Goal: Transaction & Acquisition: Purchase product/service

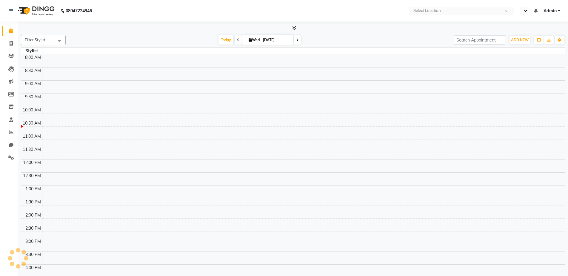
select select "en"
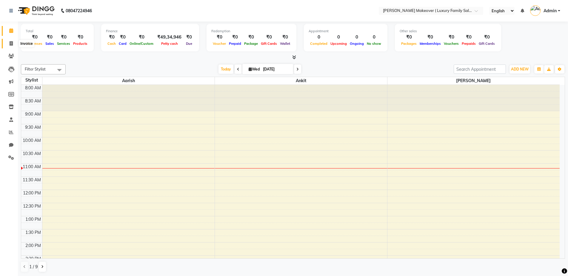
click at [12, 45] on icon at bounding box center [11, 43] width 3 height 4
select select "service"
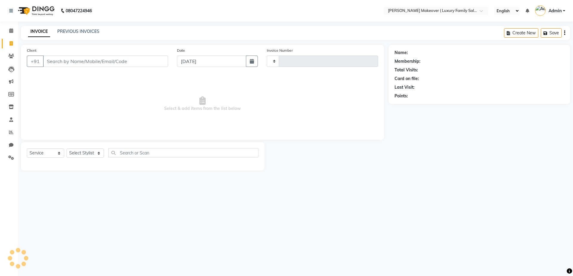
type input "4088"
select select "7777"
click at [111, 57] on input "Client" at bounding box center [105, 60] width 125 height 11
click at [86, 32] on link "PREVIOUS INVOICES" at bounding box center [78, 31] width 42 height 5
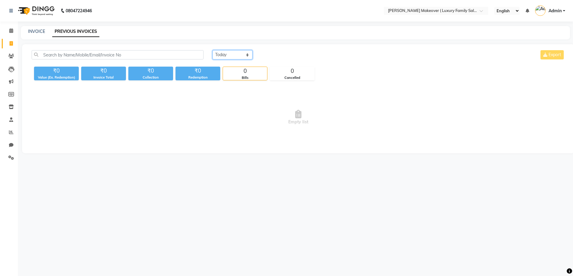
click at [219, 54] on select "[DATE] [DATE] Custom Range" at bounding box center [232, 54] width 40 height 9
click at [212, 50] on select "[DATE] [DATE] Custom Range" at bounding box center [232, 54] width 40 height 9
click at [231, 53] on select "[DATE] [DATE] Custom Range" at bounding box center [232, 54] width 40 height 9
select select "range"
click at [212, 50] on select "[DATE] [DATE] Custom Range" at bounding box center [232, 54] width 40 height 9
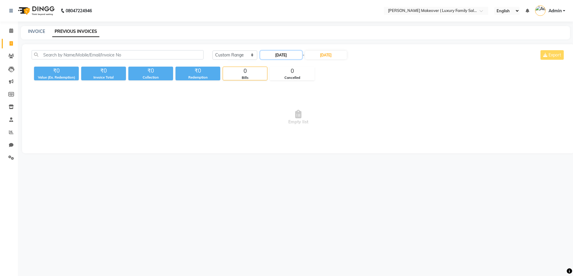
click at [287, 57] on input "[DATE]" at bounding box center [281, 55] width 42 height 8
select select "9"
select select "2025"
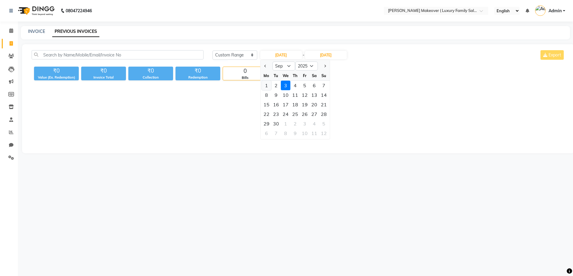
click at [265, 85] on div "1" at bounding box center [267, 86] width 10 height 10
type input "[DATE]"
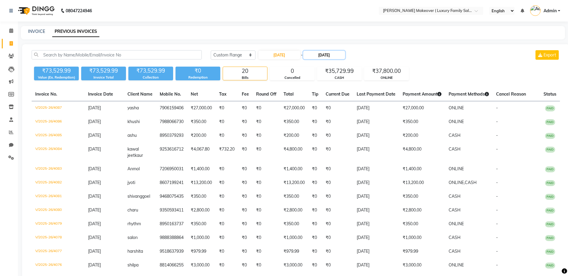
click at [322, 55] on input "[DATE]" at bounding box center [324, 55] width 42 height 8
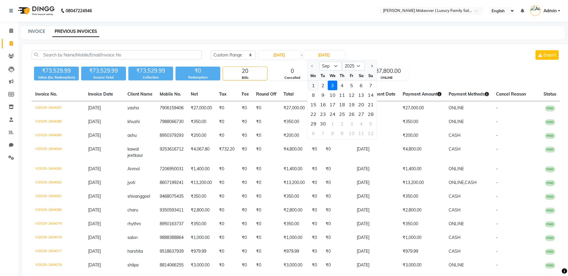
click at [310, 83] on div "1" at bounding box center [313, 86] width 10 height 10
type input "[DATE]"
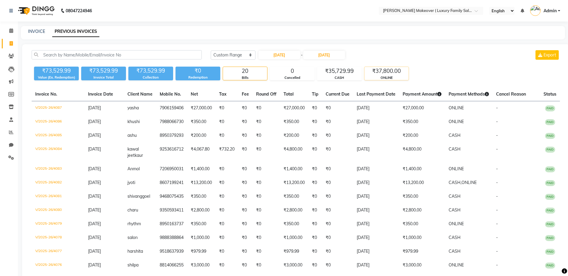
click at [383, 72] on div "₹37,800.00" at bounding box center [386, 71] width 44 height 8
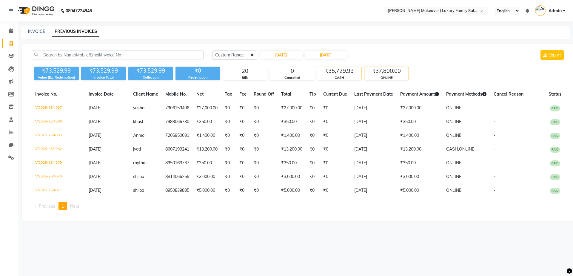
click at [347, 71] on div "₹35,729.99" at bounding box center [339, 71] width 44 height 8
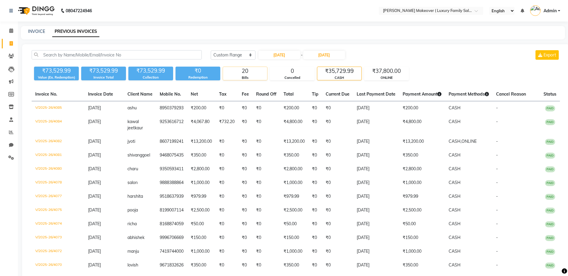
click at [253, 76] on div "Bills" at bounding box center [245, 77] width 44 height 5
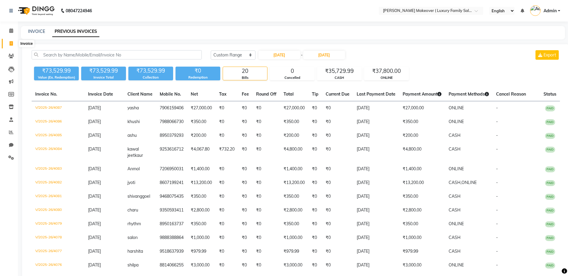
click at [9, 42] on span at bounding box center [11, 43] width 10 height 7
select select "service"
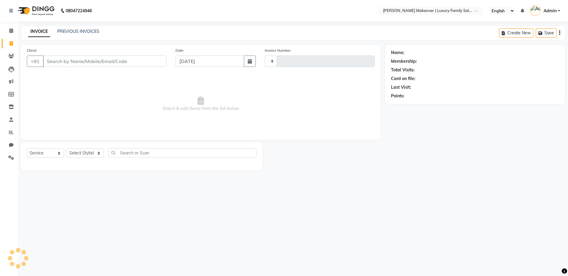
type input "4088"
select select "7777"
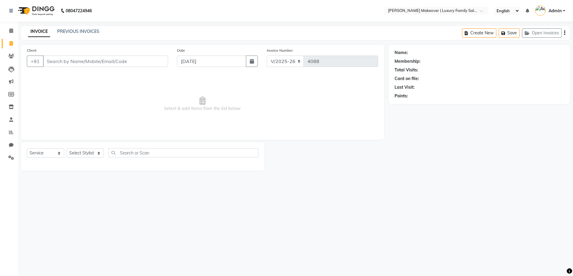
click at [96, 61] on input "Client" at bounding box center [105, 60] width 125 height 11
type input "89"
click at [12, 55] on icon at bounding box center [11, 56] width 6 height 4
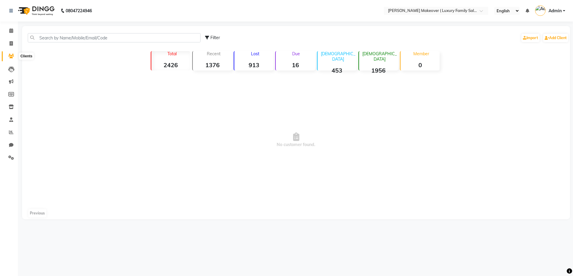
click at [12, 55] on icon at bounding box center [11, 56] width 6 height 4
click at [88, 39] on input "text" at bounding box center [114, 37] width 173 height 9
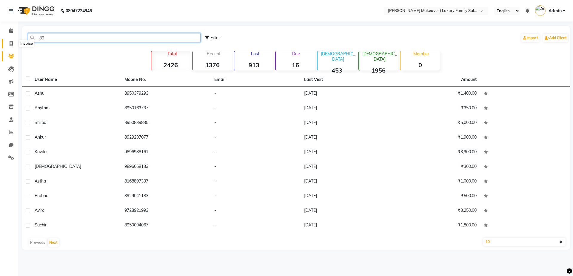
type input "89"
click at [11, 43] on icon at bounding box center [11, 43] width 3 height 4
select select "service"
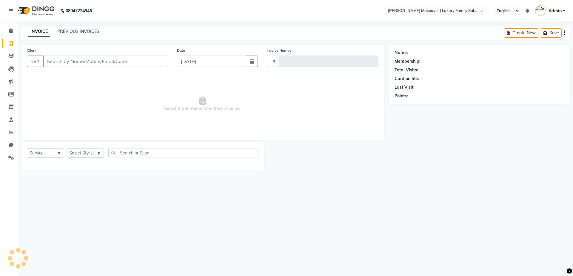
type input "4088"
select select "7777"
click at [85, 31] on link "PREVIOUS INVOICES" at bounding box center [78, 31] width 42 height 5
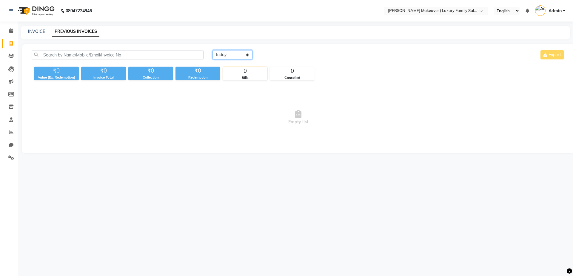
click at [240, 57] on select "[DATE] [DATE] Custom Range" at bounding box center [232, 54] width 40 height 9
click at [212, 50] on select "[DATE] [DATE] Custom Range" at bounding box center [232, 54] width 40 height 9
drag, startPoint x: 240, startPoint y: 47, endPoint x: 245, endPoint y: 54, distance: 7.8
click at [244, 52] on div "[DATE] [DATE] Custom Range Export ₹0 Value (Ex. Redemption) ₹0 Invoice Total ₹0…" at bounding box center [298, 98] width 552 height 109
drag, startPoint x: 245, startPoint y: 54, endPoint x: 245, endPoint y: 58, distance: 4.5
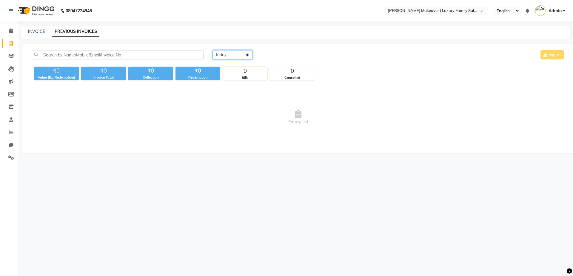
click at [245, 54] on select "[DATE] [DATE] Custom Range" at bounding box center [232, 54] width 40 height 9
select select "range"
click at [212, 50] on select "[DATE] [DATE] Custom Range" at bounding box center [232, 54] width 40 height 9
click at [293, 56] on input "[DATE]" at bounding box center [281, 55] width 42 height 8
select select "9"
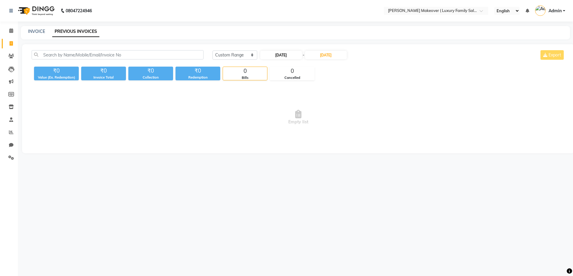
select select "2025"
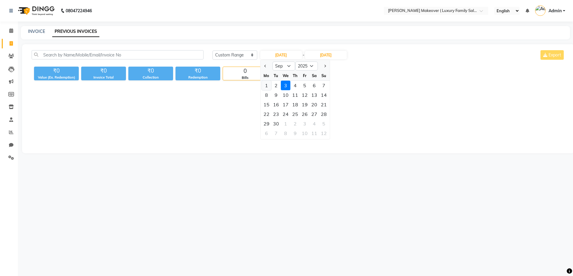
click at [268, 88] on div "1" at bounding box center [267, 86] width 10 height 10
type input "[DATE]"
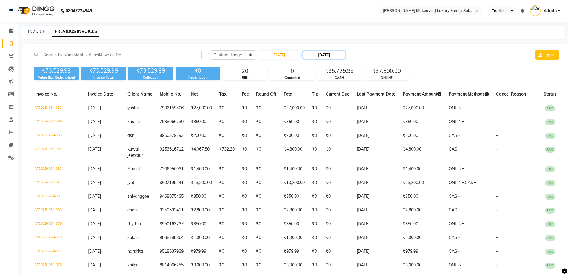
click at [320, 58] on input "[DATE]" at bounding box center [324, 55] width 42 height 8
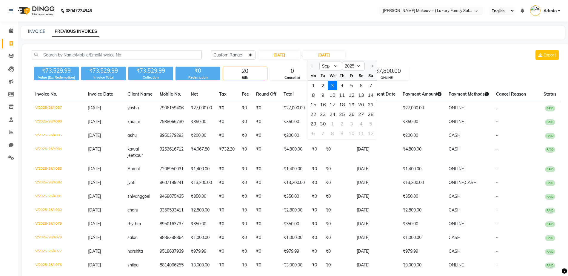
click at [314, 85] on div "1" at bounding box center [313, 86] width 10 height 10
type input "[DATE]"
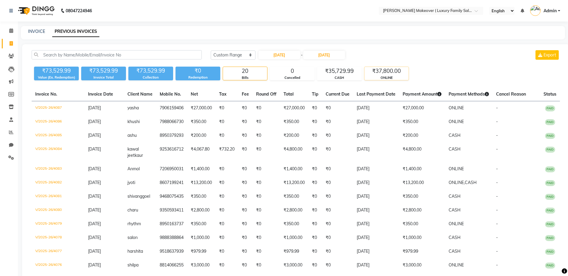
click at [379, 77] on div "ONLINE" at bounding box center [386, 77] width 44 height 5
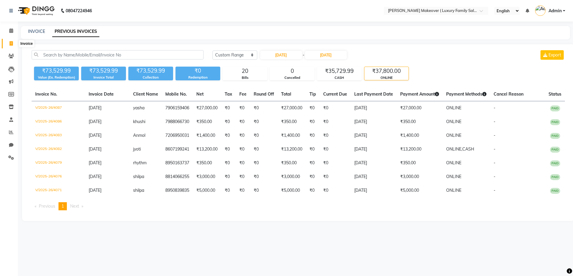
click at [14, 44] on span at bounding box center [11, 43] width 10 height 7
select select "service"
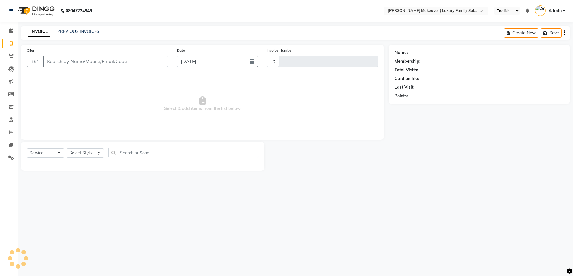
type input "4088"
select select "7777"
click at [99, 61] on input "Client" at bounding box center [105, 60] width 125 height 11
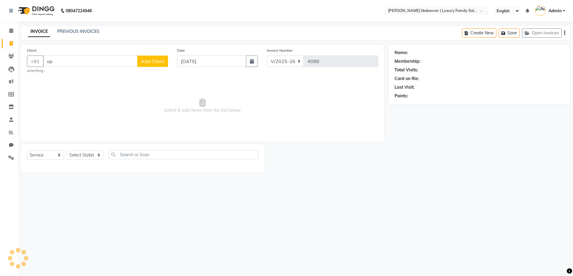
type input "o"
click at [63, 61] on input "9034522511" at bounding box center [90, 60] width 95 height 11
click at [94, 73] on span "903422511" at bounding box center [88, 75] width 27 height 6
type input "9034225118"
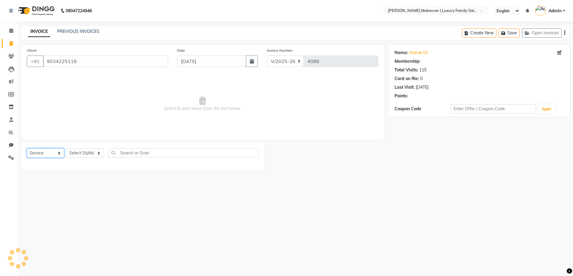
click at [41, 152] on select "Select Service Product Membership Package Voucher Prepaid Gift Card" at bounding box center [45, 152] width 37 height 9
click at [27, 148] on select "Select Service Product Membership Package Voucher Prepaid Gift Card" at bounding box center [45, 152] width 37 height 9
click at [84, 150] on select "Select Stylist [PERSON_NAME] salmani [PERSON_NAME] kangna Komal Lakshay [PERSON…" at bounding box center [85, 152] width 37 height 9
select select "69498"
click at [67, 148] on select "Select Stylist [PERSON_NAME] salmani [PERSON_NAME] kangna Komal Lakshay [PERSON…" at bounding box center [85, 152] width 37 height 9
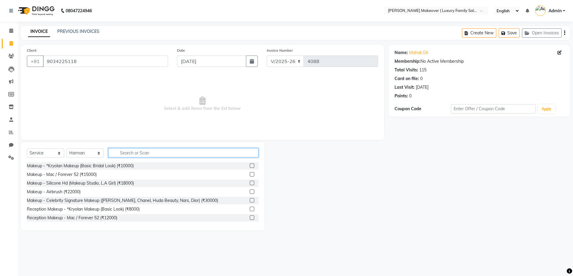
click at [151, 155] on input "text" at bounding box center [183, 152] width 150 height 9
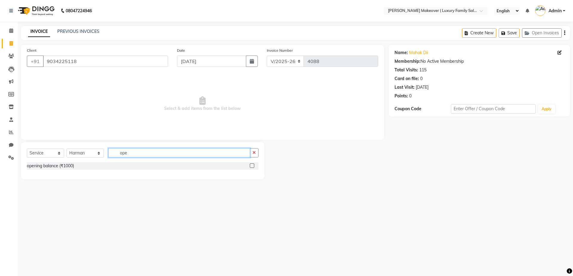
type input "ope"
click at [253, 162] on div at bounding box center [254, 165] width 9 height 7
click at [252, 165] on label at bounding box center [252, 165] width 4 height 4
click at [252, 165] on input "checkbox" at bounding box center [252, 166] width 4 height 4
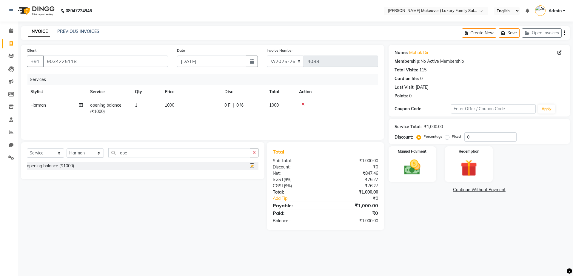
checkbox input "false"
click at [197, 115] on td "1000" at bounding box center [191, 108] width 60 height 20
select select "69498"
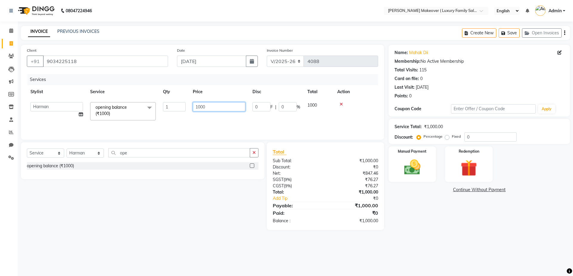
click at [231, 106] on input "1000" at bounding box center [219, 106] width 52 height 9
type input "1"
type input "7910"
click at [312, 234] on main "INVOICE PREVIOUS INVOICES Create New Save Open Invoices Client [PHONE_NUMBER] D…" at bounding box center [295, 132] width 555 height 213
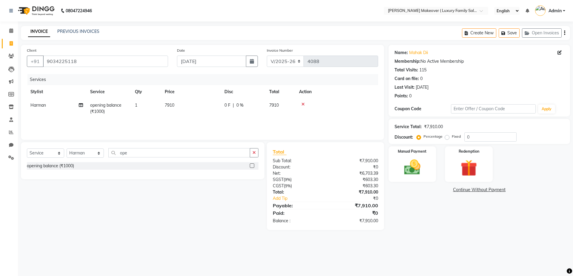
click at [563, 33] on div "Create New Save Open Invoices" at bounding box center [516, 33] width 108 height 14
click at [564, 32] on button "button" at bounding box center [564, 33] width 1 height 14
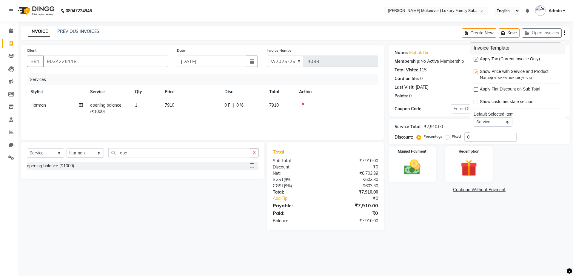
click at [475, 59] on label at bounding box center [475, 59] width 4 height 4
click at [475, 59] on input "checkbox" at bounding box center [475, 60] width 4 height 4
checkbox input "false"
click at [429, 153] on div "Manual Payment" at bounding box center [412, 164] width 50 height 37
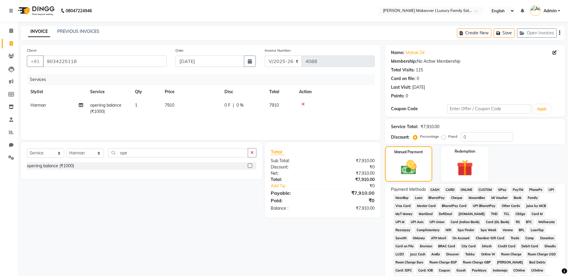
click at [437, 188] on span "CASH" at bounding box center [434, 189] width 13 height 7
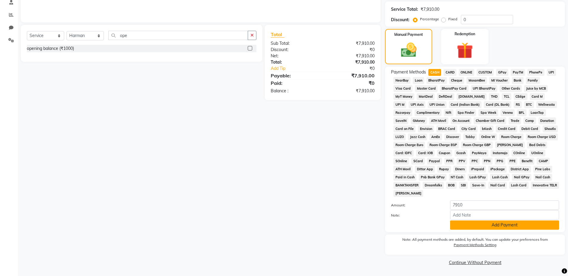
click at [493, 227] on button "Add Payment" at bounding box center [504, 224] width 109 height 9
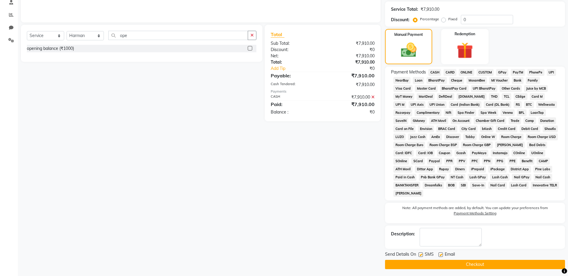
click at [495, 265] on button "Checkout" at bounding box center [475, 263] width 180 height 9
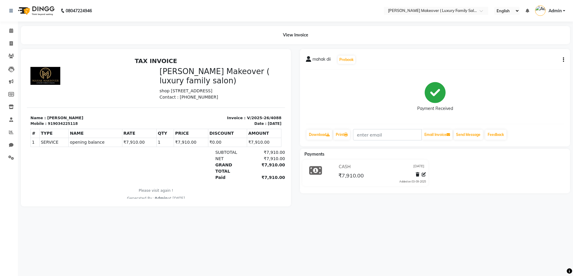
click at [103, 20] on nav "08047224946 Select Location × [PERSON_NAME] Makeover ( Luxury Family Salon) , M…" at bounding box center [286, 10] width 573 height 21
click at [11, 44] on icon at bounding box center [11, 43] width 3 height 4
select select "service"
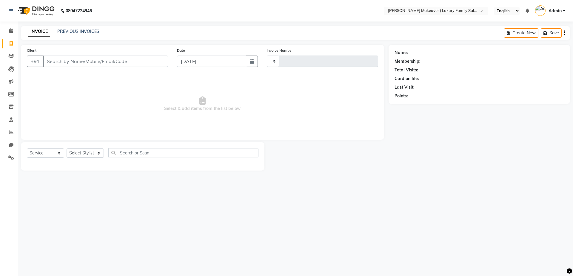
click at [102, 57] on input "Client" at bounding box center [105, 60] width 125 height 11
select select "7777"
type input "4089"
drag, startPoint x: 85, startPoint y: 64, endPoint x: 88, endPoint y: 64, distance: 3.1
click at [88, 64] on input "Client" at bounding box center [105, 60] width 125 height 11
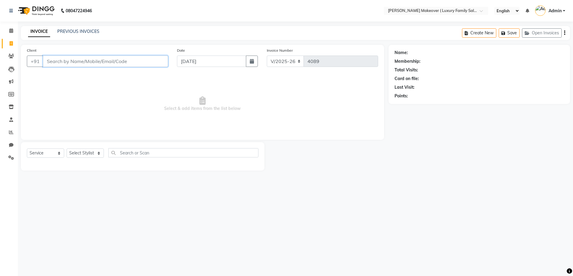
click at [163, 62] on input "Client" at bounding box center [105, 60] width 125 height 11
type input "9467927631"
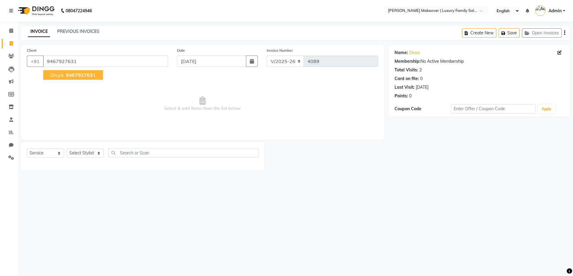
click at [98, 75] on button "divya 946792763 1" at bounding box center [73, 75] width 60 height 10
click at [54, 153] on select "Select Service Product Membership Package Voucher Prepaid Gift Card" at bounding box center [45, 152] width 37 height 9
click at [27, 148] on select "Select Service Product Membership Package Voucher Prepaid Gift Card" at bounding box center [45, 152] width 37 height 9
click at [81, 155] on select "Select Stylist [PERSON_NAME] salmani [PERSON_NAME] kangna Komal Lakshay [PERSON…" at bounding box center [85, 152] width 37 height 9
click at [67, 148] on select "Select Stylist [PERSON_NAME] salmani [PERSON_NAME] kangna Komal Lakshay [PERSON…" at bounding box center [85, 152] width 37 height 9
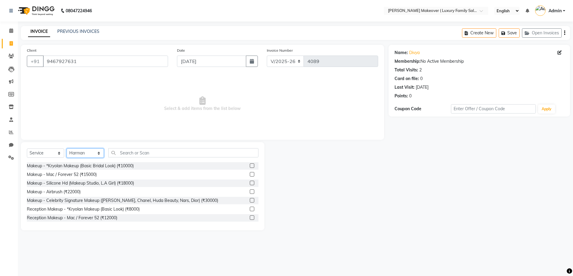
click at [82, 153] on select "Select Stylist [PERSON_NAME] salmani [PERSON_NAME] kangna Komal Lakshay [PERSON…" at bounding box center [85, 152] width 37 height 9
click at [67, 148] on select "Select Stylist [PERSON_NAME] salmani [PERSON_NAME] kangna Komal Lakshay [PERSON…" at bounding box center [85, 152] width 37 height 9
click at [88, 148] on select "Select Stylist [PERSON_NAME] salmani [PERSON_NAME] kangna Komal Lakshay [PERSON…" at bounding box center [85, 152] width 37 height 9
select select "69495"
click at [67, 148] on select "Select Stylist [PERSON_NAME] salmani [PERSON_NAME] kangna Komal Lakshay [PERSON…" at bounding box center [85, 152] width 37 height 9
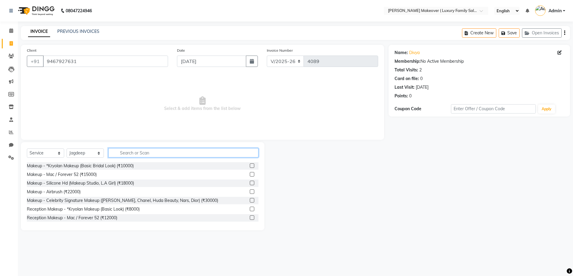
click at [154, 155] on input "text" at bounding box center [183, 152] width 150 height 9
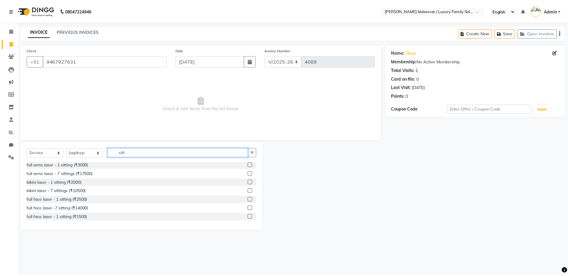
scroll to position [105, 0]
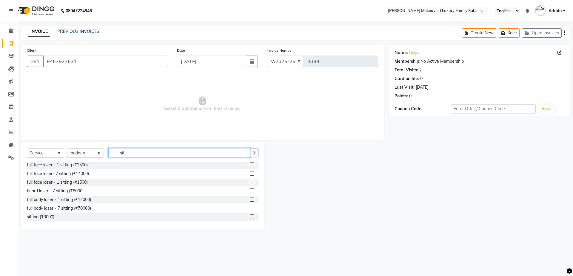
type input "sitt"
drag, startPoint x: 248, startPoint y: 215, endPoint x: 244, endPoint y: 190, distance: 25.3
click at [250, 215] on label at bounding box center [252, 216] width 4 height 4
click at [250, 215] on input "checkbox" at bounding box center [252, 217] width 4 height 4
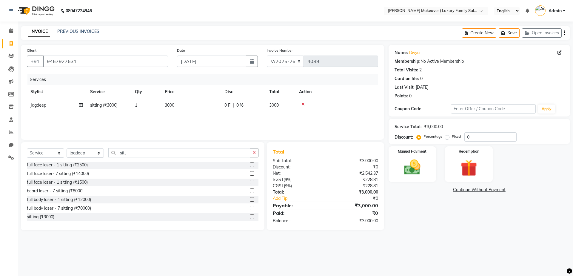
checkbox input "false"
click at [177, 95] on th "Price" at bounding box center [191, 91] width 60 height 13
click at [187, 112] on div "Services Stylist Service Qty Price Disc Total Action Jagdeep sitting (₹3000) 1 …" at bounding box center [202, 104] width 351 height 60
click at [196, 107] on td "3000" at bounding box center [191, 104] width 60 height 13
select select "69495"
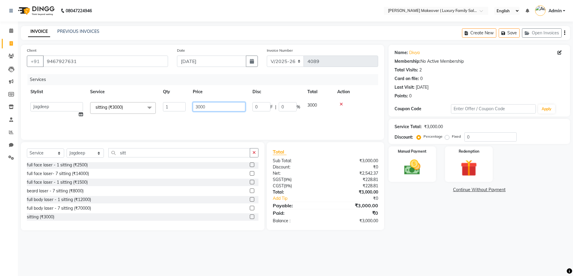
click at [202, 105] on input "3000" at bounding box center [219, 106] width 52 height 9
type input "0"
click at [200, 107] on input "0" at bounding box center [219, 106] width 52 height 9
type input "4000"
click at [564, 33] on icon "button" at bounding box center [564, 33] width 1 height 0
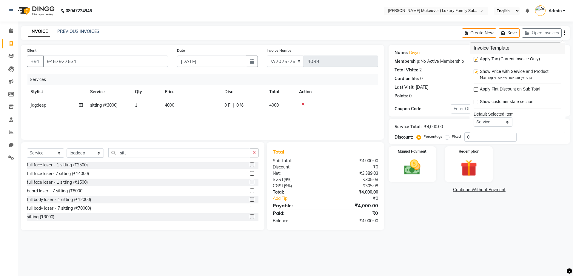
click at [477, 58] on label at bounding box center [475, 59] width 4 height 4
click at [477, 58] on input "checkbox" at bounding box center [475, 60] width 4 height 4
checkbox input "false"
click at [424, 178] on div "Manual Payment" at bounding box center [412, 164] width 50 height 37
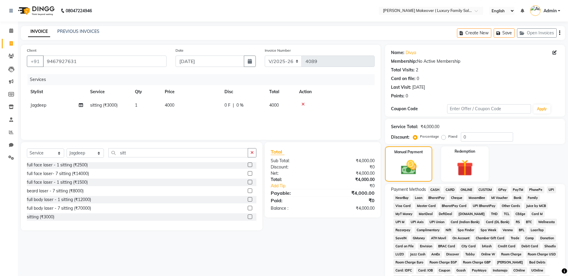
click at [461, 190] on span "ONLINE" at bounding box center [466, 189] width 16 height 7
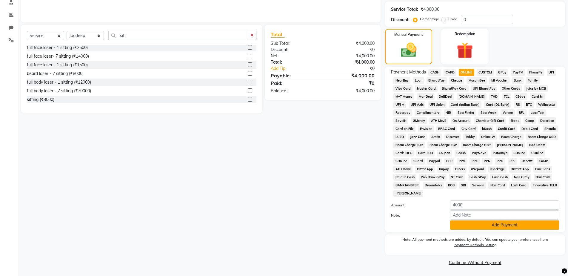
click at [474, 226] on button "Add Payment" at bounding box center [504, 224] width 109 height 9
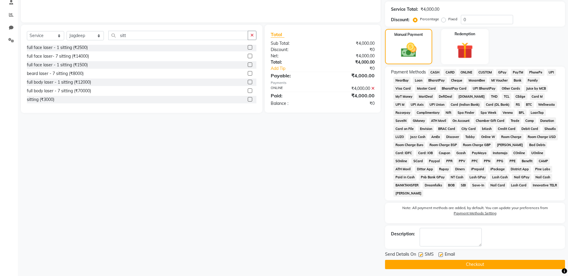
click at [481, 266] on button "Checkout" at bounding box center [475, 263] width 180 height 9
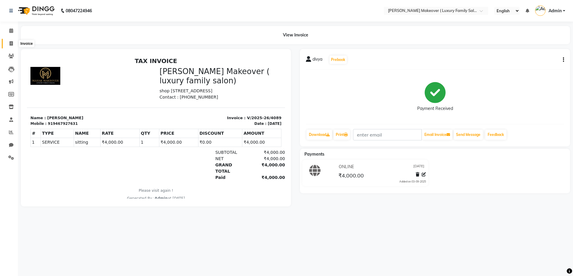
click at [10, 47] on span at bounding box center [11, 43] width 10 height 7
select select "service"
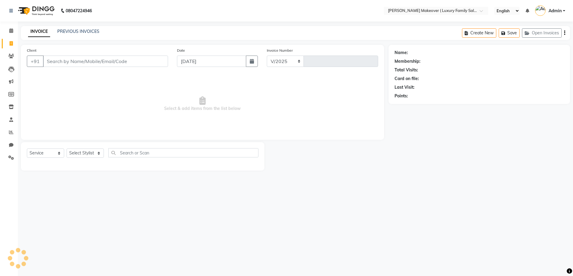
select select "7777"
type input "4090"
click at [128, 61] on input "Client" at bounding box center [105, 60] width 125 height 11
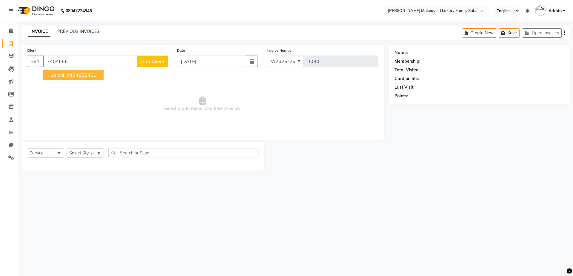
click at [92, 77] on ngb-highlight "7404656 461" at bounding box center [80, 75] width 31 height 6
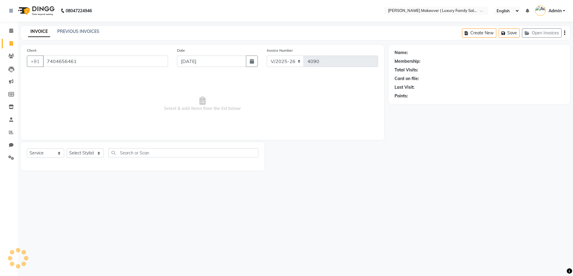
type input "7404656461"
click at [51, 158] on div "Select Service Product Membership Package Voucher Prepaid Gift Card Select Styl…" at bounding box center [142, 155] width 231 height 14
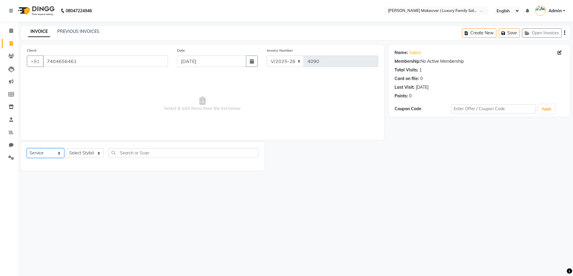
drag, startPoint x: 44, startPoint y: 153, endPoint x: 44, endPoint y: 157, distance: 4.2
click at [44, 154] on select "Select Service Product Membership Package Voucher Prepaid Gift Card" at bounding box center [45, 152] width 37 height 9
click at [27, 148] on select "Select Service Product Membership Package Voucher Prepaid Gift Card" at bounding box center [45, 152] width 37 height 9
click at [55, 150] on select "Select Service Product Membership Package Voucher Prepaid Gift Card" at bounding box center [45, 152] width 37 height 9
click at [27, 148] on select "Select Service Product Membership Package Voucher Prepaid Gift Card" at bounding box center [45, 152] width 37 height 9
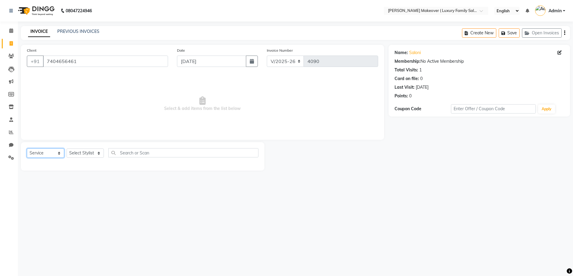
click at [53, 151] on select "Select Service Product Membership Package Voucher Prepaid Gift Card" at bounding box center [45, 152] width 37 height 9
click at [27, 148] on select "Select Service Product Membership Package Voucher Prepaid Gift Card" at bounding box center [45, 152] width 37 height 9
click at [95, 152] on select "Select Stylist [PERSON_NAME] salmani [PERSON_NAME] kangna Komal Lakshay [PERSON…" at bounding box center [85, 152] width 37 height 9
select select "69500"
click at [67, 148] on select "Select Stylist [PERSON_NAME] salmani [PERSON_NAME] kangna Komal Lakshay [PERSON…" at bounding box center [85, 152] width 37 height 9
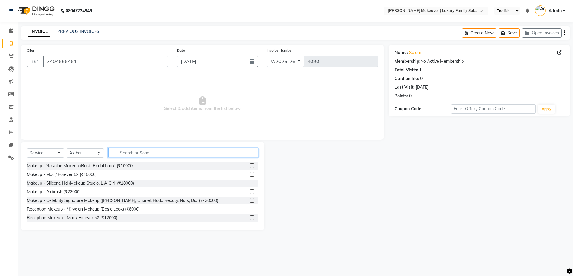
click at [135, 151] on input "text" at bounding box center [183, 152] width 150 height 9
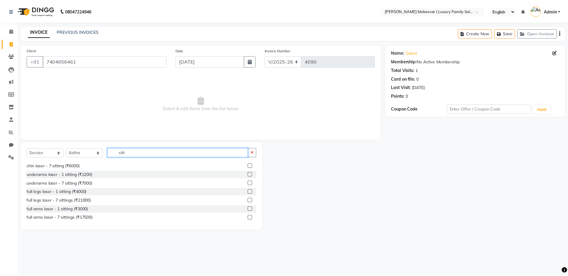
scroll to position [105, 0]
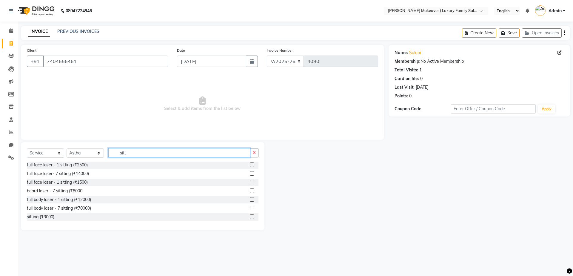
type input "sitt"
click at [250, 217] on label at bounding box center [252, 216] width 4 height 4
click at [250, 217] on input "checkbox" at bounding box center [252, 217] width 4 height 4
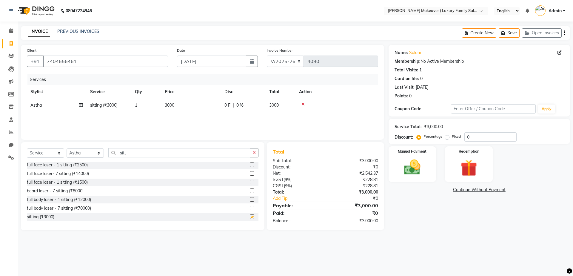
checkbox input "false"
click at [174, 103] on td "3000" at bounding box center [191, 104] width 60 height 13
select select "69500"
click at [201, 107] on input "3000" at bounding box center [219, 106] width 52 height 9
type input "5000"
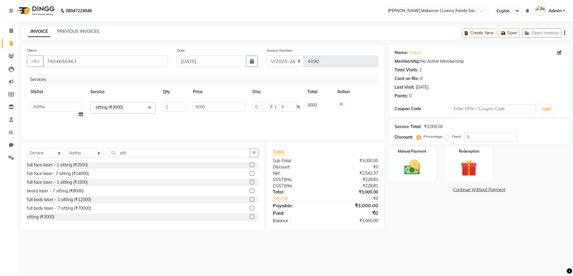
click at [338, 167] on div "₹0" at bounding box center [353, 167] width 57 height 6
click at [564, 33] on button "button" at bounding box center [564, 33] width 1 height 14
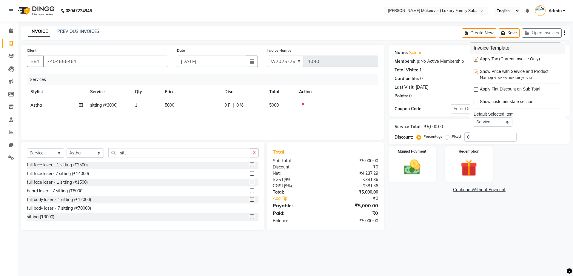
click at [473, 58] on label at bounding box center [475, 59] width 4 height 4
click at [473, 58] on input "checkbox" at bounding box center [475, 60] width 4 height 4
checkbox input "false"
drag, startPoint x: 424, startPoint y: 160, endPoint x: 426, endPoint y: 178, distance: 17.6
click at [424, 160] on img at bounding box center [412, 167] width 28 height 20
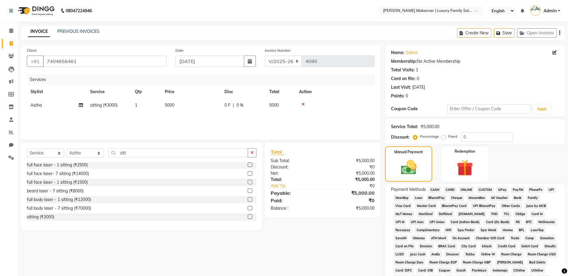
click at [430, 189] on span "CASH" at bounding box center [434, 189] width 13 height 7
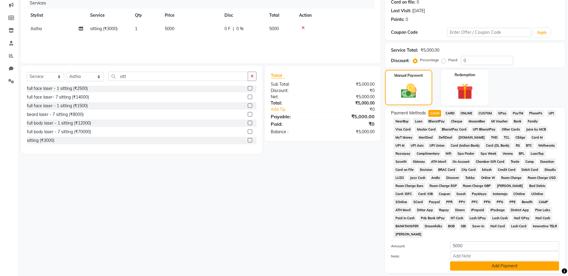
scroll to position [117, 0]
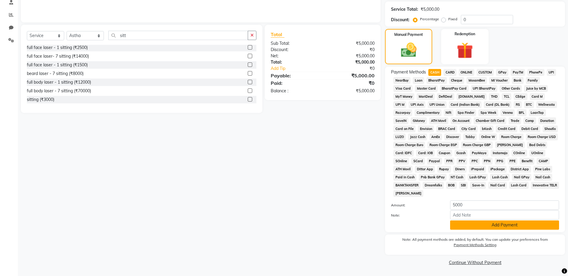
click at [481, 224] on button "Add Payment" at bounding box center [504, 224] width 109 height 9
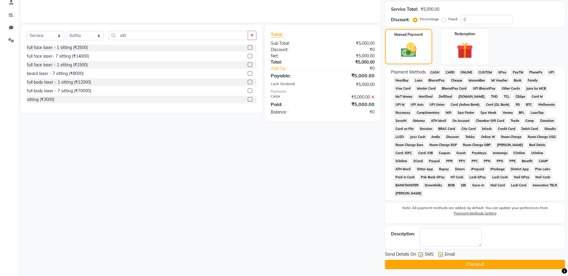
click at [500, 266] on button "Checkout" at bounding box center [475, 263] width 180 height 9
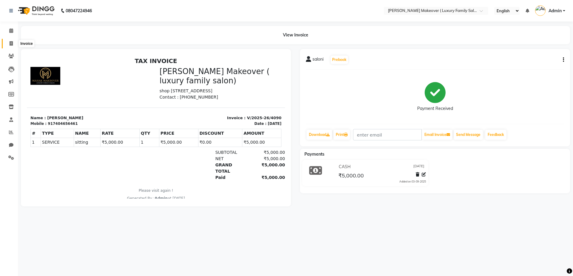
click at [16, 42] on span at bounding box center [11, 43] width 10 height 7
select select "service"
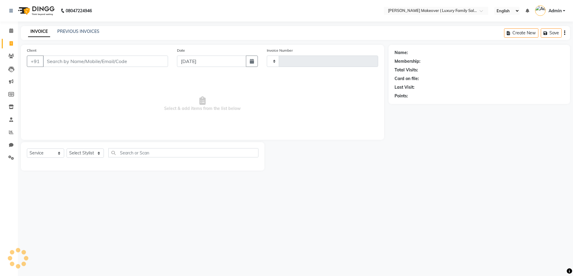
type input "4091"
select select "7777"
click at [88, 61] on input "Client" at bounding box center [105, 60] width 125 height 11
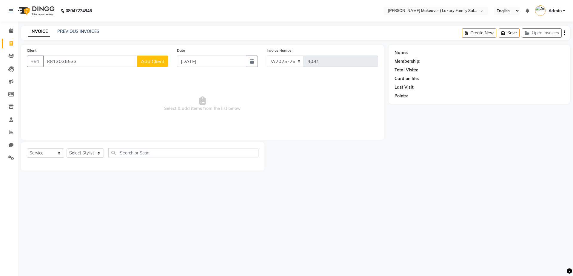
type input "8813036533"
click at [148, 64] on button "Add Client" at bounding box center [152, 60] width 31 height 11
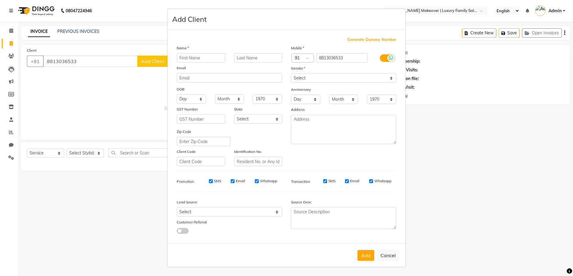
click at [216, 59] on input "text" at bounding box center [201, 57] width 48 height 9
type input "kulbeer kaur"
click at [361, 82] on select "Select [DEMOGRAPHIC_DATA] [DEMOGRAPHIC_DATA] Other Prefer Not To Say" at bounding box center [343, 77] width 105 height 9
select select "[DEMOGRAPHIC_DATA]"
click at [291, 73] on select "Select [DEMOGRAPHIC_DATA] [DEMOGRAPHIC_DATA] Other Prefer Not To Say" at bounding box center [343, 77] width 105 height 9
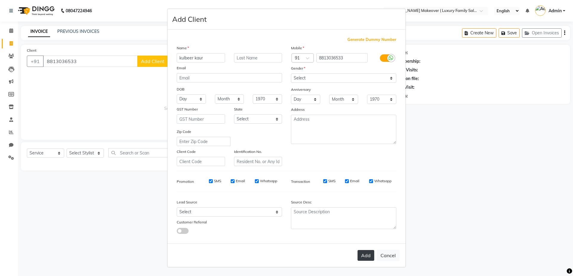
click at [359, 260] on button "Add" at bounding box center [365, 255] width 17 height 11
select select
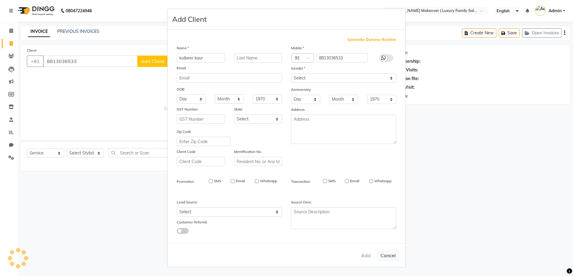
select select
checkbox input "false"
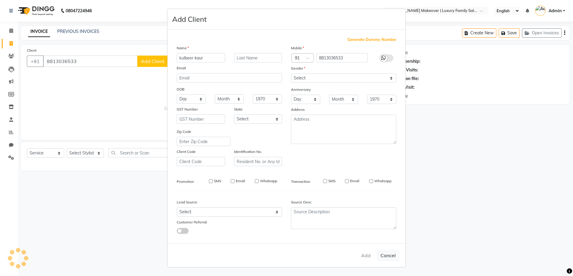
checkbox input "false"
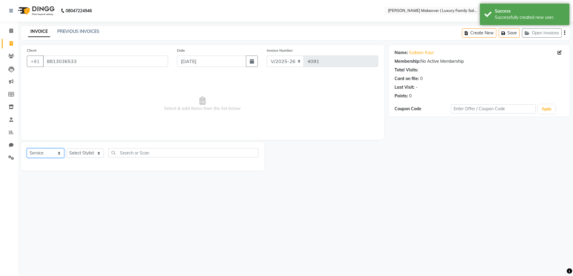
click at [54, 157] on select "Select Service Product Membership Package Voucher Prepaid Gift Card" at bounding box center [45, 152] width 37 height 9
click at [27, 148] on select "Select Service Product Membership Package Voucher Prepaid Gift Card" at bounding box center [45, 152] width 37 height 9
click at [82, 154] on select "Select Stylist [PERSON_NAME] salmani [PERSON_NAME] kangna Komal Lakshay [PERSON…" at bounding box center [85, 152] width 37 height 9
select select "69498"
click at [67, 148] on select "Select Stylist [PERSON_NAME] salmani [PERSON_NAME] kangna Komal Lakshay [PERSON…" at bounding box center [85, 152] width 37 height 9
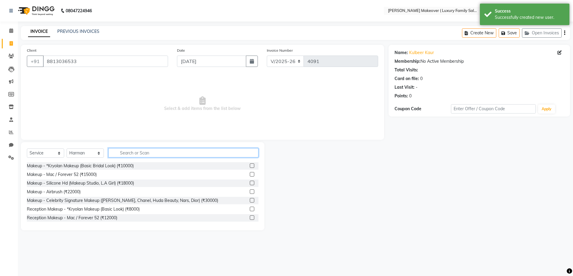
click at [132, 153] on input "text" at bounding box center [183, 152] width 150 height 9
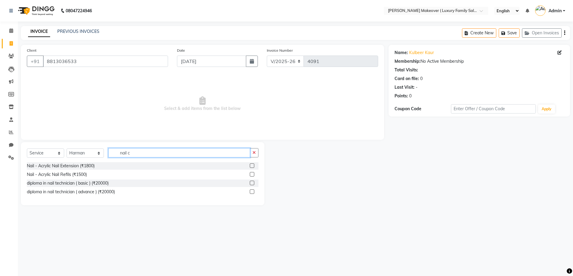
type input "nail c"
click at [252, 182] on label at bounding box center [252, 182] width 4 height 4
click at [252, 182] on input "checkbox" at bounding box center [252, 183] width 4 height 4
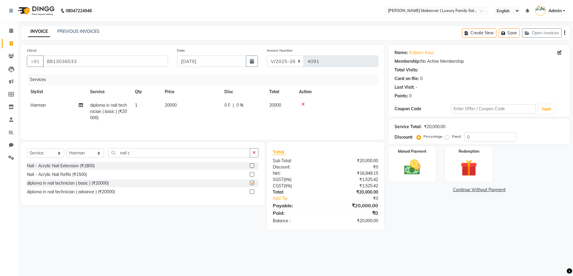
checkbox input "false"
click at [191, 102] on td "20000" at bounding box center [191, 111] width 60 height 26
select select "69498"
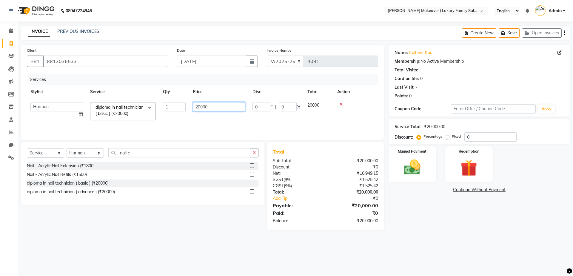
click at [210, 105] on input "20000" at bounding box center [219, 106] width 52 height 9
type input "2000"
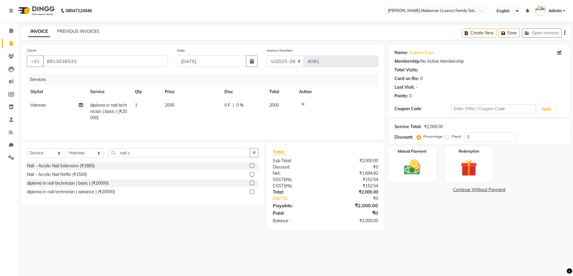
click at [316, 189] on div "Total Sub Total: ₹2,000.00 Discount: ₹0 Net: ₹1,694.92 SGST ( 9% ) ₹152.54 CGST…" at bounding box center [325, 186] width 105 height 76
click at [564, 34] on button "button" at bounding box center [564, 33] width 1 height 14
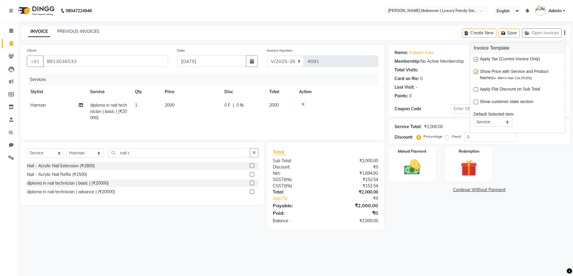
click at [477, 59] on label at bounding box center [475, 59] width 4 height 4
click at [477, 59] on input "checkbox" at bounding box center [475, 60] width 4 height 4
checkbox input "false"
drag, startPoint x: 432, startPoint y: 169, endPoint x: 446, endPoint y: 181, distance: 19.0
click at [431, 169] on div "Manual Payment" at bounding box center [412, 163] width 48 height 35
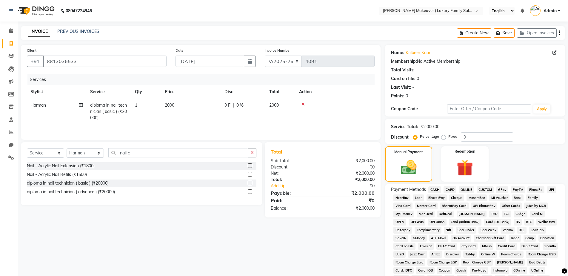
click at [468, 190] on span "ONLINE" at bounding box center [466, 189] width 16 height 7
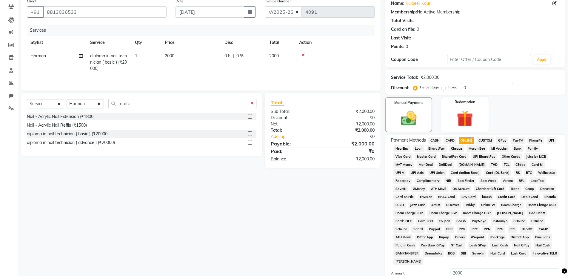
scroll to position [117, 0]
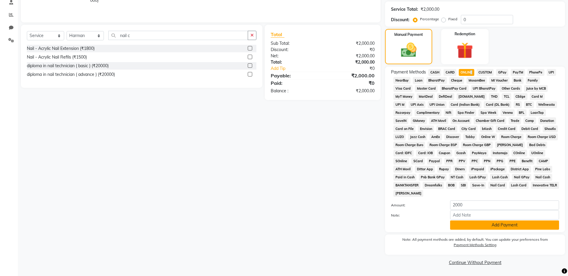
click at [486, 226] on button "Add Payment" at bounding box center [504, 224] width 109 height 9
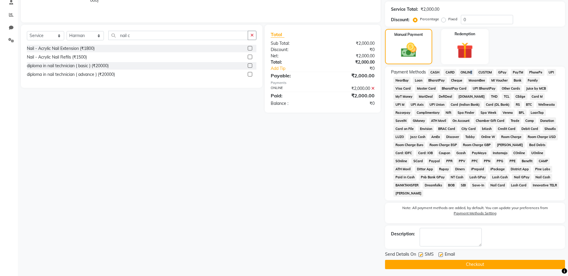
click at [487, 264] on button "Checkout" at bounding box center [475, 263] width 180 height 9
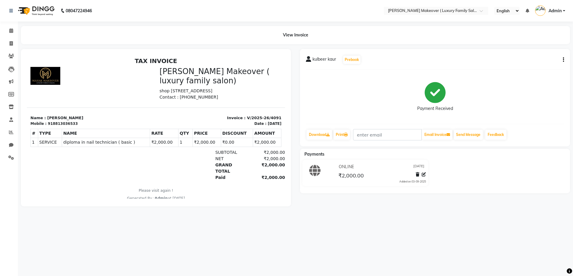
click at [9, 38] on li "Invoice" at bounding box center [9, 43] width 18 height 13
click at [10, 44] on icon at bounding box center [11, 43] width 3 height 4
select select "service"
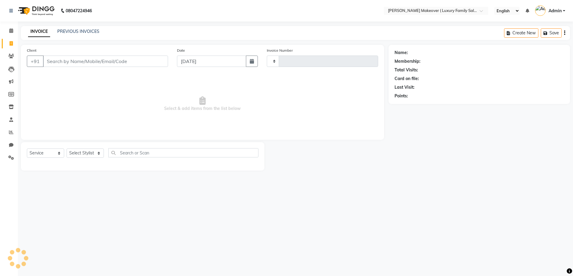
click at [75, 60] on input "Client" at bounding box center [105, 60] width 125 height 11
select select "7777"
type input "4092"
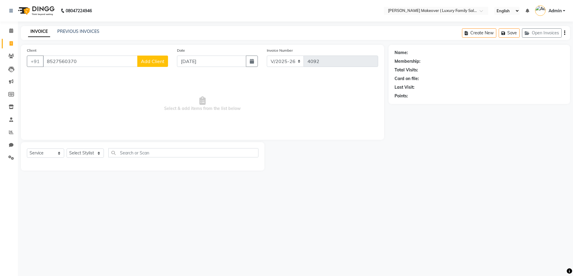
type input "8527560370"
click at [146, 63] on span "Add Client" at bounding box center [153, 61] width 24 height 6
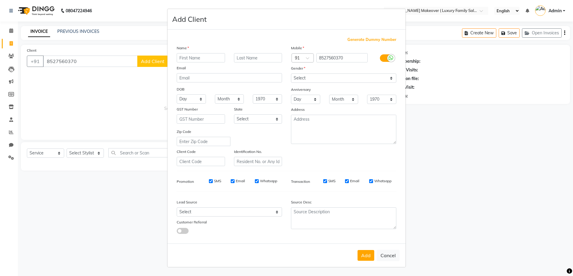
click at [191, 54] on input "text" at bounding box center [201, 57] width 48 height 9
click at [202, 58] on input "text" at bounding box center [201, 57] width 48 height 9
type input "shikha"
click at [300, 79] on select "Select [DEMOGRAPHIC_DATA] [DEMOGRAPHIC_DATA] Other Prefer Not To Say" at bounding box center [343, 77] width 105 height 9
select select "[DEMOGRAPHIC_DATA]"
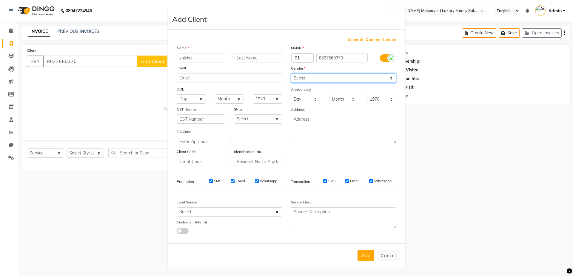
click at [291, 73] on select "Select [DEMOGRAPHIC_DATA] [DEMOGRAPHIC_DATA] Other Prefer Not To Say" at bounding box center [343, 77] width 105 height 9
click at [364, 256] on button "Add" at bounding box center [365, 255] width 17 height 11
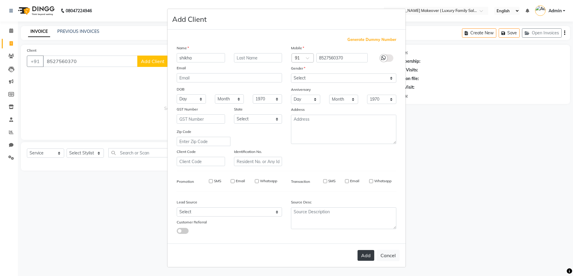
select select
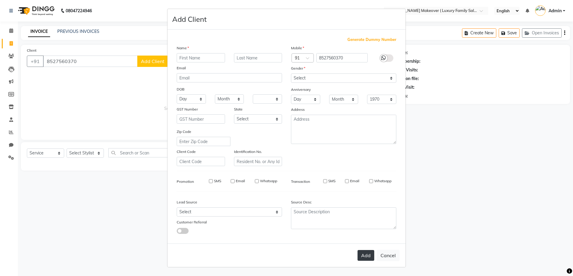
select select
checkbox input "false"
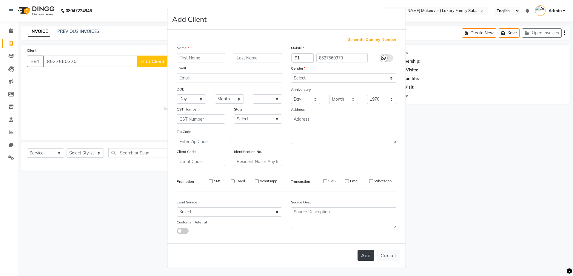
checkbox input "false"
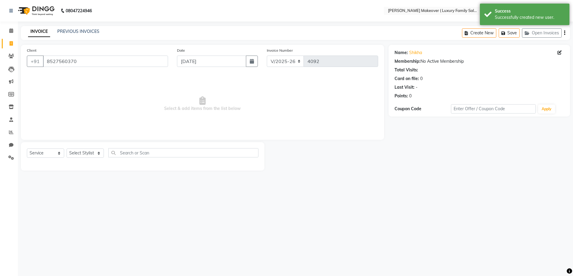
click at [52, 158] on div "Select Service Product Membership Package Voucher Prepaid Gift Card Select Styl…" at bounding box center [142, 155] width 231 height 14
click at [50, 157] on select "Select Service Product Membership Package Voucher Prepaid Gift Card" at bounding box center [45, 152] width 37 height 9
click at [27, 148] on select "Select Service Product Membership Package Voucher Prepaid Gift Card" at bounding box center [45, 152] width 37 height 9
click at [95, 150] on select "Select Stylist [PERSON_NAME] salmani [PERSON_NAME] kangna Komal Lakshay [PERSON…" at bounding box center [85, 152] width 37 height 9
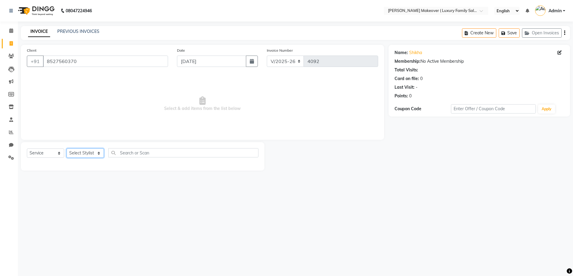
select select "69495"
click at [67, 148] on select "Select Stylist [PERSON_NAME] salmani [PERSON_NAME] kangna Komal Lakshay [PERSON…" at bounding box center [85, 152] width 37 height 9
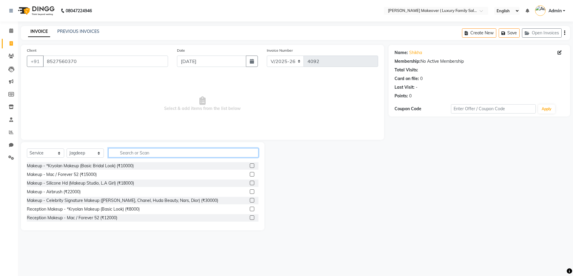
click at [148, 154] on input "text" at bounding box center [183, 152] width 150 height 9
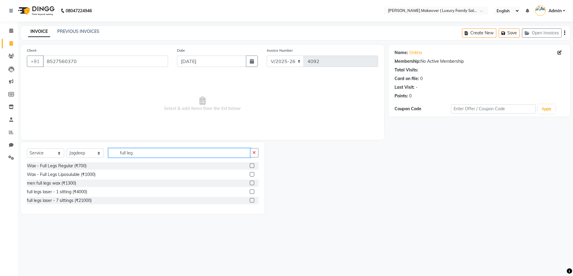
type input "full leg"
click at [251, 165] on label at bounding box center [252, 165] width 4 height 4
click at [251, 165] on input "checkbox" at bounding box center [252, 166] width 4 height 4
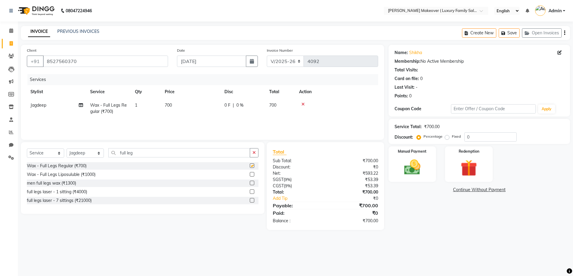
checkbox input "false"
click at [245, 156] on input "full leg" at bounding box center [179, 152] width 142 height 9
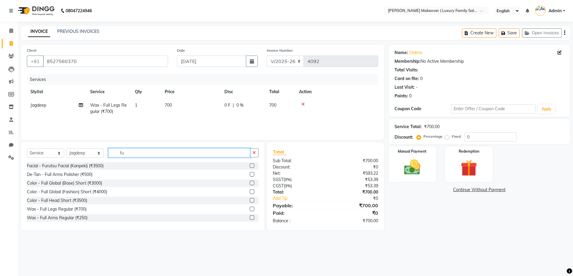
type input "f"
type input "arm"
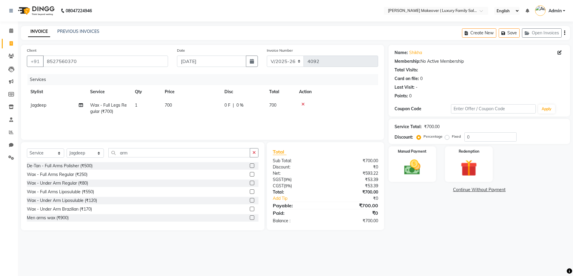
click at [250, 191] on label at bounding box center [252, 191] width 4 height 4
click at [250, 191] on input "checkbox" at bounding box center [252, 192] width 4 height 4
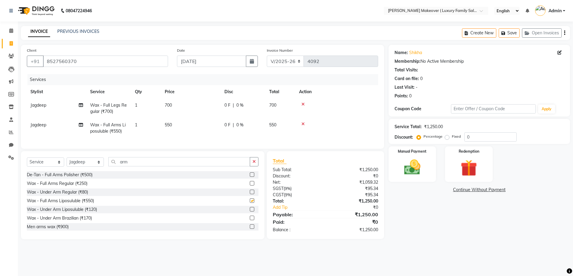
checkbox input "false"
click at [229, 161] on div "Select Service Product Membership Package Voucher Prepaid Gift Card Select Styl…" at bounding box center [142, 195] width 243 height 88
click at [219, 164] on input "arm" at bounding box center [179, 161] width 142 height 9
type input "a"
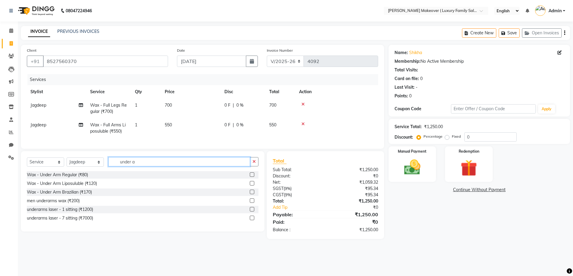
type input "under a"
click at [252, 185] on label at bounding box center [252, 183] width 4 height 4
click at [252, 185] on input "checkbox" at bounding box center [252, 183] width 4 height 4
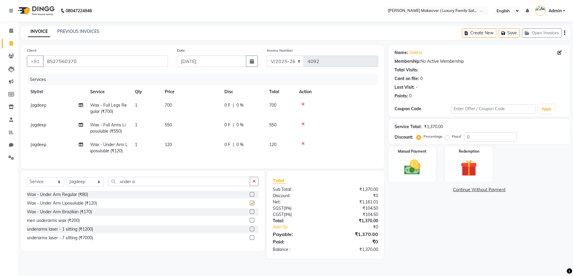
checkbox input "false"
click at [234, 180] on div "Select Service Product Membership Package Voucher Prepaid Gift Card Select Styl…" at bounding box center [142, 211] width 243 height 80
click at [230, 181] on div "Select Service Product Membership Package Voucher Prepaid Gift Card Select Styl…" at bounding box center [142, 211] width 243 height 80
click at [229, 186] on input "under a" at bounding box center [179, 181] width 142 height 9
type input "u"
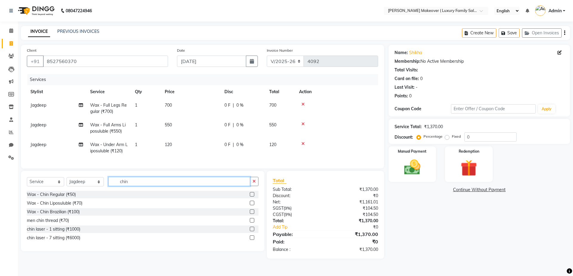
type input "chin"
click at [252, 214] on label at bounding box center [252, 211] width 4 height 4
click at [252, 214] on input "checkbox" at bounding box center [252, 212] width 4 height 4
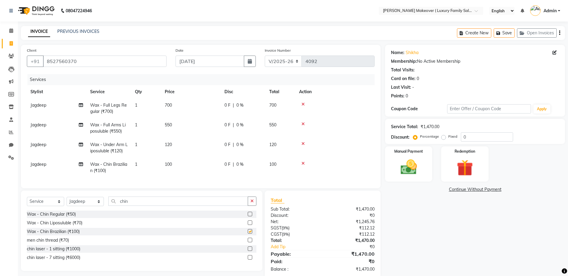
checkbox input "false"
click at [196, 205] on input "chin" at bounding box center [178, 200] width 140 height 9
type input "c"
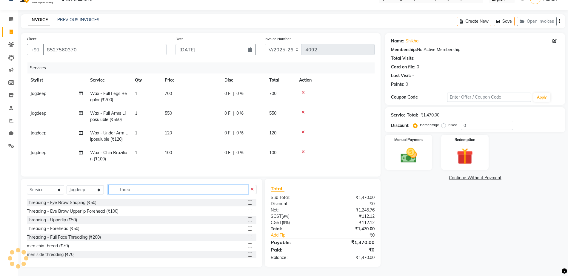
scroll to position [17, 0]
type input "threa"
click at [248, 210] on label at bounding box center [250, 210] width 4 height 4
click at [248, 210] on input "checkbox" at bounding box center [250, 211] width 4 height 4
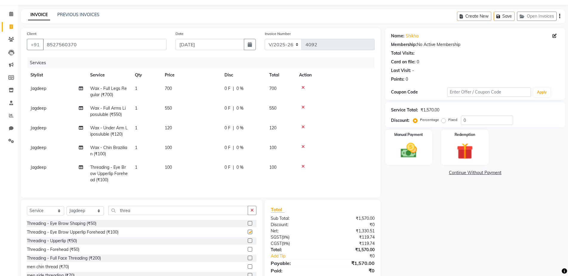
checkbox input "false"
click at [199, 213] on input "threa" at bounding box center [178, 209] width 140 height 9
type input "t"
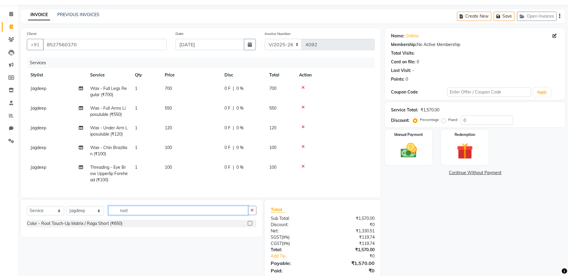
type input "root"
click at [248, 225] on label at bounding box center [250, 223] width 4 height 4
click at [248, 225] on input "checkbox" at bounding box center [250, 223] width 4 height 4
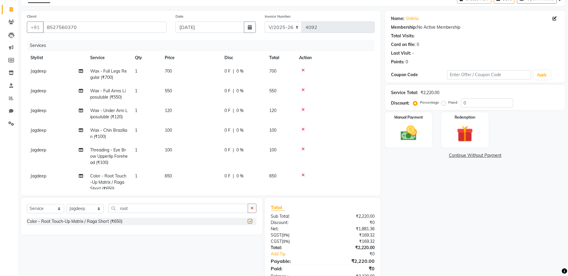
checkbox input "false"
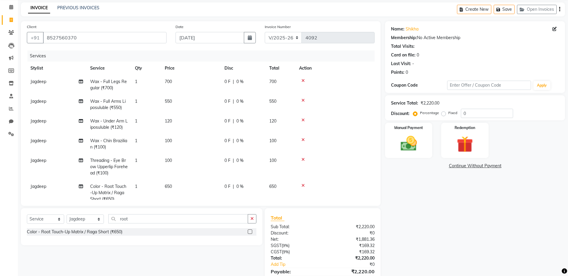
scroll to position [0, 0]
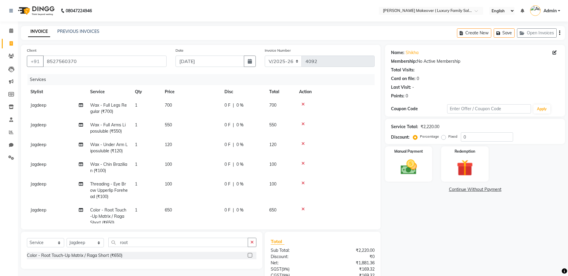
click at [558, 33] on div "Create New Save Open Invoices" at bounding box center [511, 33] width 108 height 14
click at [559, 33] on icon "button" at bounding box center [559, 33] width 1 height 0
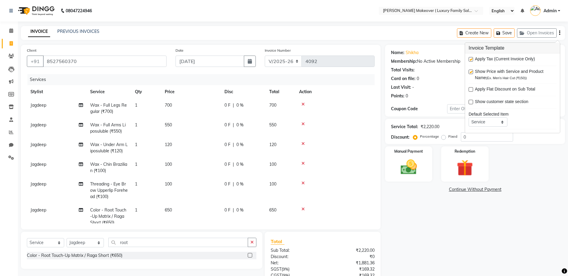
click at [472, 59] on label at bounding box center [470, 59] width 4 height 4
click at [472, 59] on input "checkbox" at bounding box center [470, 60] width 4 height 4
checkbox input "false"
click at [420, 150] on label "Manual Payment" at bounding box center [408, 151] width 30 height 6
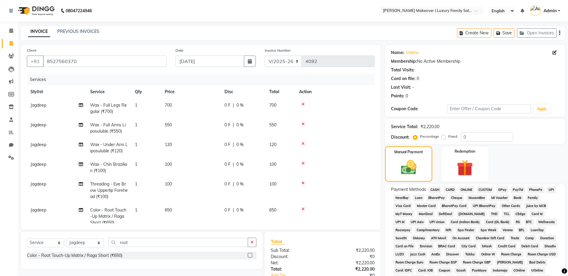
click at [439, 189] on span "CASH" at bounding box center [434, 189] width 13 height 7
drag, startPoint x: 455, startPoint y: 188, endPoint x: 452, endPoint y: 188, distance: 3.6
click at [452, 188] on span "CARD" at bounding box center [449, 189] width 13 height 7
click at [451, 188] on span "CARD" at bounding box center [449, 189] width 13 height 7
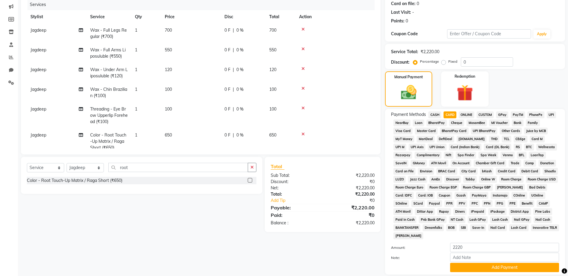
scroll to position [117, 0]
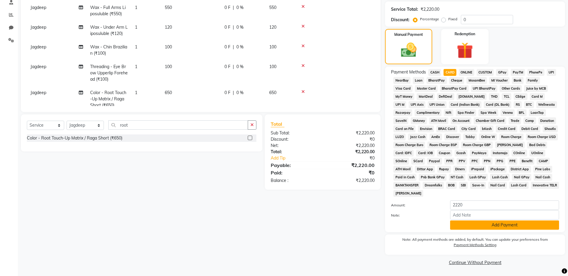
click at [475, 221] on button "Add Payment" at bounding box center [504, 224] width 109 height 9
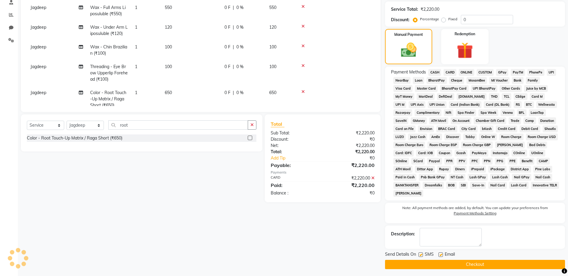
click at [475, 257] on div "Send Details On SMS Email" at bounding box center [475, 254] width 180 height 7
click at [474, 260] on button "Checkout" at bounding box center [475, 263] width 180 height 9
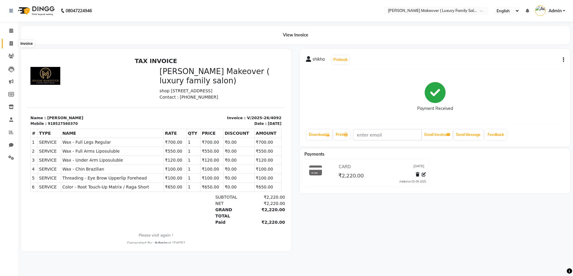
click at [14, 45] on span at bounding box center [11, 43] width 10 height 7
select select "service"
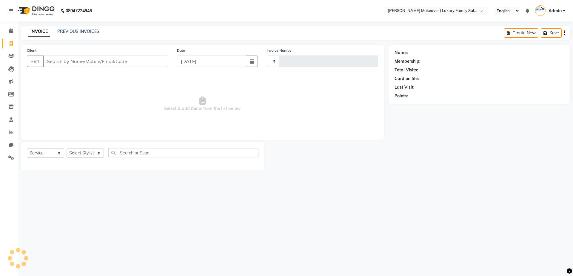
click at [119, 56] on input "Client" at bounding box center [105, 60] width 125 height 11
select select "7777"
type input "4093"
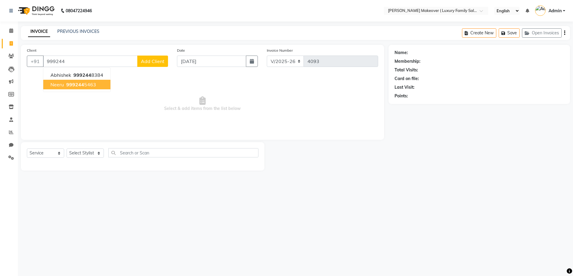
click at [92, 84] on ngb-highlight "999244 5463" at bounding box center [80, 84] width 31 height 6
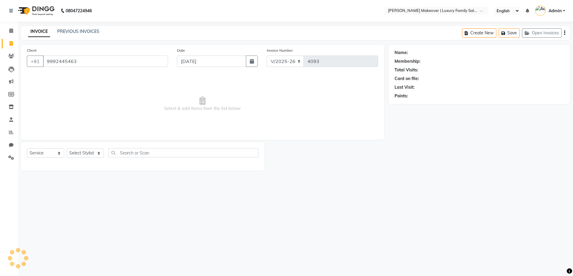
type input "9992445463"
click at [561, 54] on span at bounding box center [560, 53] width 7 height 6
drag, startPoint x: 561, startPoint y: 52, endPoint x: 526, endPoint y: 50, distance: 34.7
click at [560, 52] on icon at bounding box center [559, 52] width 4 height 4
select select "[DEMOGRAPHIC_DATA]"
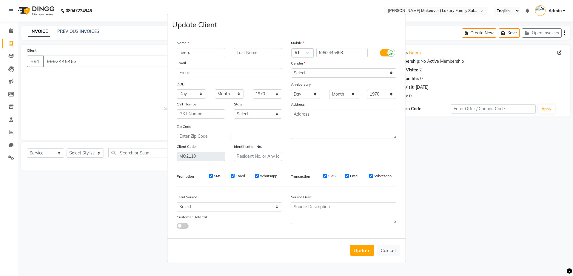
click at [203, 52] on input "neeru" at bounding box center [201, 52] width 48 height 9
type input "neetu"
click at [362, 250] on button "Update" at bounding box center [362, 250] width 24 height 11
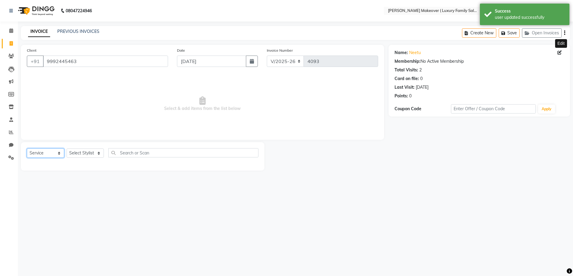
click at [47, 154] on select "Select Service Product Membership Package Voucher Prepaid Gift Card" at bounding box center [45, 152] width 37 height 9
click at [27, 148] on select "Select Service Product Membership Package Voucher Prepaid Gift Card" at bounding box center [45, 152] width 37 height 9
click at [86, 155] on select "Select Stylist [PERSON_NAME] salmani [PERSON_NAME] kangna Komal Lakshay [PERSON…" at bounding box center [85, 152] width 37 height 9
select select "69502"
click at [67, 148] on select "Select Stylist [PERSON_NAME] salmani [PERSON_NAME] kangna Komal Lakshay [PERSON…" at bounding box center [85, 152] width 37 height 9
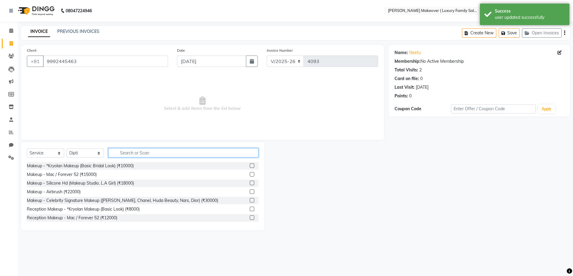
click at [150, 156] on input "text" at bounding box center [183, 152] width 150 height 9
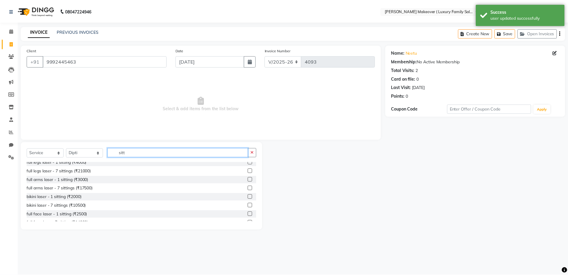
scroll to position [105, 0]
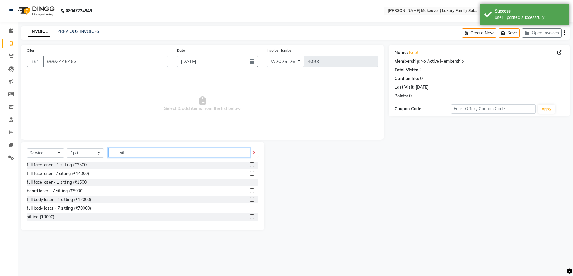
type input "sitt"
click at [250, 214] on label at bounding box center [252, 216] width 4 height 4
click at [250, 215] on input "checkbox" at bounding box center [252, 217] width 4 height 4
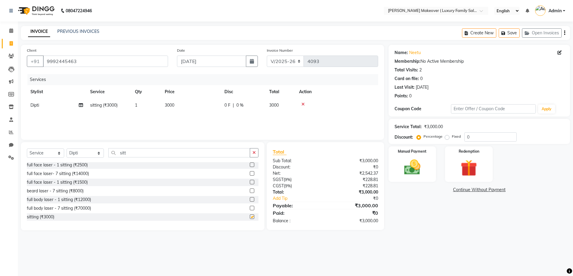
checkbox input "false"
click at [197, 103] on td "3000" at bounding box center [191, 104] width 60 height 13
select select "69502"
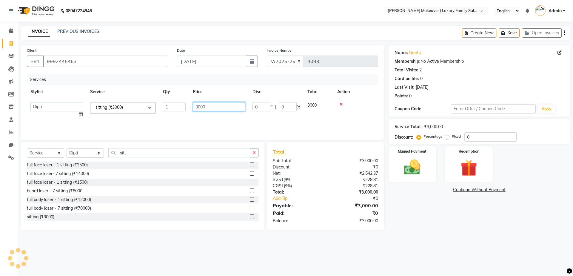
click at [195, 103] on input "3000" at bounding box center [219, 106] width 52 height 9
click at [201, 106] on input "3000" at bounding box center [219, 106] width 52 height 9
type input "4000"
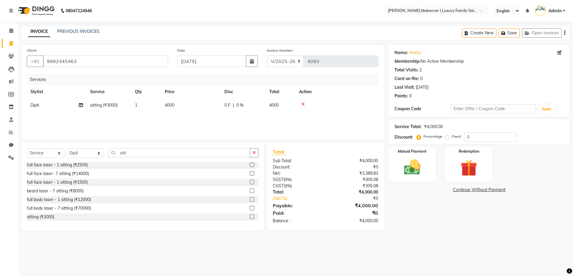
click at [564, 33] on icon "button" at bounding box center [564, 33] width 1 height 0
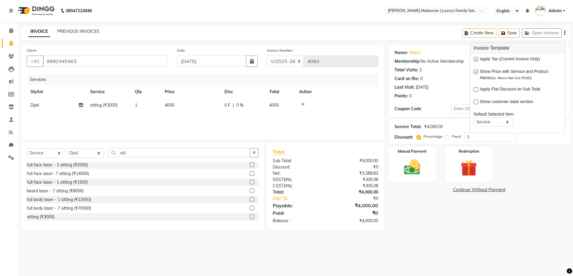
click at [476, 59] on label at bounding box center [475, 59] width 4 height 4
click at [476, 59] on input "checkbox" at bounding box center [475, 60] width 4 height 4
checkbox input "false"
click at [409, 163] on img at bounding box center [412, 167] width 28 height 20
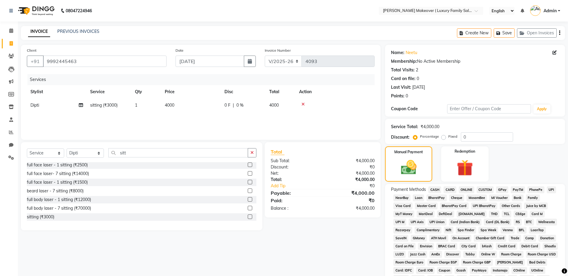
click at [462, 186] on span "ONLINE" at bounding box center [466, 189] width 16 height 7
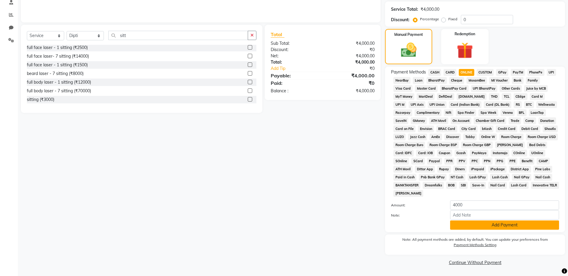
click at [486, 222] on button "Add Payment" at bounding box center [504, 224] width 109 height 9
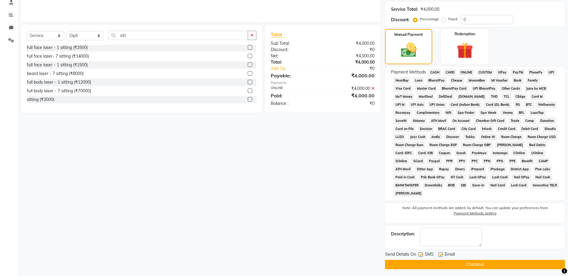
click at [494, 264] on button "Checkout" at bounding box center [475, 263] width 180 height 9
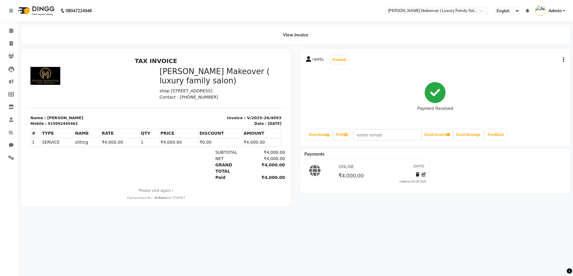
click at [564, 59] on div "neetu Prebook Payment Received Download Print Email Invoice Send Message Feedba…" at bounding box center [435, 97] width 270 height 97
click at [563, 60] on icon "button" at bounding box center [562, 60] width 1 height 0
click at [522, 66] on div "Edit Invoice" at bounding box center [533, 67] width 41 height 7
select select "service"
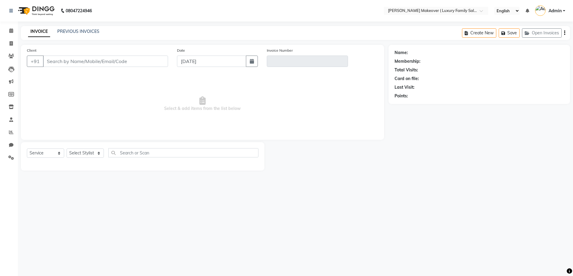
type input "9992445463"
type input "V/2025-26/4093"
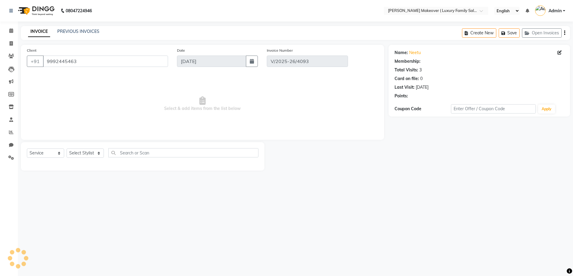
select select "select"
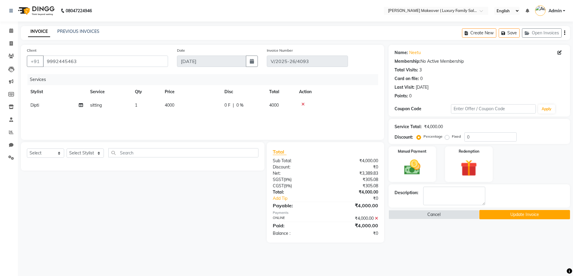
click at [34, 103] on span "Dipti" at bounding box center [34, 104] width 9 height 5
select select "69502"
click at [58, 107] on select "[PERSON_NAME] salmani [PERSON_NAME] [PERSON_NAME] kangna [PERSON_NAME] [PERSON_…" at bounding box center [56, 106] width 52 height 9
select select "69503"
click at [498, 214] on button "Update Invoice" at bounding box center [524, 214] width 91 height 9
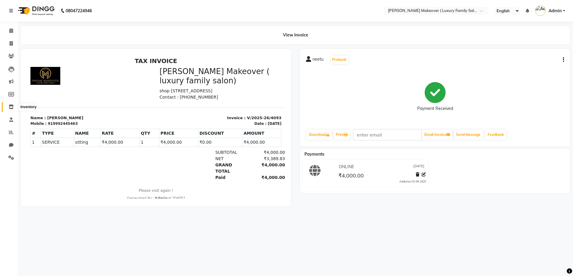
click at [12, 104] on span at bounding box center [11, 106] width 10 height 7
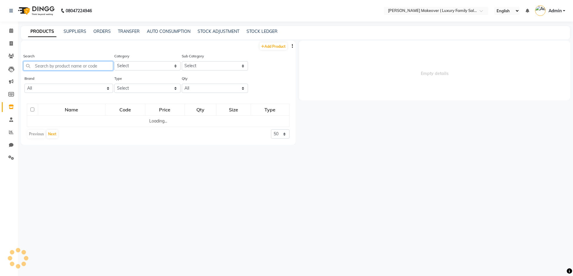
click at [104, 64] on input "text" at bounding box center [68, 65] width 90 height 9
select select
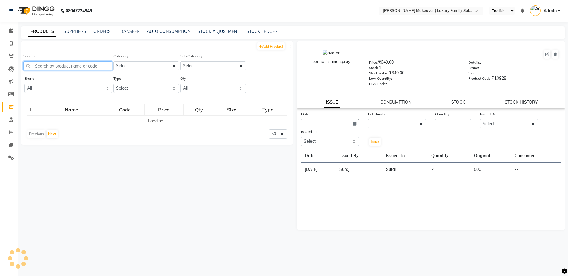
type input "o"
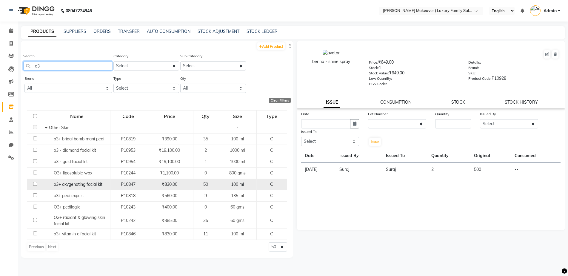
type input "o3"
drag, startPoint x: 35, startPoint y: 184, endPoint x: 298, endPoint y: 182, distance: 263.3
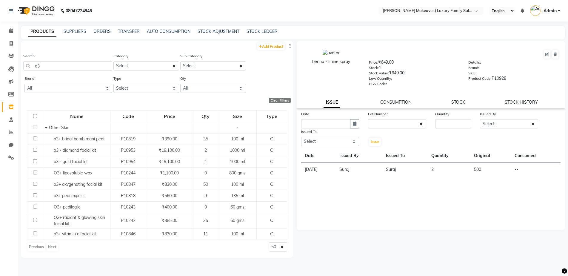
click at [35, 183] on input "checkbox" at bounding box center [35, 184] width 4 height 4
checkbox input "true"
select select
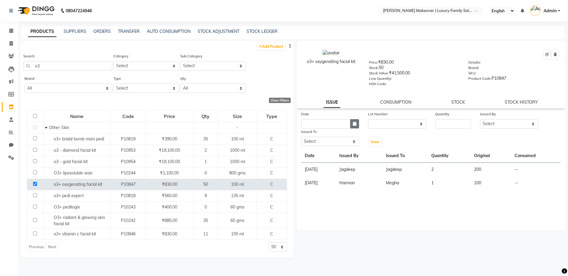
click at [351, 126] on button "button" at bounding box center [354, 123] width 9 height 9
select select "9"
select select "2025"
click at [327, 156] on div "3" at bounding box center [326, 155] width 10 height 10
type input "[DATE]"
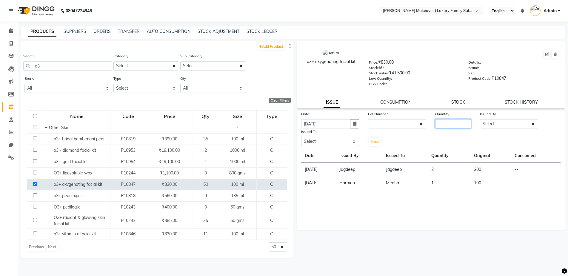
click at [465, 123] on input "number" at bounding box center [453, 123] width 36 height 9
type input "1"
click at [505, 125] on select "Select [PERSON_NAME] salmani [PERSON_NAME] kangna [PERSON_NAME] [PERSON_NAME] […" at bounding box center [509, 123] width 58 height 9
select select "69500"
click at [480, 119] on select "Select [PERSON_NAME] salmani [PERSON_NAME] kangna [PERSON_NAME] [PERSON_NAME] […" at bounding box center [509, 123] width 58 height 9
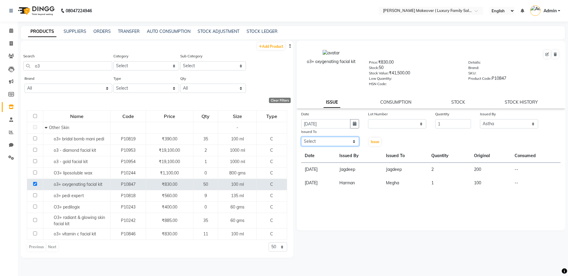
click at [318, 137] on select "Select [PERSON_NAME] salmani [PERSON_NAME] kangna [PERSON_NAME] [PERSON_NAME] […" at bounding box center [330, 141] width 58 height 9
select select "69500"
click at [301, 137] on select "Select [PERSON_NAME] salmani [PERSON_NAME] kangna [PERSON_NAME] [PERSON_NAME] […" at bounding box center [330, 141] width 58 height 9
click at [379, 143] on span "Issue" at bounding box center [374, 141] width 9 height 4
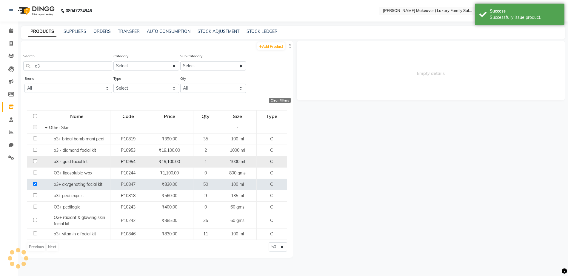
select select
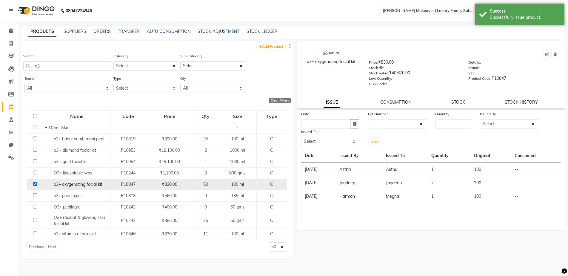
click at [33, 183] on input "checkbox" at bounding box center [35, 184] width 4 height 4
checkbox input "false"
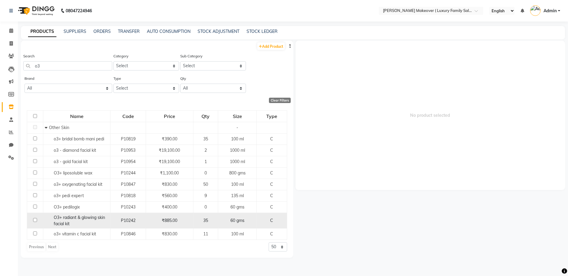
click at [33, 219] on td at bounding box center [35, 220] width 16 height 16
click at [36, 218] on input "checkbox" at bounding box center [35, 220] width 4 height 4
checkbox input "true"
select select
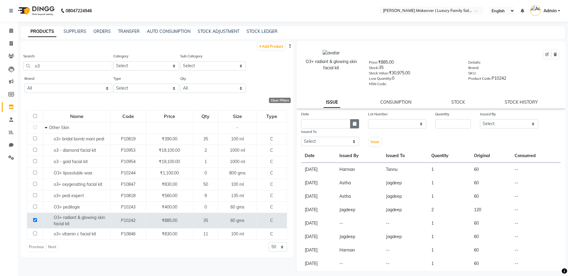
click at [353, 123] on icon "button" at bounding box center [354, 123] width 4 height 4
select select "9"
select select "2025"
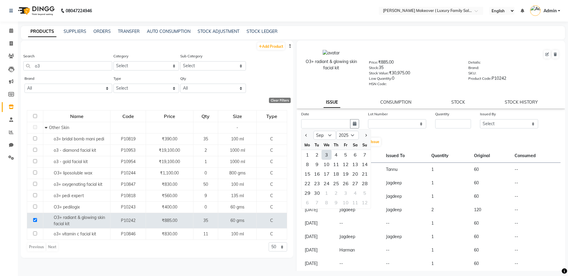
click at [324, 156] on div "3" at bounding box center [326, 155] width 10 height 10
type input "[DATE]"
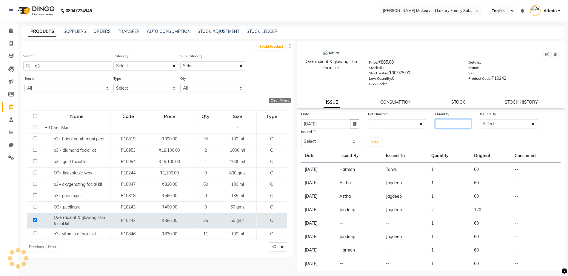
click at [439, 126] on input "number" at bounding box center [453, 123] width 36 height 9
type input "1"
click at [510, 115] on div "Issued By" at bounding box center [509, 115] width 58 height 8
drag, startPoint x: 508, startPoint y: 123, endPoint x: 508, endPoint y: 128, distance: 5.4
click at [508, 123] on select "Select [PERSON_NAME] salmani [PERSON_NAME] kangna [PERSON_NAME] [PERSON_NAME] […" at bounding box center [509, 123] width 58 height 9
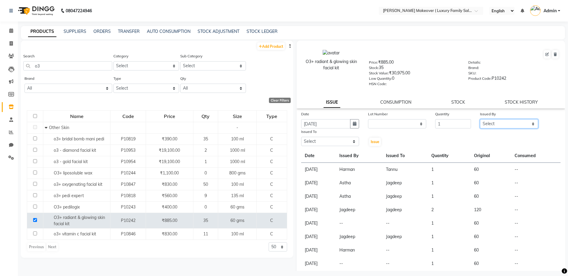
select select "69497"
click at [480, 119] on select "Select [PERSON_NAME] salmani [PERSON_NAME] kangna [PERSON_NAME] [PERSON_NAME] […" at bounding box center [509, 123] width 58 height 9
click at [323, 143] on select "Select [PERSON_NAME] salmani [PERSON_NAME] kangna [PERSON_NAME] [PERSON_NAME] […" at bounding box center [330, 141] width 58 height 9
select select "69497"
click at [301, 137] on select "Select [PERSON_NAME] salmani [PERSON_NAME] kangna [PERSON_NAME] [PERSON_NAME] […" at bounding box center [330, 141] width 58 height 9
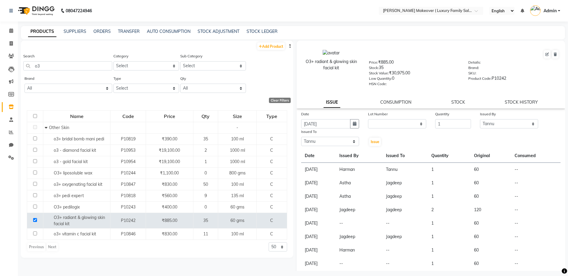
click at [375, 146] on div "Issue" at bounding box center [374, 137] width 22 height 18
click at [374, 145] on button "Issue" at bounding box center [375, 141] width 12 height 8
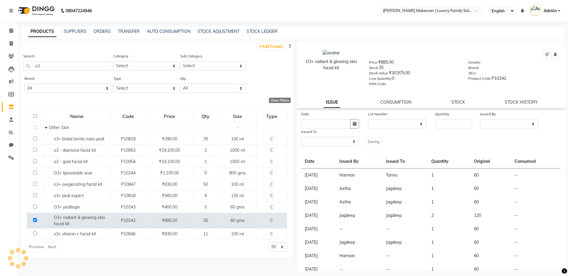
select select
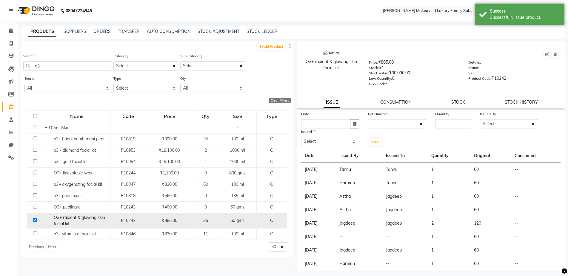
click at [35, 218] on input "checkbox" at bounding box center [35, 220] width 4 height 4
checkbox input "false"
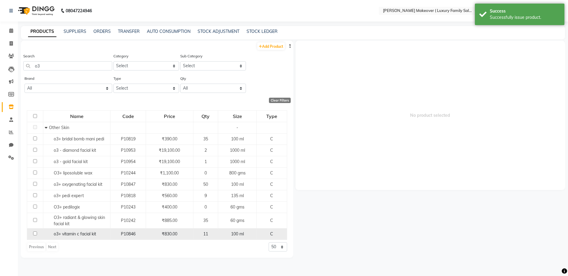
click at [33, 232] on input "checkbox" at bounding box center [35, 233] width 4 height 4
checkbox input "true"
select select
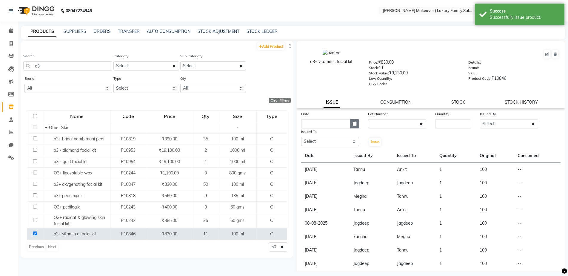
click at [351, 126] on button "button" at bounding box center [354, 123] width 9 height 9
select select "9"
select select "2025"
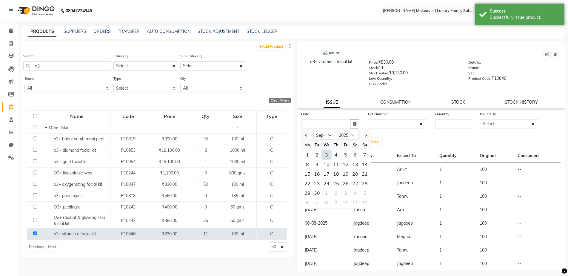
click at [324, 153] on div "3" at bounding box center [326, 155] width 10 height 10
type input "[DATE]"
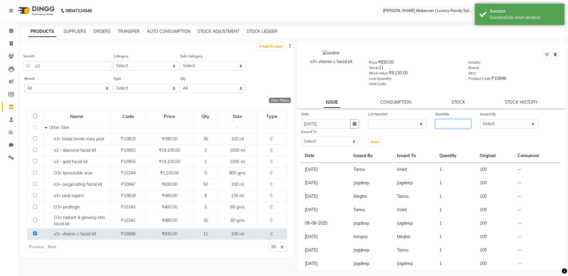
click at [436, 121] on input "number" at bounding box center [453, 123] width 36 height 9
type input "1"
click at [499, 121] on select "Select [PERSON_NAME] salmani [PERSON_NAME] kangna [PERSON_NAME] [PERSON_NAME] […" at bounding box center [509, 123] width 58 height 9
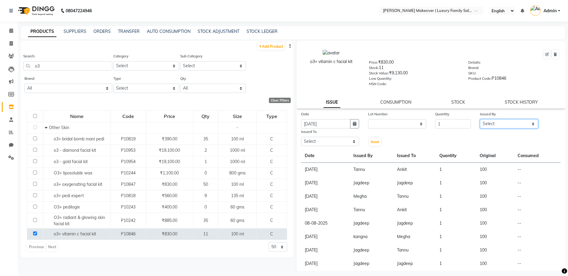
select select "69503"
click at [480, 119] on select "Select [PERSON_NAME] salmani [PERSON_NAME] kangna [PERSON_NAME] [PERSON_NAME] […" at bounding box center [509, 123] width 58 height 9
click at [320, 143] on select "Select [PERSON_NAME] salmani [PERSON_NAME] kangna [PERSON_NAME] [PERSON_NAME] […" at bounding box center [330, 141] width 58 height 9
select select "69503"
click at [301, 137] on select "Select [PERSON_NAME] salmani [PERSON_NAME] kangna [PERSON_NAME] [PERSON_NAME] […" at bounding box center [330, 141] width 58 height 9
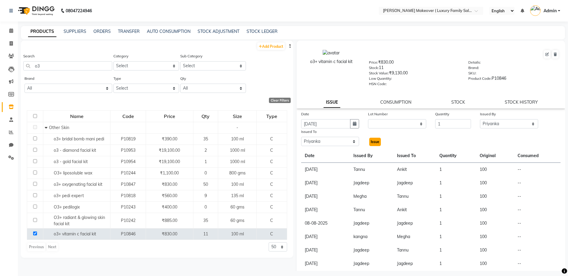
click at [371, 140] on span "Issue" at bounding box center [374, 141] width 9 height 4
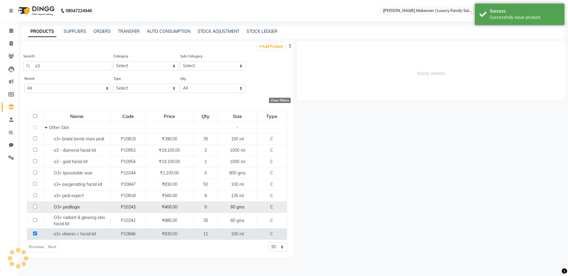
select select
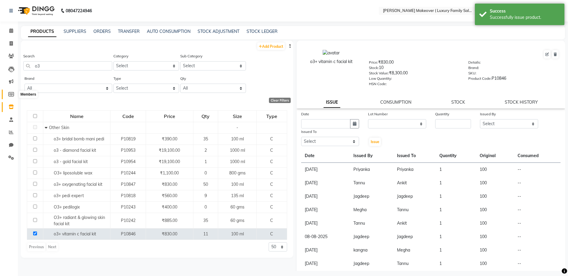
click at [10, 91] on span at bounding box center [11, 94] width 10 height 7
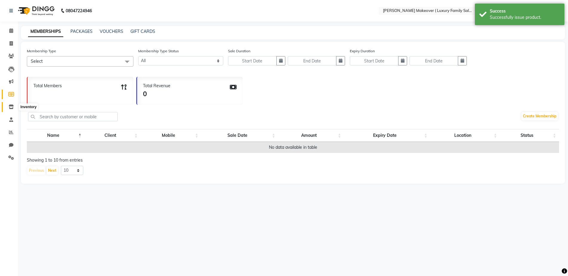
click at [14, 106] on span at bounding box center [11, 106] width 10 height 7
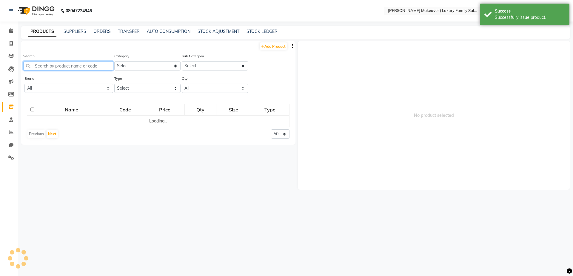
click at [75, 67] on input "text" at bounding box center [68, 65] width 90 height 9
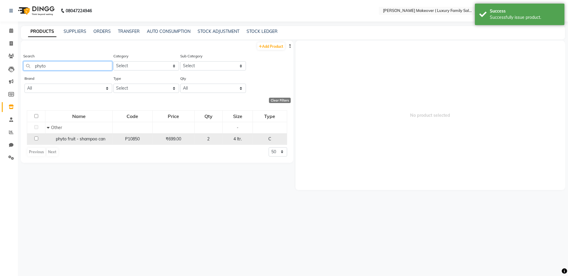
type input "phyto"
click at [32, 139] on td at bounding box center [36, 138] width 18 height 11
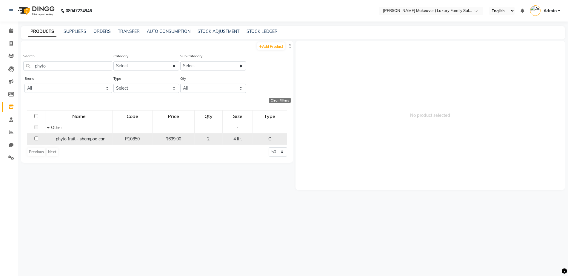
click at [36, 139] on input "checkbox" at bounding box center [36, 138] width 4 height 4
checkbox input "true"
select select
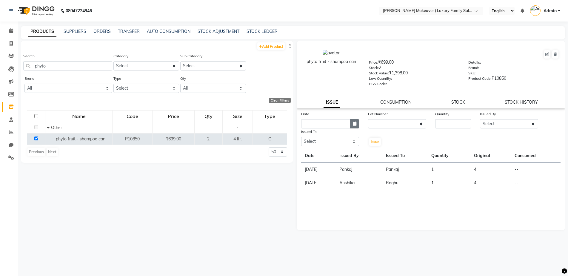
click at [352, 127] on button "button" at bounding box center [354, 123] width 9 height 9
select select "9"
select select "2025"
click at [326, 154] on div "3" at bounding box center [326, 155] width 10 height 10
type input "[DATE]"
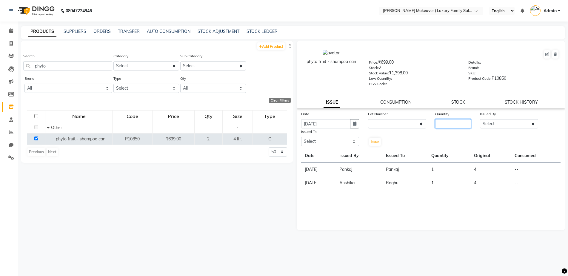
click at [461, 122] on input "number" at bounding box center [453, 123] width 36 height 9
type input "1"
click at [485, 126] on select "Select [PERSON_NAME] salmani [PERSON_NAME] kangna [PERSON_NAME] [PERSON_NAME] […" at bounding box center [509, 123] width 58 height 9
click at [480, 119] on select "Select [PERSON_NAME] salmani [PERSON_NAME] kangna [PERSON_NAME] [PERSON_NAME] […" at bounding box center [509, 123] width 58 height 9
click at [516, 121] on select "Select [PERSON_NAME] salmani [PERSON_NAME] kangna [PERSON_NAME] [PERSON_NAME] […" at bounding box center [509, 123] width 58 height 9
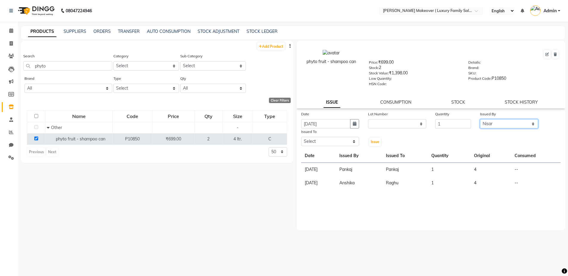
select select "69513"
click at [480, 119] on select "Select [PERSON_NAME] salmani [PERSON_NAME] kangna [PERSON_NAME] [PERSON_NAME] […" at bounding box center [509, 123] width 58 height 9
click at [341, 143] on select "Select [PERSON_NAME] salmani [PERSON_NAME] kangna [PERSON_NAME] [PERSON_NAME] […" at bounding box center [330, 141] width 58 height 9
select select "69513"
click at [301, 137] on select "Select [PERSON_NAME] salmani [PERSON_NAME] kangna [PERSON_NAME] [PERSON_NAME] […" at bounding box center [330, 141] width 58 height 9
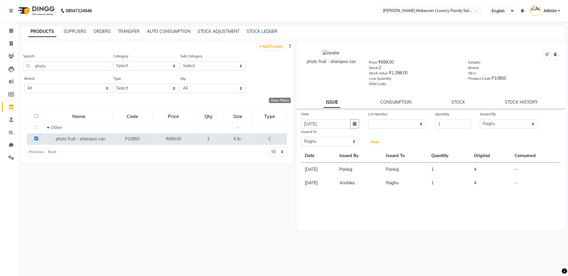
click at [375, 142] on span "Issue" at bounding box center [374, 141] width 9 height 4
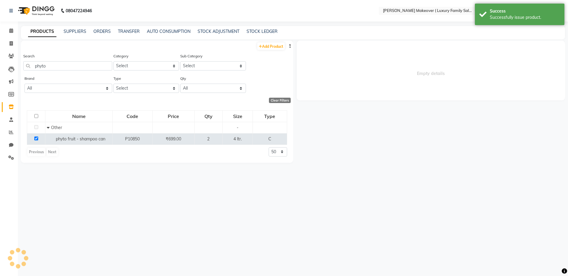
select select
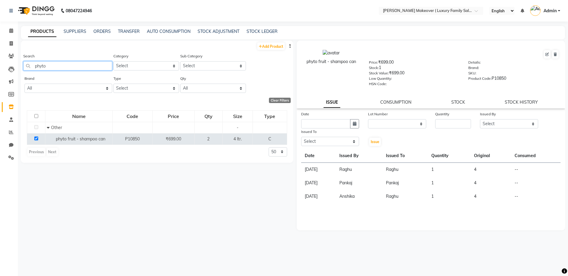
click at [49, 65] on input "phyto" at bounding box center [67, 65] width 89 height 9
click at [54, 67] on input "phyto" at bounding box center [67, 65] width 89 height 9
type input "p"
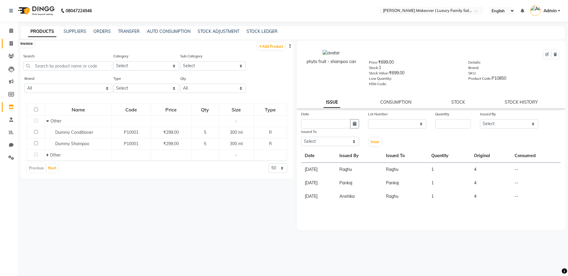
click at [12, 43] on icon at bounding box center [11, 43] width 3 height 4
select select "service"
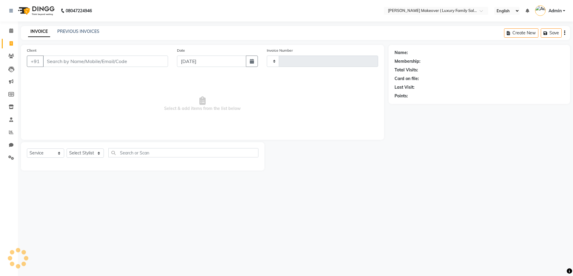
click at [70, 63] on input "Client" at bounding box center [105, 60] width 125 height 11
select select "7777"
type input "4094"
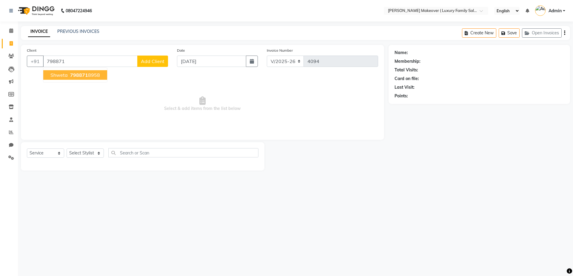
click at [102, 72] on button "shweta 798871 8958" at bounding box center [75, 75] width 64 height 10
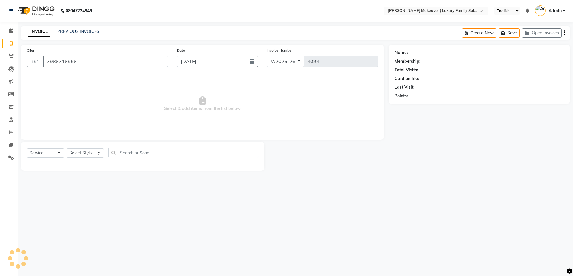
type input "7988718958"
click at [43, 150] on select "Select Service Product Membership Package Voucher Prepaid Gift Card" at bounding box center [45, 152] width 37 height 9
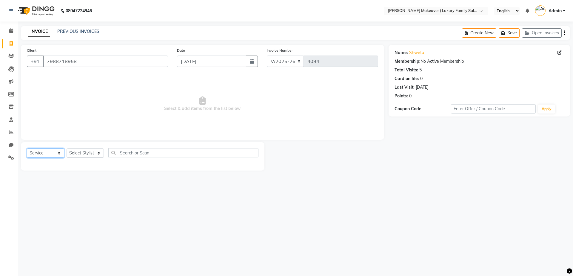
click at [27, 148] on select "Select Service Product Membership Package Voucher Prepaid Gift Card" at bounding box center [45, 152] width 37 height 9
click at [92, 153] on select "Select Stylist [PERSON_NAME] salmani [PERSON_NAME] kangna Komal Lakshay [PERSON…" at bounding box center [85, 152] width 37 height 9
select select "69520"
click at [67, 148] on select "Select Stylist [PERSON_NAME] salmani [PERSON_NAME] kangna Komal Lakshay [PERSON…" at bounding box center [85, 152] width 37 height 9
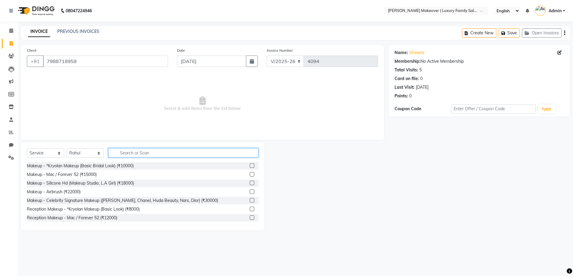
click at [132, 156] on input "text" at bounding box center [183, 152] width 150 height 9
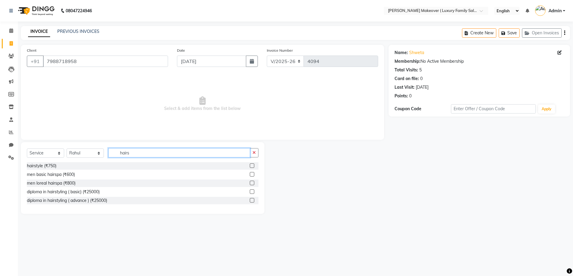
type input "hairs"
click at [251, 166] on label at bounding box center [252, 165] width 4 height 4
click at [251, 166] on input "checkbox" at bounding box center [252, 166] width 4 height 4
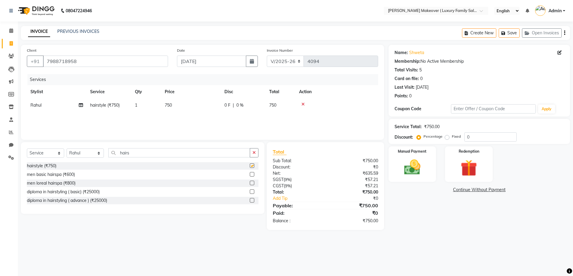
checkbox input "false"
click at [167, 112] on div "Services Stylist Service Qty Price Disc Total Action Rahul hairstyle (₹750) 1 7…" at bounding box center [202, 104] width 351 height 60
click at [176, 104] on td "750" at bounding box center [191, 104] width 60 height 13
select select "69520"
click at [201, 103] on input "750" at bounding box center [219, 106] width 52 height 9
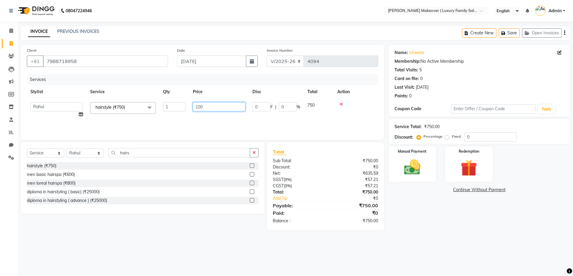
type input "1000"
click at [329, 217] on div "₹750.00" at bounding box center [353, 220] width 57 height 6
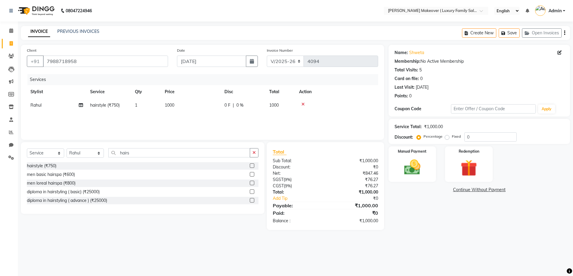
click at [565, 33] on icon "button" at bounding box center [564, 33] width 1 height 0
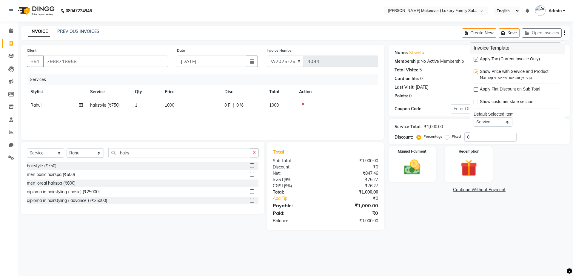
click at [473, 58] on label at bounding box center [475, 59] width 4 height 4
click at [473, 58] on input "checkbox" at bounding box center [475, 60] width 4 height 4
checkbox input "false"
click at [405, 167] on img at bounding box center [412, 167] width 28 height 20
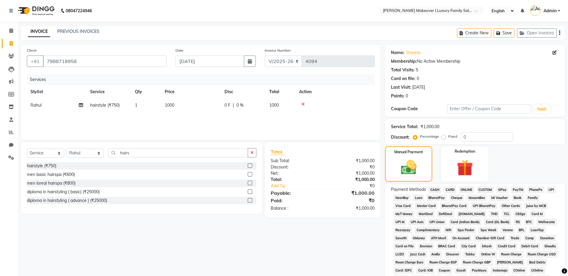
click at [437, 186] on span "CASH" at bounding box center [434, 189] width 13 height 7
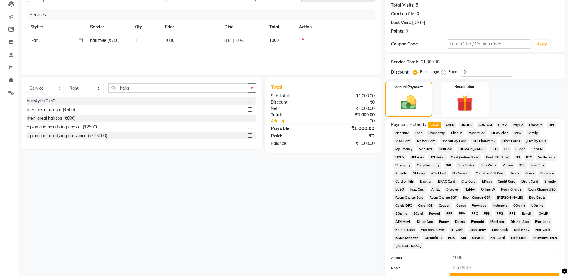
scroll to position [117, 0]
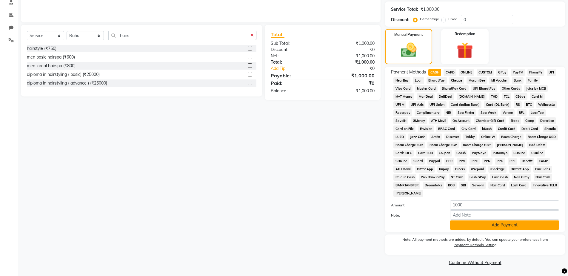
click at [479, 225] on button "Add Payment" at bounding box center [504, 224] width 109 height 9
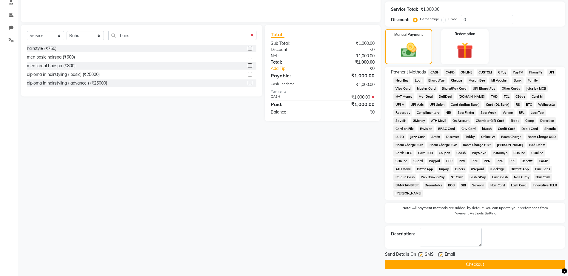
click at [474, 261] on button "Checkout" at bounding box center [475, 263] width 180 height 9
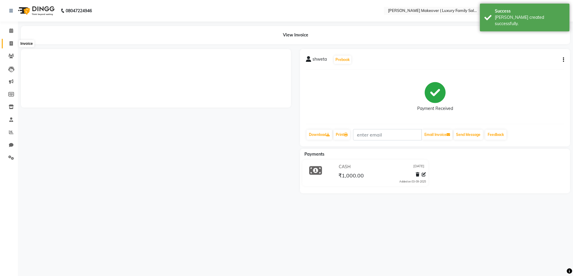
click at [12, 46] on span at bounding box center [11, 43] width 10 height 7
select select "service"
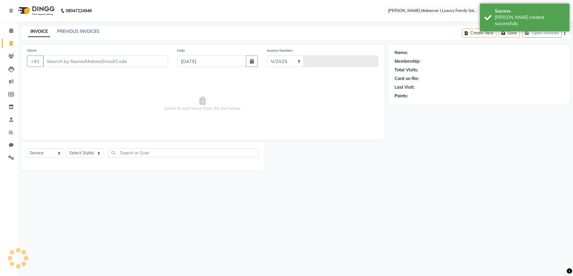
select select "7777"
type input "4095"
click at [163, 60] on input "Client" at bounding box center [105, 60] width 125 height 11
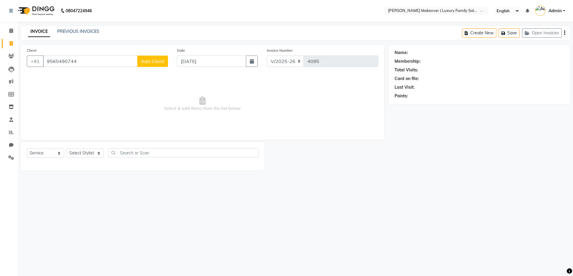
type input "9560490744"
click at [166, 59] on button "Add Client" at bounding box center [152, 60] width 31 height 11
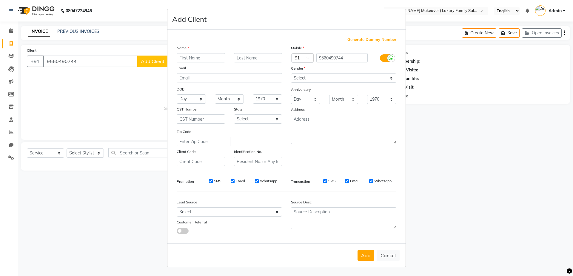
click at [194, 55] on input "text" at bounding box center [201, 57] width 48 height 9
click at [198, 60] on input "text" at bounding box center [201, 57] width 48 height 9
type input "prabh jeet"
drag, startPoint x: 316, startPoint y: 74, endPoint x: 315, endPoint y: 81, distance: 7.3
click at [316, 74] on select "Select [DEMOGRAPHIC_DATA] [DEMOGRAPHIC_DATA] Other Prefer Not To Say" at bounding box center [343, 77] width 105 height 9
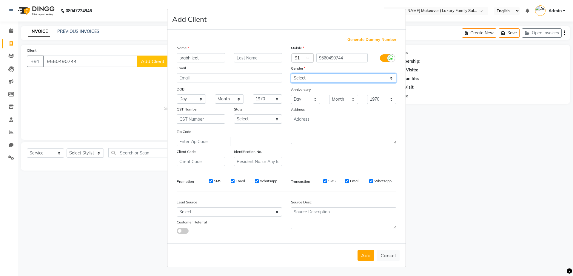
select select "[DEMOGRAPHIC_DATA]"
click at [291, 73] on select "Select [DEMOGRAPHIC_DATA] [DEMOGRAPHIC_DATA] Other Prefer Not To Say" at bounding box center [343, 77] width 105 height 9
click at [369, 257] on button "Add" at bounding box center [365, 255] width 17 height 11
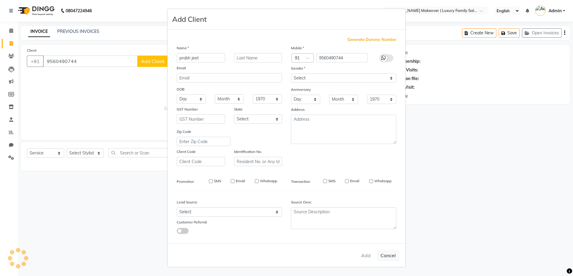
select select
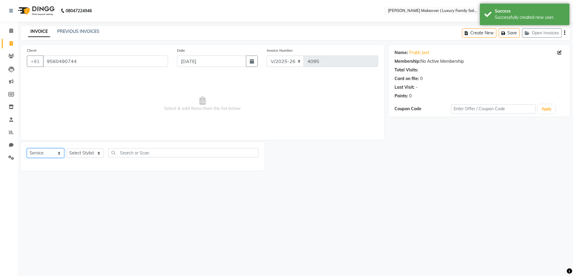
click at [41, 153] on select "Select Service Product Membership Package Voucher Prepaid Gift Card" at bounding box center [45, 152] width 37 height 9
click at [27, 148] on select "Select Service Product Membership Package Voucher Prepaid Gift Card" at bounding box center [45, 152] width 37 height 9
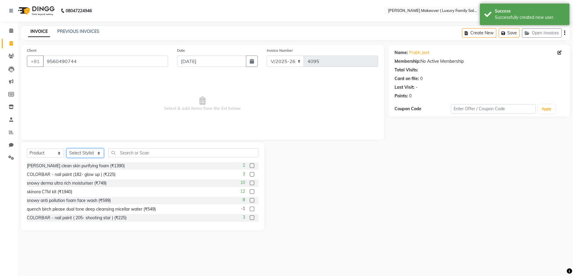
click at [93, 153] on select "Select Stylist [PERSON_NAME] salmani [PERSON_NAME] kangna Komal Lakshay [PERSON…" at bounding box center [85, 152] width 37 height 9
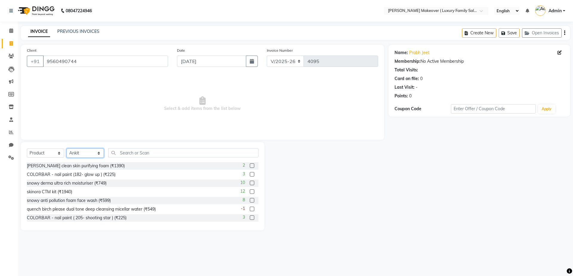
click at [67, 148] on select "Select Stylist [PERSON_NAME] salmani [PERSON_NAME] kangna Komal Lakshay [PERSON…" at bounding box center [85, 152] width 37 height 9
drag, startPoint x: 130, startPoint y: 152, endPoint x: 134, endPoint y: 151, distance: 3.7
click at [133, 151] on input "text" at bounding box center [183, 152] width 150 height 9
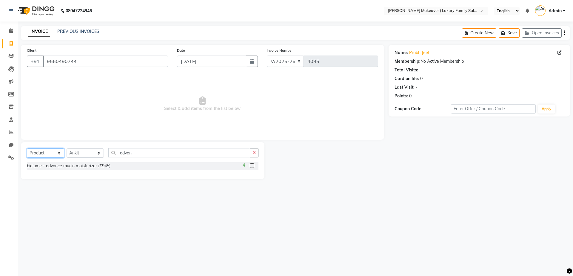
drag, startPoint x: 53, startPoint y: 148, endPoint x: 52, endPoint y: 154, distance: 6.1
click at [53, 148] on select "Select Service Product Membership Package Voucher Prepaid Gift Card" at bounding box center [45, 152] width 37 height 9
click at [27, 148] on select "Select Service Product Membership Package Voucher Prepaid Gift Card" at bounding box center [45, 152] width 37 height 9
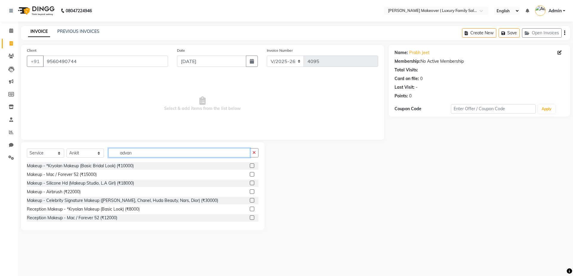
drag, startPoint x: 135, startPoint y: 152, endPoint x: 146, endPoint y: 149, distance: 11.1
click at [138, 151] on input "advan" at bounding box center [179, 152] width 142 height 9
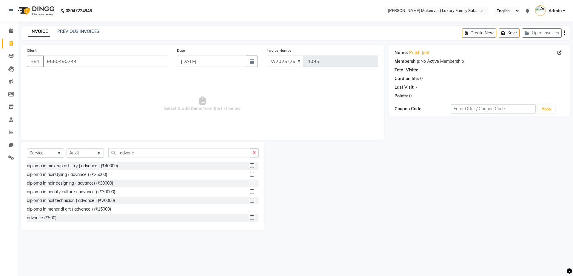
click at [250, 216] on label at bounding box center [252, 217] width 4 height 4
click at [250, 216] on input "checkbox" at bounding box center [252, 218] width 4 height 4
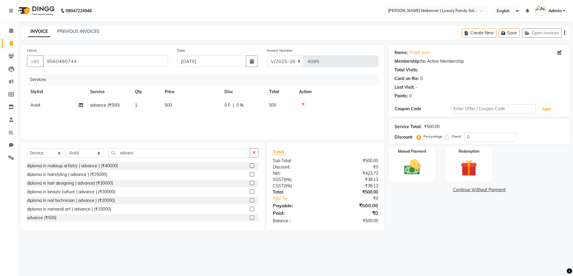
click at [142, 102] on td "1" at bounding box center [146, 104] width 30 height 13
click at [170, 106] on input "1" at bounding box center [174, 106] width 23 height 9
click at [354, 200] on div "₹0" at bounding box center [358, 198] width 47 height 6
click at [564, 33] on icon "button" at bounding box center [564, 33] width 1 height 0
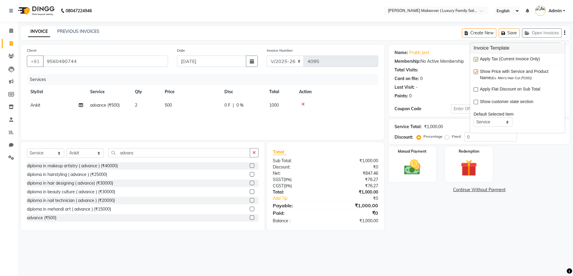
click at [475, 59] on label at bounding box center [475, 59] width 4 height 4
click at [475, 59] on input "checkbox" at bounding box center [475, 60] width 4 height 4
click at [403, 168] on img at bounding box center [412, 167] width 28 height 20
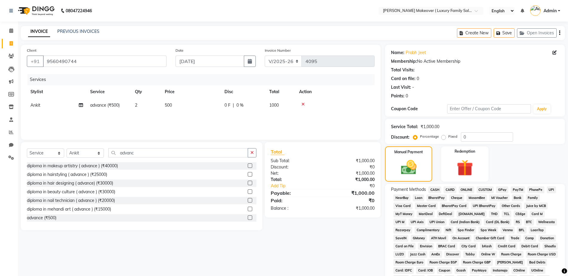
click at [463, 188] on span "ONLINE" at bounding box center [466, 189] width 16 height 7
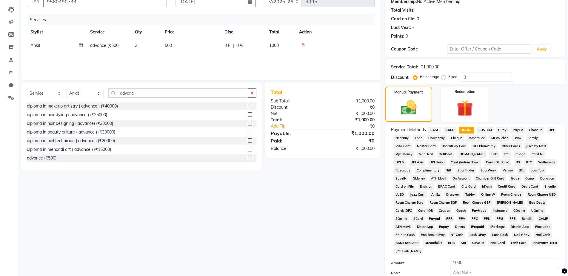
scroll to position [117, 0]
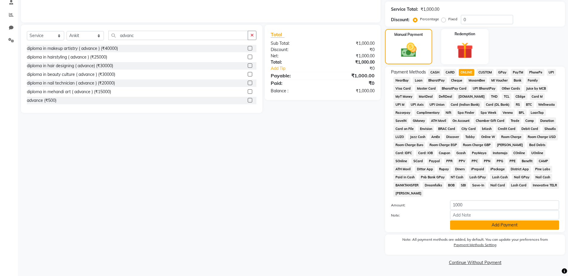
click at [475, 224] on button "Add Payment" at bounding box center [504, 224] width 109 height 9
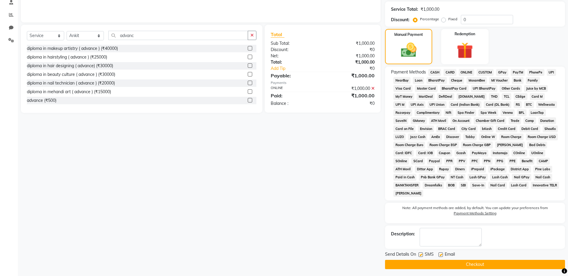
click at [475, 259] on div "Send Details On SMS Email Checkout" at bounding box center [475, 260] width 180 height 18
click at [475, 266] on button "Checkout" at bounding box center [475, 263] width 180 height 9
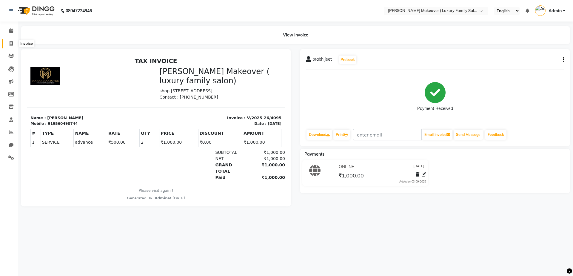
drag, startPoint x: 13, startPoint y: 43, endPoint x: 27, endPoint y: 45, distance: 14.5
click at [12, 43] on icon at bounding box center [11, 43] width 3 height 4
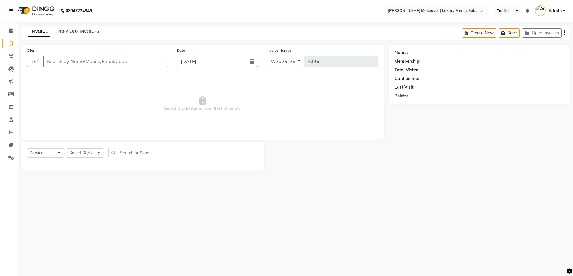
click at [74, 57] on input "Client" at bounding box center [105, 60] width 125 height 11
click at [147, 65] on button "Add Client" at bounding box center [152, 60] width 31 height 11
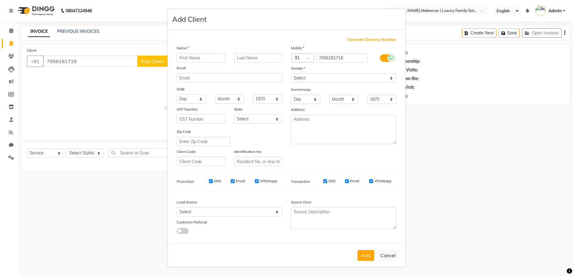
click at [213, 57] on input "text" at bounding box center [201, 57] width 48 height 9
click at [296, 74] on select "Select [DEMOGRAPHIC_DATA] [DEMOGRAPHIC_DATA] Other Prefer Not To Say" at bounding box center [343, 77] width 105 height 9
click at [291, 73] on select "Select [DEMOGRAPHIC_DATA] [DEMOGRAPHIC_DATA] Other Prefer Not To Say" at bounding box center [343, 77] width 105 height 9
click at [373, 249] on div "Add Cancel" at bounding box center [286, 255] width 238 height 24
click at [370, 256] on button "Add" at bounding box center [365, 255] width 17 height 11
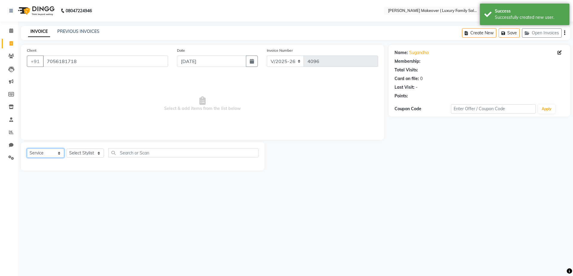
click at [37, 154] on select "Select Service Product Membership Package Voucher Prepaid Gift Card" at bounding box center [45, 152] width 37 height 9
click at [27, 148] on select "Select Service Product Membership Package Voucher Prepaid Gift Card" at bounding box center [45, 152] width 37 height 9
click at [78, 151] on select "Select Stylist [PERSON_NAME] salmani [PERSON_NAME] kangna Komal Lakshay [PERSON…" at bounding box center [85, 152] width 37 height 9
click at [67, 148] on select "Select Stylist [PERSON_NAME] salmani [PERSON_NAME] kangna Komal Lakshay [PERSON…" at bounding box center [85, 152] width 37 height 9
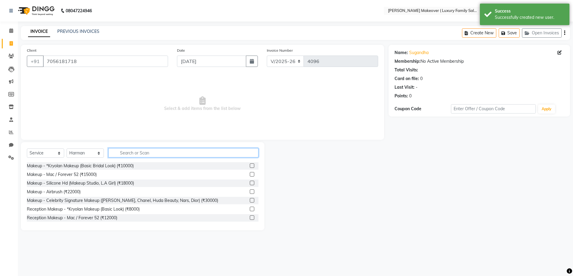
click at [154, 148] on input "text" at bounding box center [183, 152] width 150 height 9
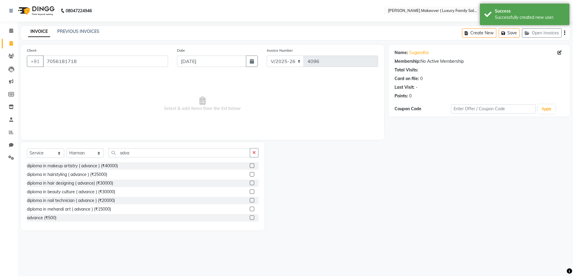
click at [250, 215] on label at bounding box center [252, 217] width 4 height 4
click at [250, 216] on input "checkbox" at bounding box center [252, 218] width 4 height 4
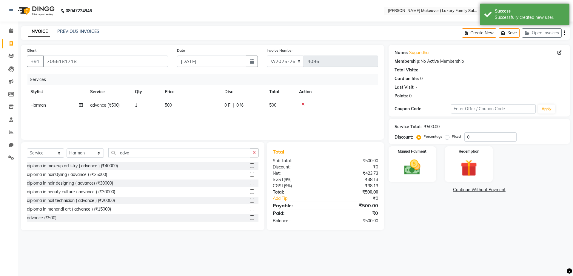
click at [130, 103] on td "advance (₹500)" at bounding box center [108, 104] width 45 height 13
click at [173, 109] on input "1" at bounding box center [174, 106] width 23 height 9
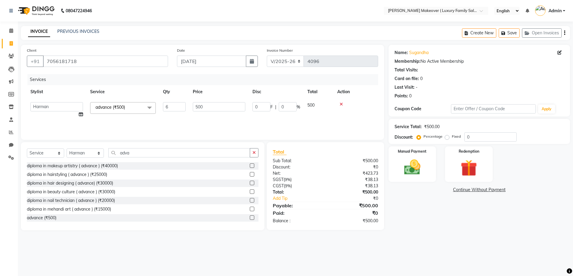
click at [359, 201] on div "₹0" at bounding box center [358, 198] width 47 height 6
click at [564, 32] on button "button" at bounding box center [564, 33] width 1 height 14
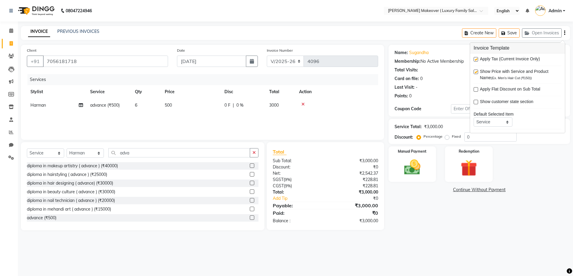
click at [473, 61] on label at bounding box center [475, 59] width 4 height 4
click at [473, 61] on input "checkbox" at bounding box center [475, 60] width 4 height 4
click at [420, 168] on img at bounding box center [412, 167] width 28 height 20
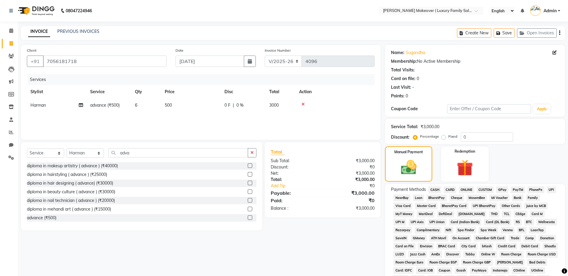
click at [460, 189] on span "ONLINE" at bounding box center [466, 189] width 16 height 7
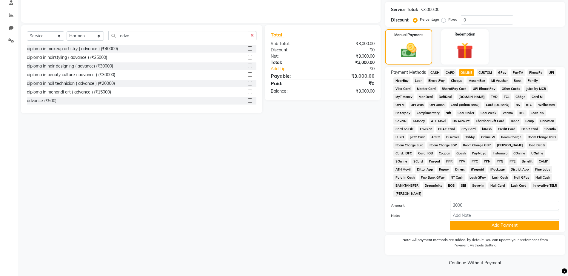
scroll to position [117, 0]
click at [464, 220] on button "Add Payment" at bounding box center [504, 224] width 109 height 9
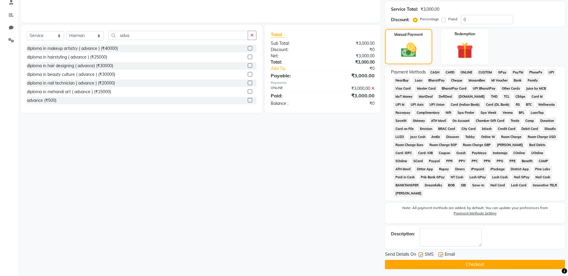
click at [462, 271] on main "INVOICE PREVIOUS INVOICES Create New Save Open Invoices Client [PHONE_NUMBER] D…" at bounding box center [293, 93] width 550 height 369
click at [467, 260] on button "Checkout" at bounding box center [475, 263] width 180 height 9
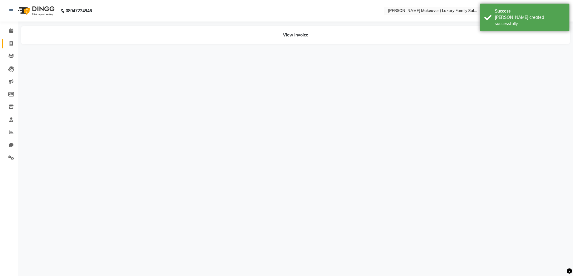
click at [10, 43] on icon at bounding box center [11, 43] width 3 height 4
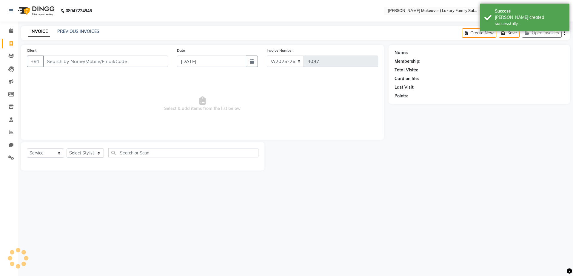
click at [85, 59] on input "Client" at bounding box center [105, 60] width 125 height 11
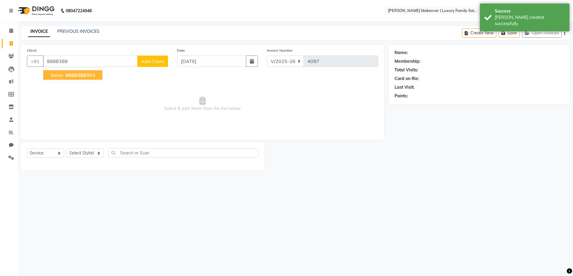
click at [82, 77] on span "9888388" at bounding box center [75, 75] width 21 height 6
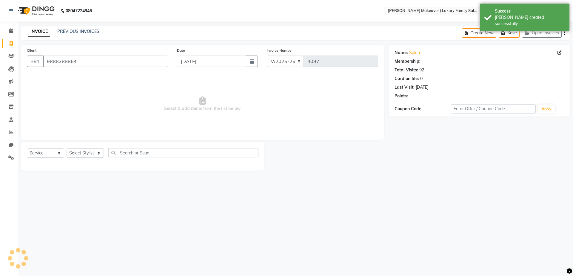
click at [54, 148] on div "Select Service Product Membership Package Voucher Prepaid Gift Card Select Styl…" at bounding box center [142, 156] width 243 height 28
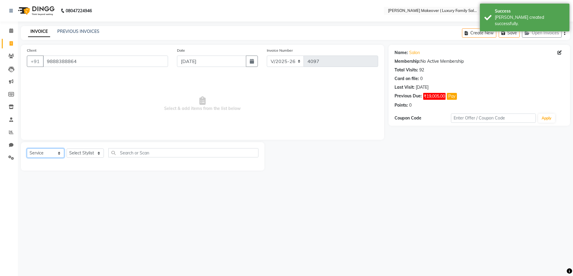
click at [40, 154] on select "Select Service Product Membership Package Voucher Prepaid Gift Card" at bounding box center [45, 152] width 37 height 9
click at [27, 148] on select "Select Service Product Membership Package Voucher Prepaid Gift Card" at bounding box center [45, 152] width 37 height 9
click at [77, 153] on select "Select Stylist [PERSON_NAME] salmani [PERSON_NAME] kangna Komal Lakshay [PERSON…" at bounding box center [85, 152] width 37 height 9
click at [67, 148] on select "Select Stylist [PERSON_NAME] salmani [PERSON_NAME] kangna Komal Lakshay [PERSON…" at bounding box center [85, 152] width 37 height 9
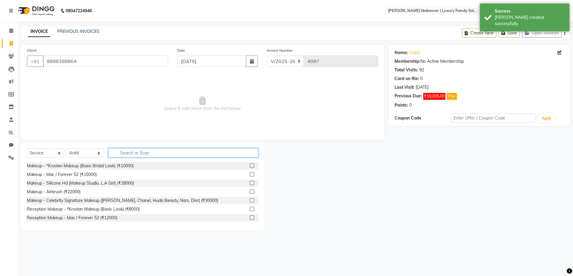
click at [127, 150] on input "text" at bounding box center [183, 152] width 150 height 9
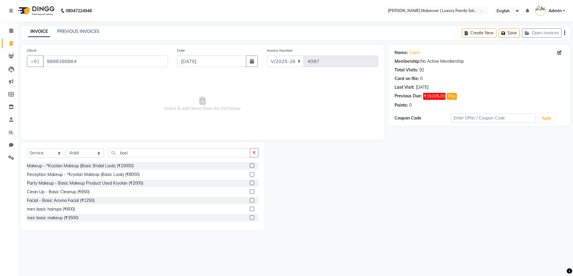
click at [250, 183] on label at bounding box center [252, 182] width 4 height 4
click at [250, 183] on input "checkbox" at bounding box center [252, 183] width 4 height 4
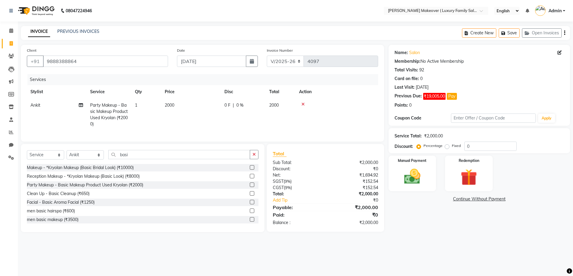
click at [564, 33] on icon "button" at bounding box center [564, 33] width 1 height 0
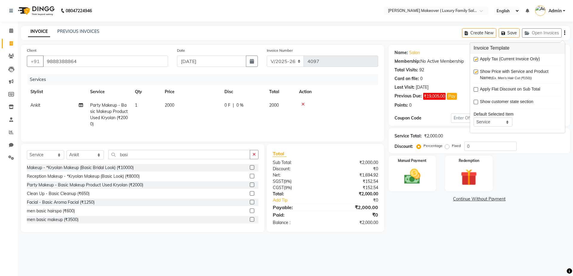
click at [477, 58] on label at bounding box center [475, 59] width 4 height 4
click at [477, 58] on input "checkbox" at bounding box center [475, 60] width 4 height 4
click at [412, 174] on img at bounding box center [412, 176] width 28 height 20
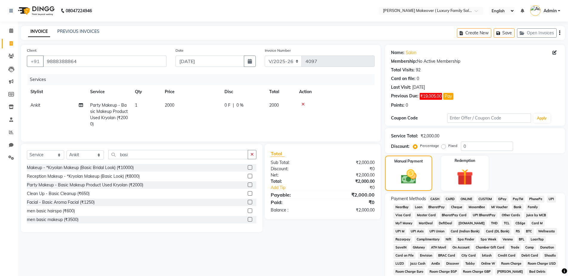
click at [432, 197] on span "CASH" at bounding box center [434, 198] width 13 height 7
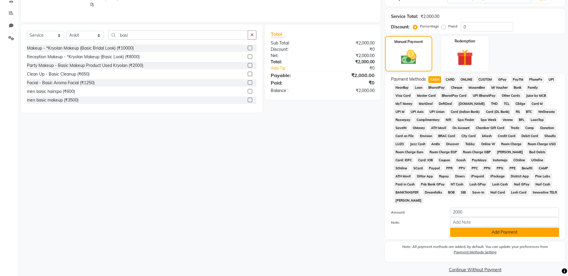
click at [464, 235] on button "Add Payment" at bounding box center [504, 231] width 109 height 9
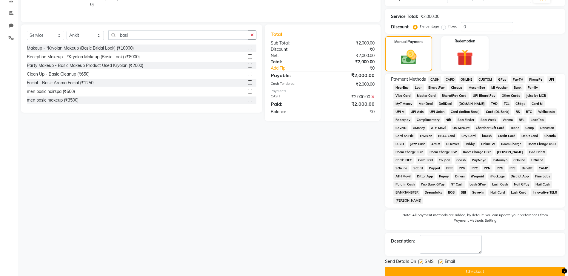
click at [456, 265] on div "Email" at bounding box center [448, 261] width 21 height 7
click at [457, 268] on button "Checkout" at bounding box center [475, 271] width 180 height 9
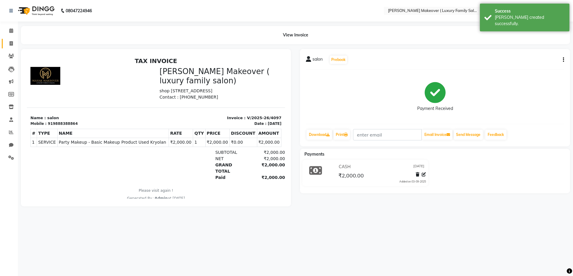
click at [13, 47] on link "Invoice" at bounding box center [9, 44] width 14 height 10
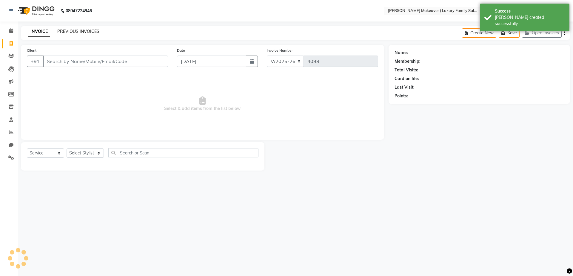
click at [77, 32] on link "PREVIOUS INVOICES" at bounding box center [78, 31] width 42 height 5
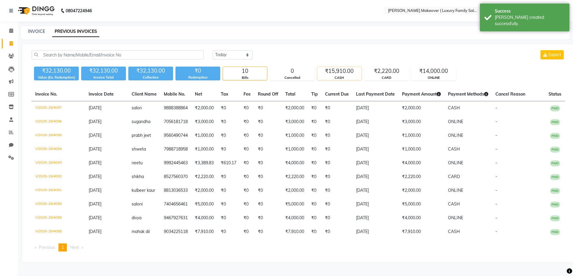
click at [340, 73] on div "₹15,910.00" at bounding box center [339, 71] width 44 height 8
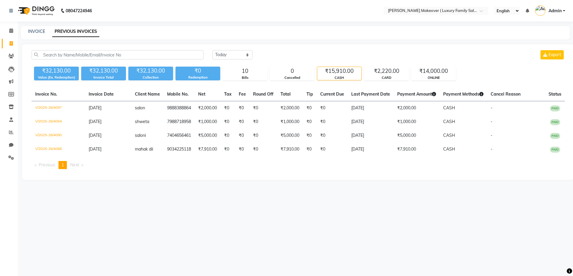
click at [16, 43] on li "Invoice" at bounding box center [9, 43] width 18 height 13
click at [12, 44] on icon at bounding box center [11, 43] width 3 height 4
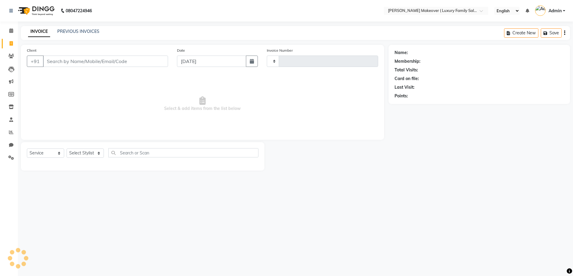
click at [100, 60] on input "Client" at bounding box center [105, 60] width 125 height 11
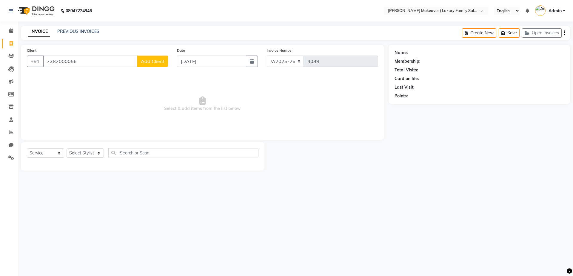
click at [145, 63] on span "Add Client" at bounding box center [153, 61] width 24 height 6
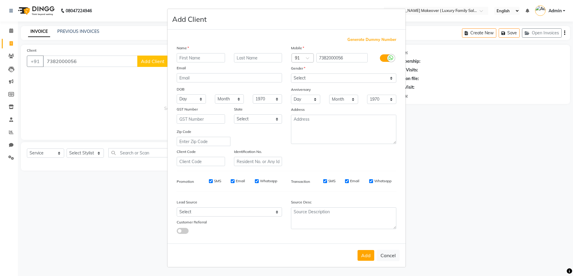
click at [179, 58] on input "text" at bounding box center [201, 57] width 48 height 9
drag, startPoint x: 320, startPoint y: 79, endPoint x: 318, endPoint y: 81, distance: 3.2
click at [320, 79] on select "Select [DEMOGRAPHIC_DATA] [DEMOGRAPHIC_DATA] Other Prefer Not To Say" at bounding box center [343, 77] width 105 height 9
click at [291, 73] on select "Select [DEMOGRAPHIC_DATA] [DEMOGRAPHIC_DATA] Other Prefer Not To Say" at bounding box center [343, 77] width 105 height 9
click at [367, 255] on button "Add" at bounding box center [365, 255] width 17 height 11
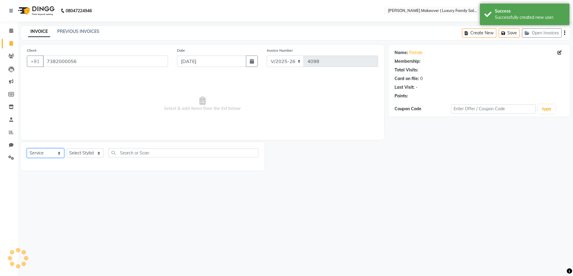
click at [44, 155] on select "Select Service Product Membership Package Voucher Prepaid Gift Card" at bounding box center [45, 152] width 37 height 9
click at [27, 148] on select "Select Service Product Membership Package Voucher Prepaid Gift Card" at bounding box center [45, 152] width 37 height 9
click at [93, 150] on select "Select Stylist [PERSON_NAME] salmani [PERSON_NAME] kangna Komal Lakshay [PERSON…" at bounding box center [85, 152] width 37 height 9
click at [67, 148] on select "Select Stylist [PERSON_NAME] salmani [PERSON_NAME] kangna Komal Lakshay [PERSON…" at bounding box center [85, 152] width 37 height 9
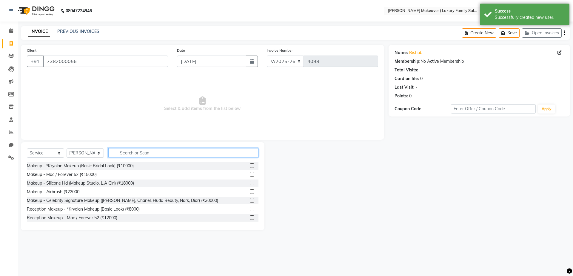
drag, startPoint x: 128, startPoint y: 155, endPoint x: 133, endPoint y: 155, distance: 5.1
click at [133, 155] on input "text" at bounding box center [183, 152] width 150 height 9
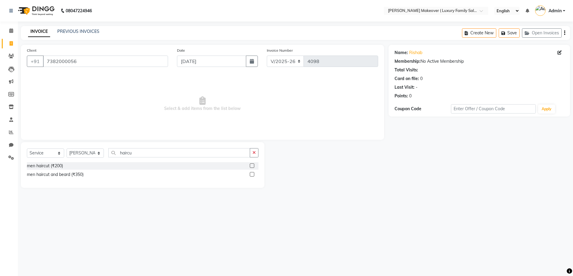
click at [255, 162] on div at bounding box center [254, 165] width 9 height 7
click at [252, 164] on label at bounding box center [252, 165] width 4 height 4
click at [252, 164] on input "checkbox" at bounding box center [252, 166] width 4 height 4
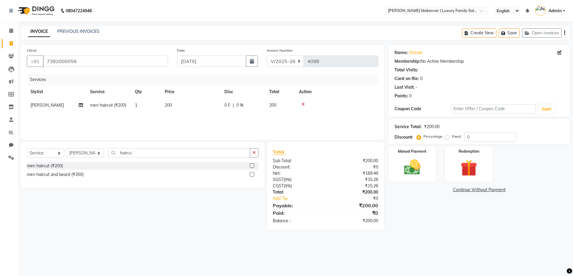
click at [563, 33] on div "Create New Save Open Invoices" at bounding box center [516, 33] width 108 height 14
click at [564, 33] on icon "button" at bounding box center [564, 33] width 1 height 0
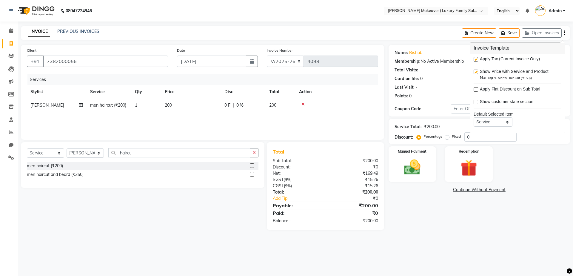
click at [473, 58] on div "Apply Tax (Current Invoice Only) Show Price with Service and Product Name (Ex. …" at bounding box center [517, 92] width 95 height 79
click at [474, 58] on label at bounding box center [475, 59] width 4 height 4
click at [474, 58] on input "checkbox" at bounding box center [475, 60] width 4 height 4
click at [420, 159] on img at bounding box center [412, 167] width 28 height 20
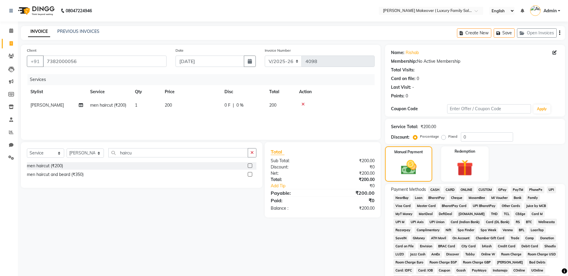
click at [436, 188] on span "CASH" at bounding box center [434, 189] width 13 height 7
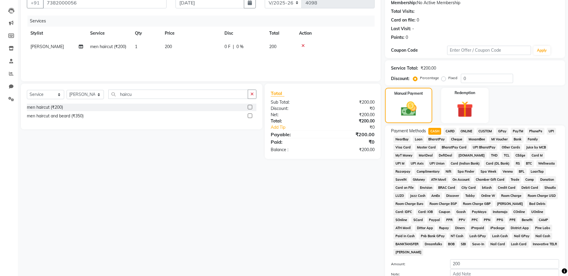
scroll to position [117, 0]
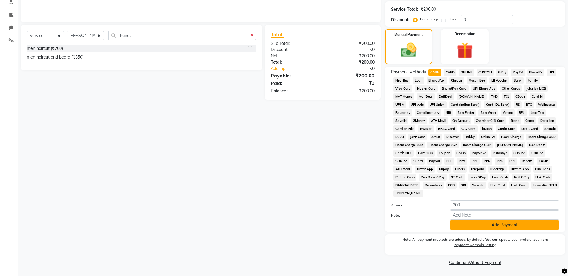
click at [477, 225] on button "Add Payment" at bounding box center [504, 224] width 109 height 9
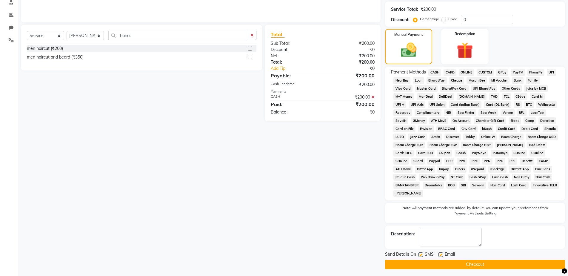
click at [476, 264] on button "Checkout" at bounding box center [475, 263] width 180 height 9
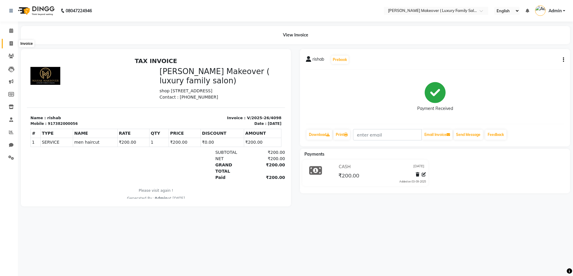
click at [15, 45] on span at bounding box center [11, 43] width 10 height 7
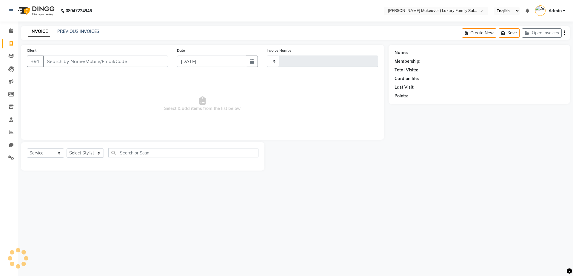
click at [75, 56] on input "Client" at bounding box center [105, 60] width 125 height 11
click at [56, 149] on select "Select Service Product Membership Package Voucher Prepaid Gift Card" at bounding box center [45, 152] width 37 height 9
click at [27, 148] on select "Select Service Product Membership Package Voucher Prepaid Gift Card" at bounding box center [45, 152] width 37 height 9
click at [85, 154] on select "Select Stylist [PERSON_NAME] salmani [PERSON_NAME] kangna Komal Lakshay [PERSON…" at bounding box center [85, 152] width 37 height 9
click at [67, 148] on select "Select Stylist [PERSON_NAME] salmani [PERSON_NAME] kangna Komal Lakshay [PERSON…" at bounding box center [85, 152] width 37 height 9
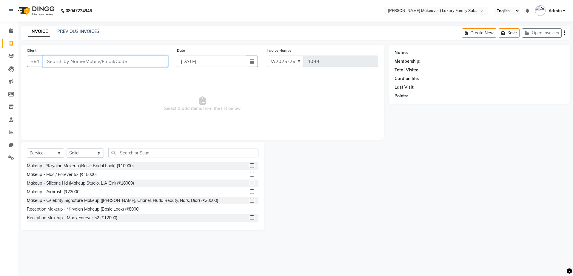
click at [132, 56] on input "Client" at bounding box center [105, 60] width 125 height 11
click at [136, 61] on input "Client" at bounding box center [105, 60] width 125 height 11
click at [160, 62] on span "Add Client" at bounding box center [153, 61] width 24 height 6
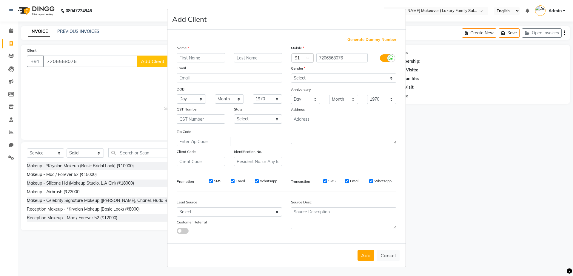
click at [217, 59] on input "text" at bounding box center [201, 57] width 48 height 9
click at [323, 82] on select "Select [DEMOGRAPHIC_DATA] [DEMOGRAPHIC_DATA] Other Prefer Not To Say" at bounding box center [343, 77] width 105 height 9
click at [291, 73] on select "Select [DEMOGRAPHIC_DATA] [DEMOGRAPHIC_DATA] Other Prefer Not To Say" at bounding box center [343, 77] width 105 height 9
click at [368, 263] on div "Add Cancel" at bounding box center [286, 255] width 238 height 24
click at [369, 259] on button "Add" at bounding box center [365, 255] width 17 height 11
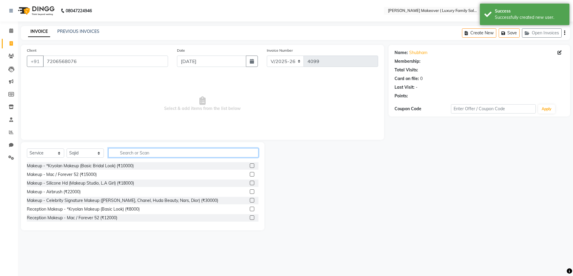
click at [158, 153] on input "text" at bounding box center [183, 152] width 150 height 9
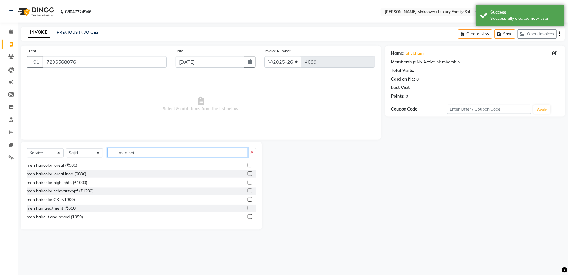
scroll to position [79, 0]
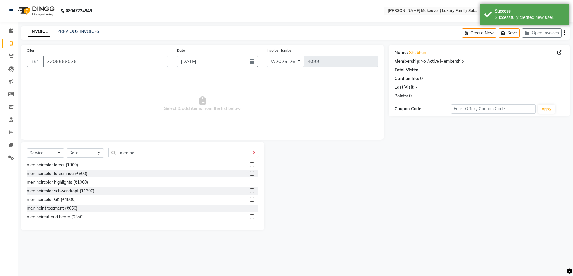
click at [250, 216] on label at bounding box center [252, 216] width 4 height 4
click at [250, 216] on input "checkbox" at bounding box center [252, 217] width 4 height 4
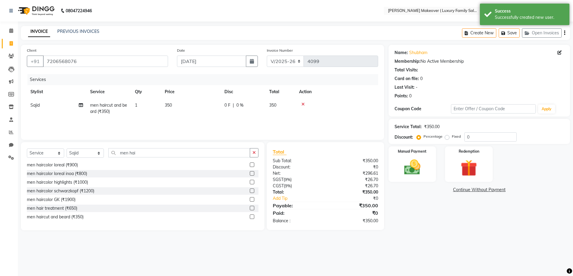
click at [564, 33] on icon "button" at bounding box center [564, 33] width 1 height 0
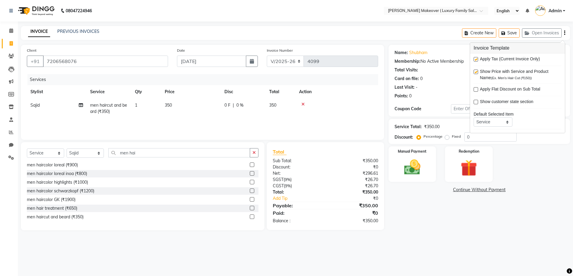
click at [474, 58] on label at bounding box center [475, 59] width 4 height 4
click at [474, 58] on input "checkbox" at bounding box center [475, 60] width 4 height 4
click at [426, 163] on div "Manual Payment" at bounding box center [412, 163] width 48 height 35
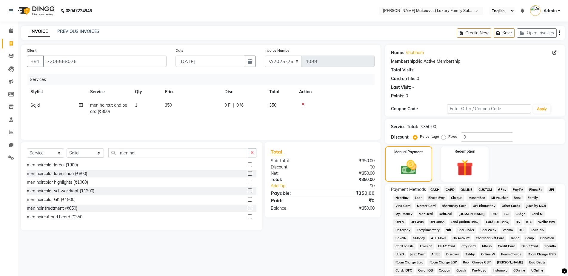
click at [463, 188] on span "ONLINE" at bounding box center [466, 189] width 16 height 7
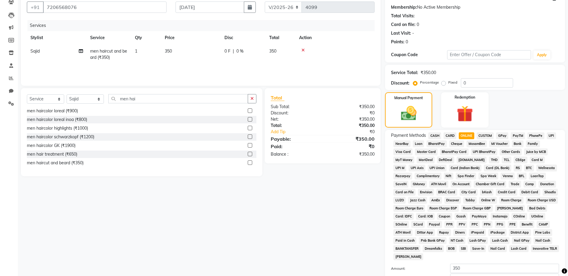
scroll to position [117, 0]
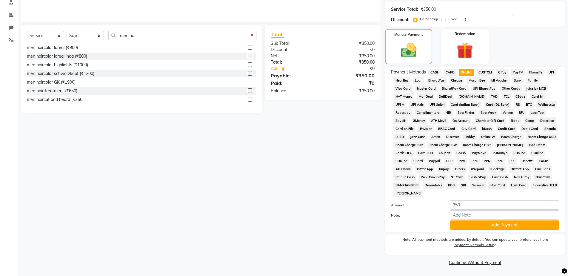
click at [502, 229] on div "Payment Methods CASH CARD ONLINE CUSTOM GPay PayTM PhonePe UPI NearBuy Loan Bha…" at bounding box center [475, 149] width 180 height 165
click at [504, 225] on button "Add Payment" at bounding box center [504, 224] width 109 height 9
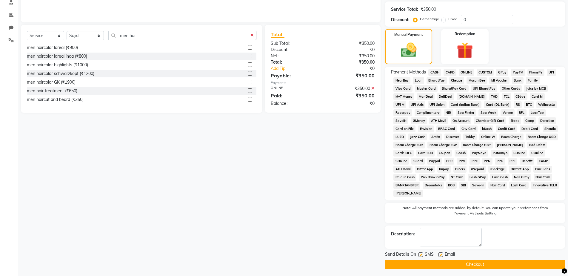
click at [509, 264] on button "Checkout" at bounding box center [475, 263] width 180 height 9
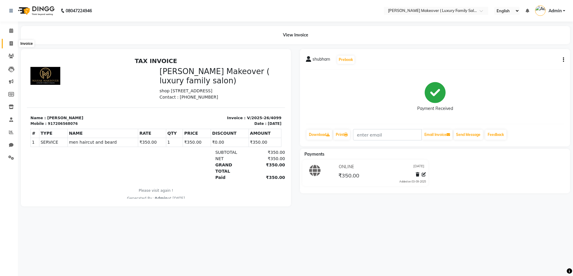
click at [12, 43] on icon at bounding box center [11, 43] width 3 height 4
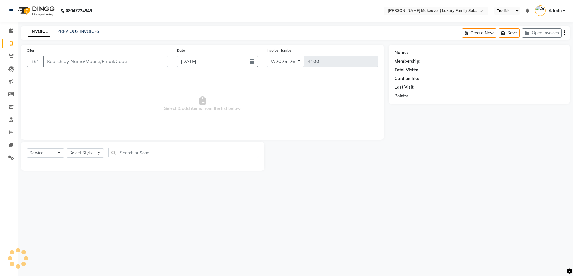
click at [88, 28] on div "PREVIOUS INVOICES" at bounding box center [78, 31] width 42 height 6
click at [89, 30] on link "PREVIOUS INVOICES" at bounding box center [78, 31] width 42 height 5
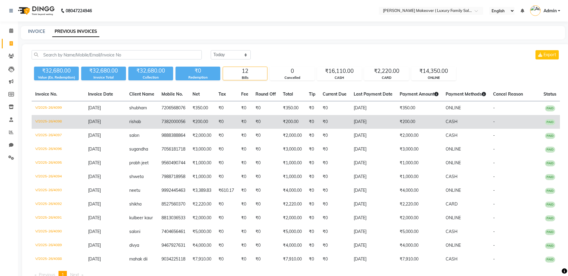
click at [59, 120] on td "V/2025-26/4098" at bounding box center [58, 122] width 53 height 14
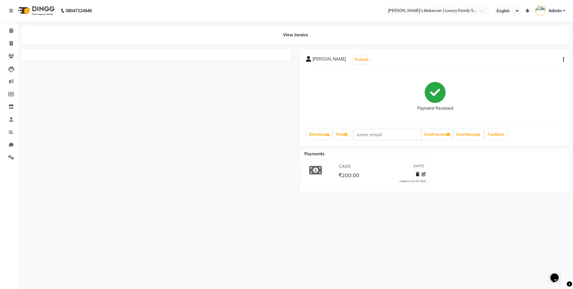
click at [562, 59] on button "button" at bounding box center [562, 60] width 4 height 6
click at [516, 67] on div "Edit Invoice" at bounding box center [533, 67] width 41 height 7
select select "service"
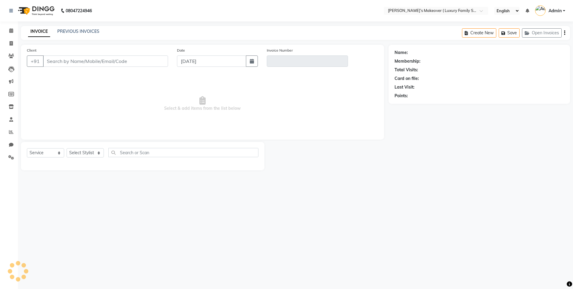
type input "7382000056"
type input "V/2025-26/4098"
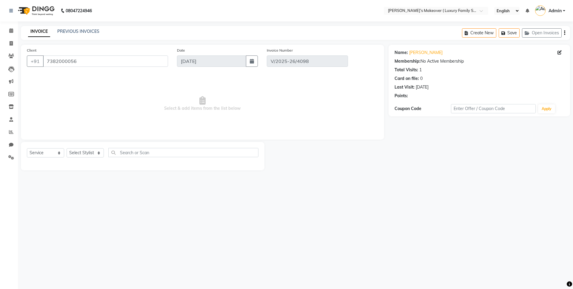
select select "select"
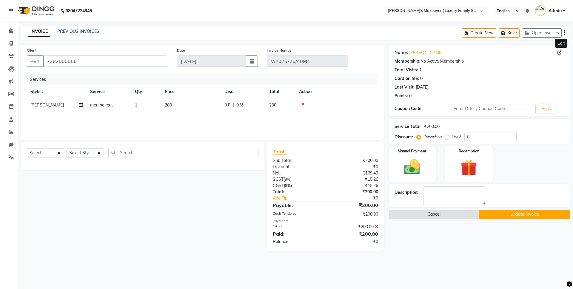
click at [559, 52] on icon at bounding box center [559, 52] width 4 height 4
select select "[DEMOGRAPHIC_DATA]"
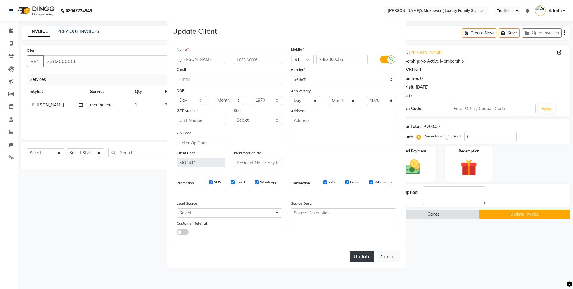
click at [360, 255] on button "Update" at bounding box center [362, 256] width 24 height 11
select select
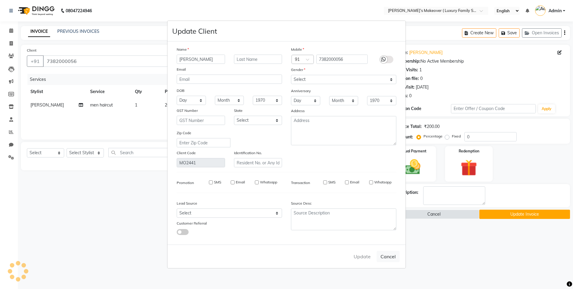
select select
checkbox input "false"
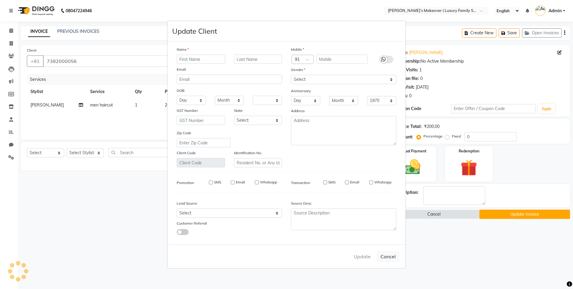
checkbox input "false"
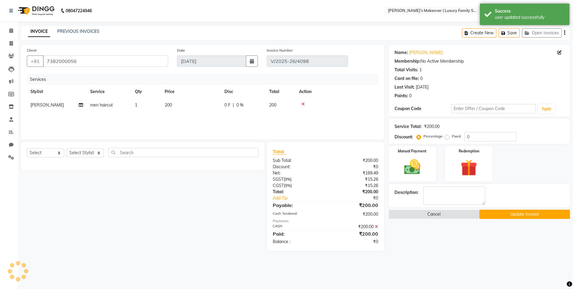
click at [520, 216] on button "Update Invoice" at bounding box center [524, 214] width 91 height 9
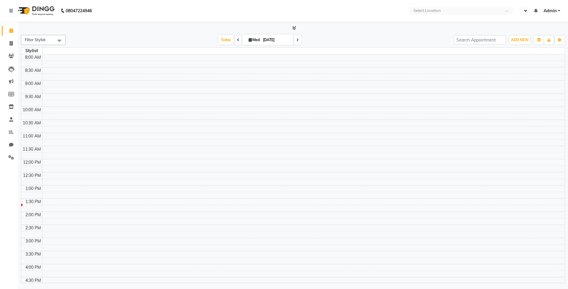
select select "en"
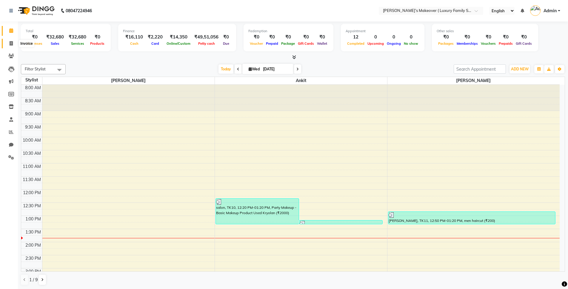
click at [12, 44] on icon at bounding box center [11, 43] width 3 height 4
select select "service"
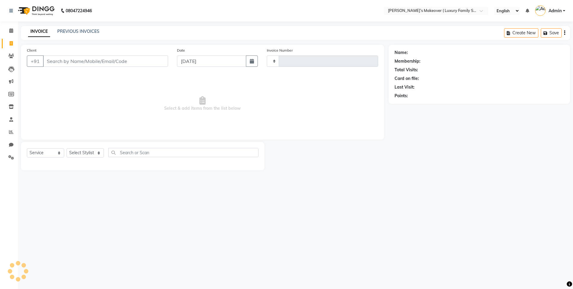
type input "4100"
select select "7777"
click at [126, 63] on input "Client" at bounding box center [105, 60] width 125 height 11
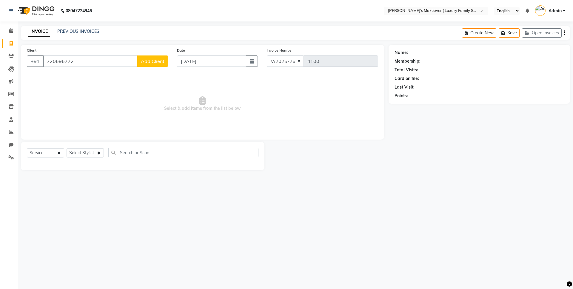
type input "720696772"
click at [154, 60] on span "Add Client" at bounding box center [153, 61] width 24 height 6
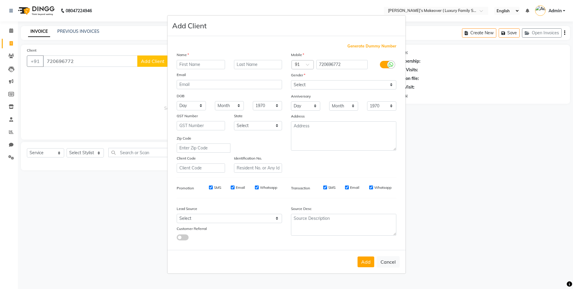
click at [192, 63] on input "text" at bounding box center [201, 64] width 48 height 9
click at [384, 266] on button "Cancel" at bounding box center [387, 261] width 23 height 11
select select
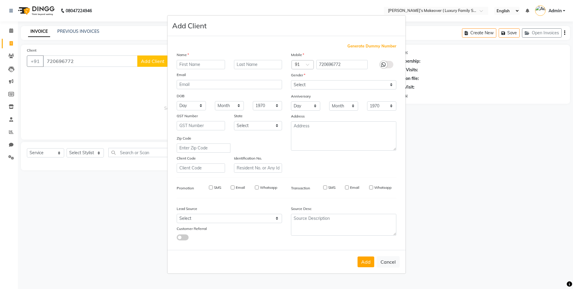
select select
checkbox input "false"
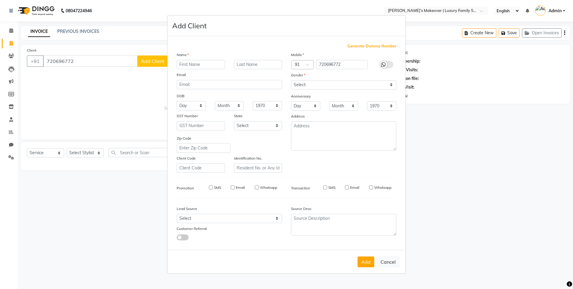
checkbox input "false"
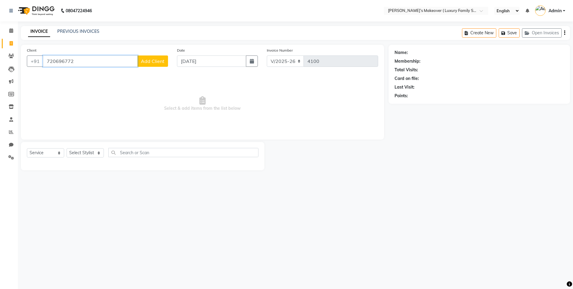
click at [102, 63] on input "720696772" at bounding box center [90, 60] width 95 height 11
click at [102, 63] on input "7206985970" at bounding box center [105, 60] width 125 height 11
type input "7"
type input "8950870742"
click at [146, 57] on button "Add Client" at bounding box center [152, 60] width 31 height 11
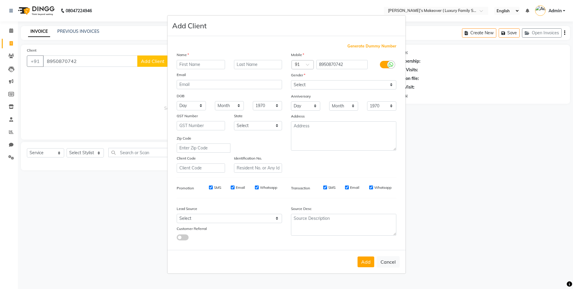
click at [208, 67] on input "text" at bounding box center [201, 64] width 48 height 9
type input "ritu"
click at [306, 86] on select "Select [DEMOGRAPHIC_DATA] [DEMOGRAPHIC_DATA] Other Prefer Not To Say" at bounding box center [343, 84] width 105 height 9
select select "[DEMOGRAPHIC_DATA]"
click at [291, 80] on select "Select [DEMOGRAPHIC_DATA] [DEMOGRAPHIC_DATA] Other Prefer Not To Say" at bounding box center [343, 84] width 105 height 9
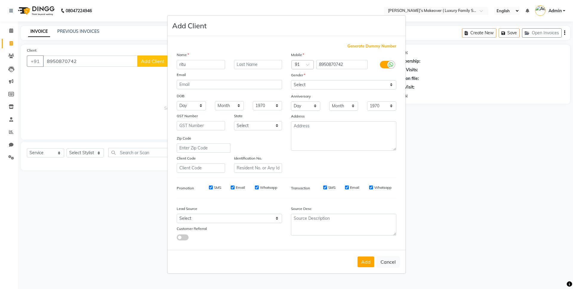
click at [368, 266] on button "Add" at bounding box center [365, 261] width 17 height 11
select select
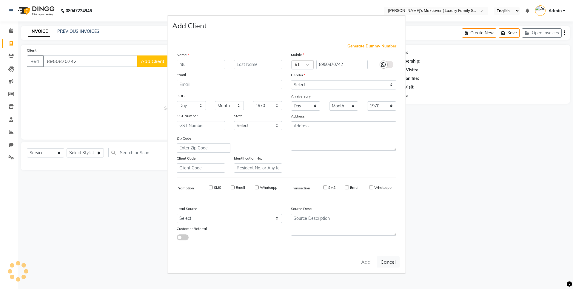
select select
checkbox input "false"
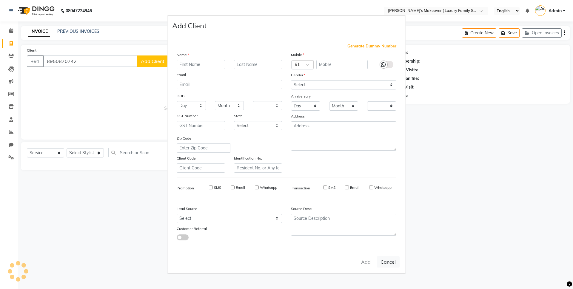
checkbox input "false"
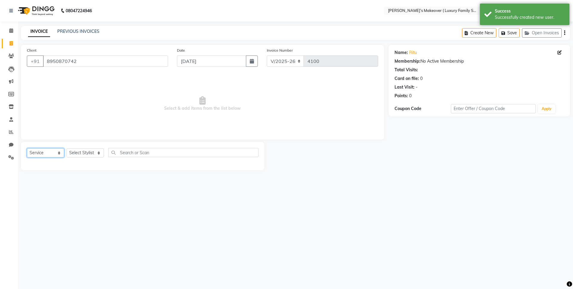
click at [50, 156] on select "Select Service Product Membership Package Voucher Prepaid Gift Card" at bounding box center [45, 152] width 37 height 9
click at [27, 148] on select "Select Service Product Membership Package Voucher Prepaid Gift Card" at bounding box center [45, 152] width 37 height 9
click at [75, 152] on select "Select Stylist [PERSON_NAME] salmani [PERSON_NAME] kangna Komal Lakshay [PERSON…" at bounding box center [85, 152] width 37 height 9
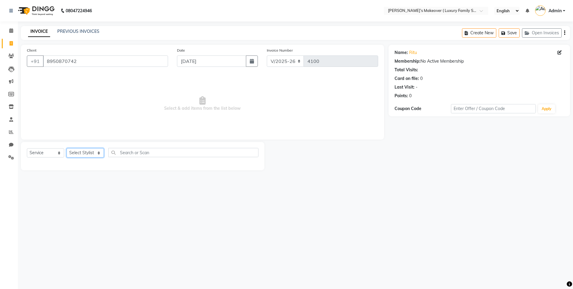
select select "85936"
click at [67, 148] on select "Select Stylist [PERSON_NAME] salmani [PERSON_NAME] kangna Komal Lakshay [PERSON…" at bounding box center [85, 152] width 37 height 9
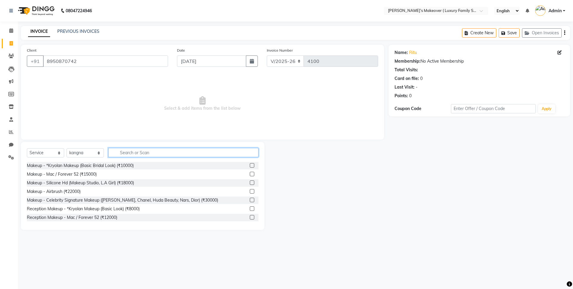
click at [146, 149] on input "text" at bounding box center [183, 152] width 150 height 9
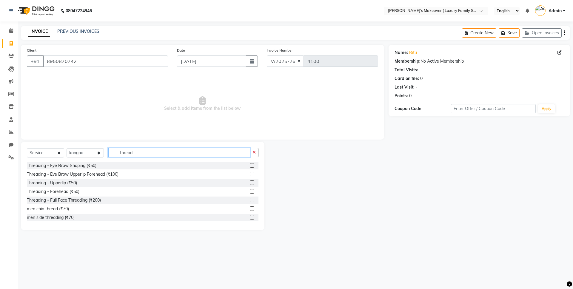
type input "thread"
click at [250, 172] on label at bounding box center [252, 174] width 4 height 4
click at [250, 172] on input "checkbox" at bounding box center [252, 174] width 4 height 4
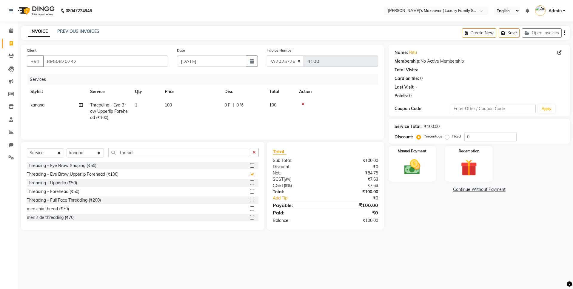
checkbox input "false"
click at [149, 99] on td "1" at bounding box center [146, 111] width 30 height 26
select select "85936"
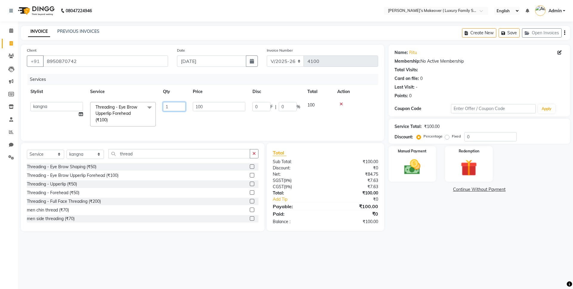
click at [180, 103] on input "1" at bounding box center [174, 106] width 23 height 9
type input "3"
type input "2"
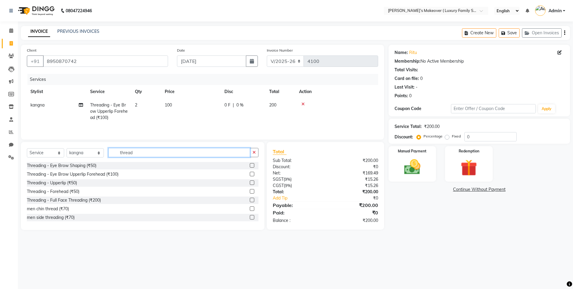
click at [160, 152] on input "thread" at bounding box center [179, 152] width 142 height 9
type input "t"
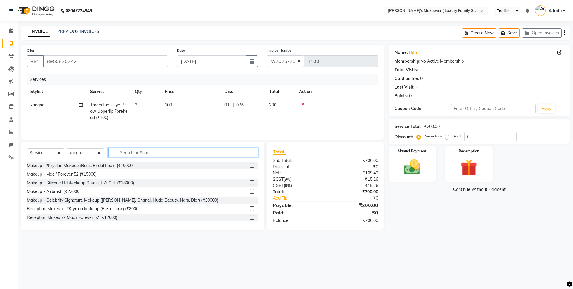
click at [176, 153] on input "text" at bounding box center [183, 152] width 150 height 9
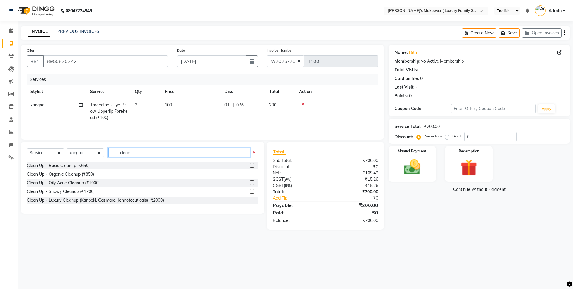
type input "clean"
click at [251, 167] on label at bounding box center [252, 165] width 4 height 4
click at [251, 167] on input "checkbox" at bounding box center [252, 166] width 4 height 4
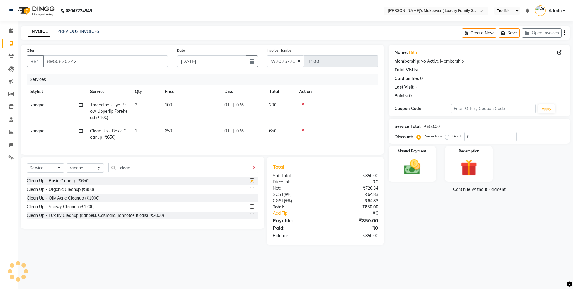
checkbox input "false"
click at [238, 172] on input "clean" at bounding box center [179, 167] width 142 height 9
type input "c"
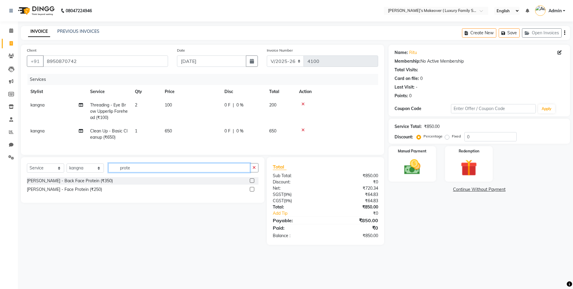
type input "prote"
click at [253, 183] on label at bounding box center [252, 180] width 4 height 4
click at [253, 183] on input "checkbox" at bounding box center [252, 181] width 4 height 4
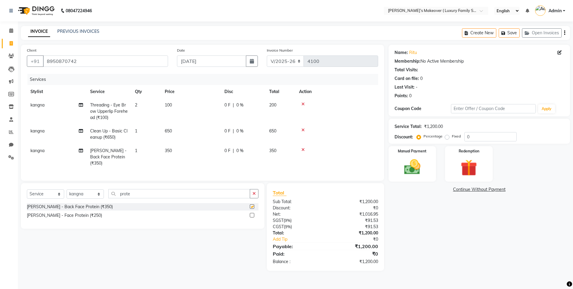
checkbox input "false"
click at [150, 158] on td "1" at bounding box center [146, 157] width 30 height 26
select select "85936"
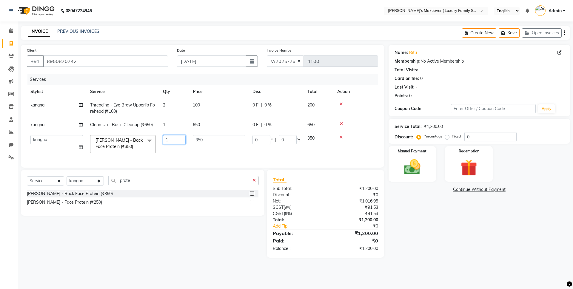
click at [172, 140] on input "1" at bounding box center [174, 139] width 23 height 9
type input "2"
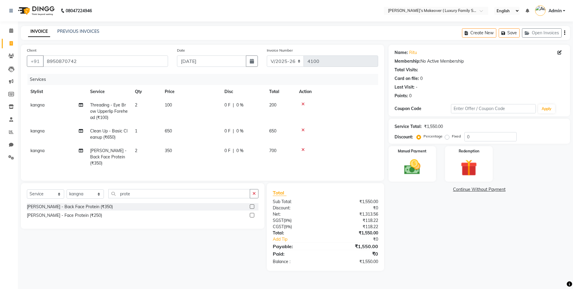
click at [171, 124] on tr "kangna Clean Up - Basic Cleanup (₹650) 1 650 0 F | 0 % 650" at bounding box center [202, 134] width 351 height 20
click at [157, 128] on td "1" at bounding box center [146, 134] width 30 height 20
select select "85936"
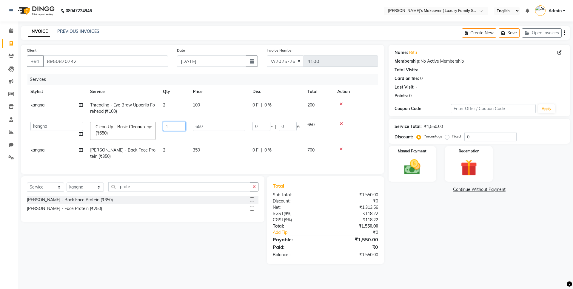
click at [168, 126] on input "1" at bounding box center [174, 126] width 23 height 9
type input "2"
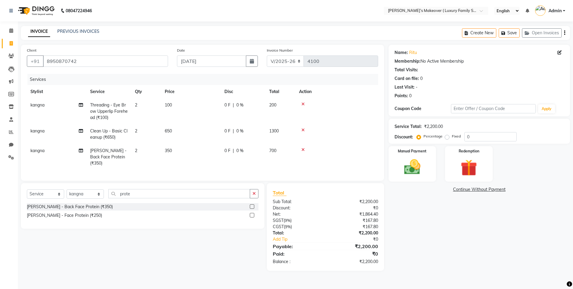
click at [564, 33] on icon "button" at bounding box center [564, 33] width 1 height 0
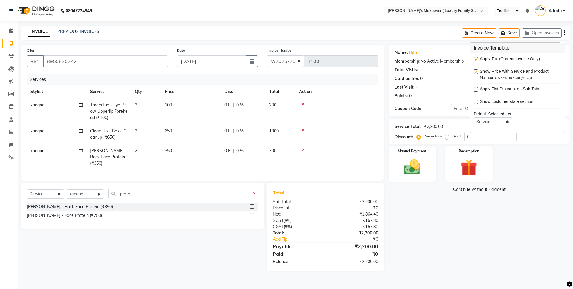
click at [475, 61] on label at bounding box center [475, 59] width 4 height 4
click at [475, 61] on input "checkbox" at bounding box center [475, 60] width 4 height 4
checkbox input "false"
drag, startPoint x: 428, startPoint y: 164, endPoint x: 438, endPoint y: 182, distance: 19.9
click at [428, 164] on div "Manual Payment" at bounding box center [412, 163] width 48 height 35
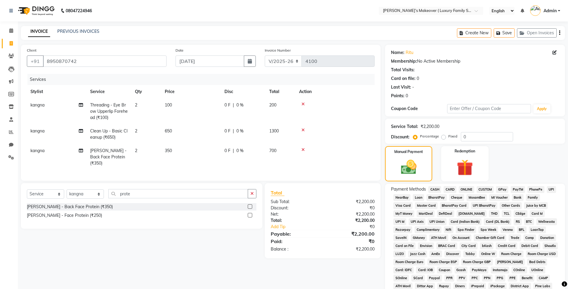
click at [437, 188] on span "CASH" at bounding box center [434, 189] width 13 height 7
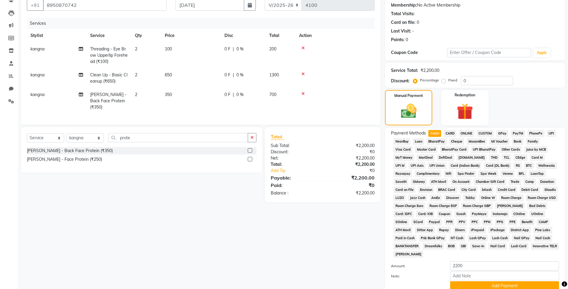
scroll to position [104, 0]
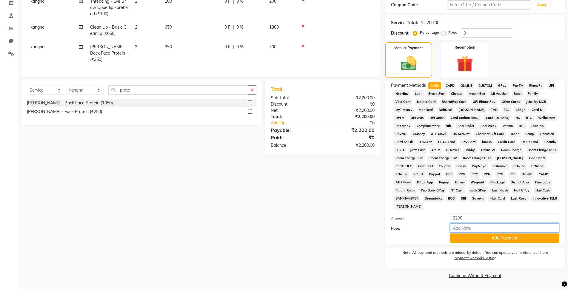
click at [501, 233] on input "Note:" at bounding box center [504, 227] width 109 height 9
drag, startPoint x: 503, startPoint y: 236, endPoint x: 505, endPoint y: 239, distance: 3.6
click at [505, 239] on button "Add Payment" at bounding box center [504, 238] width 109 height 9
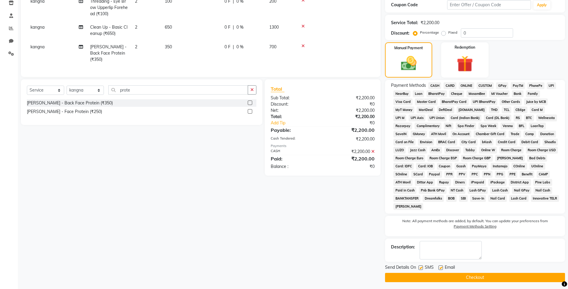
click at [539, 276] on button "Checkout" at bounding box center [475, 277] width 180 height 9
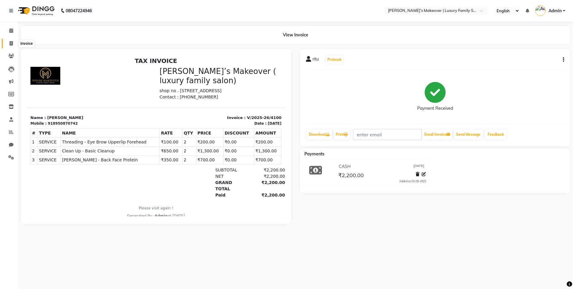
click at [10, 43] on icon at bounding box center [11, 43] width 3 height 4
select select "service"
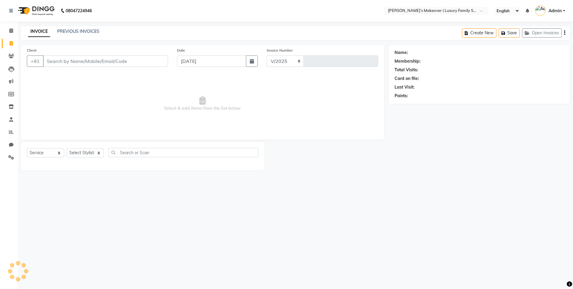
select select "7777"
type input "4101"
click at [100, 57] on input "Client" at bounding box center [105, 60] width 125 height 11
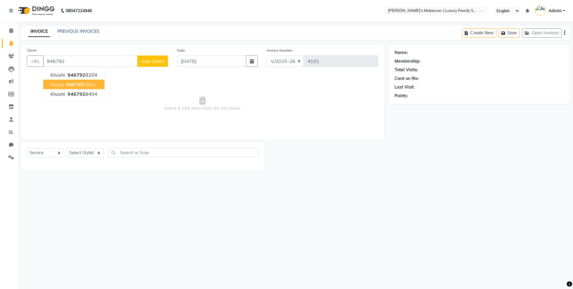
click at [98, 86] on button "divya 946792 7631" at bounding box center [73, 85] width 61 height 10
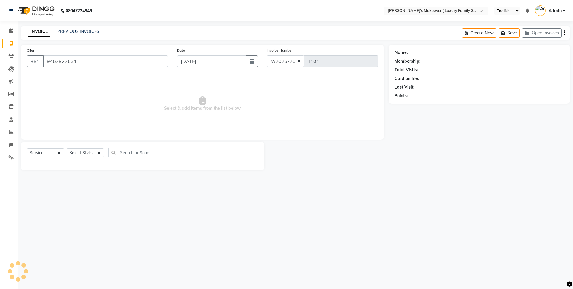
type input "9467927631"
click at [42, 152] on select "Select Service Product Membership Package Voucher Prepaid Gift Card" at bounding box center [45, 152] width 37 height 9
click at [27, 148] on select "Select Service Product Membership Package Voucher Prepaid Gift Card" at bounding box center [45, 152] width 37 height 9
click at [81, 152] on select "Select Stylist [PERSON_NAME] salmani [PERSON_NAME] kangna Komal Lakshay [PERSON…" at bounding box center [85, 152] width 37 height 9
select select "69495"
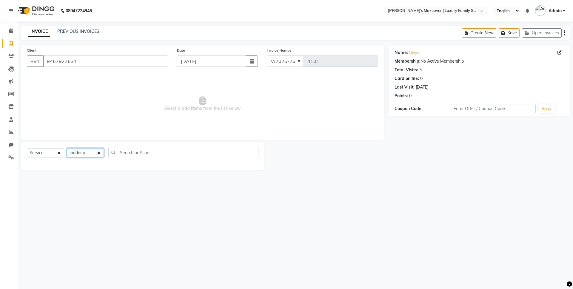
click at [67, 148] on select "Select Stylist [PERSON_NAME] salmani [PERSON_NAME] kangna Komal Lakshay [PERSON…" at bounding box center [85, 152] width 37 height 9
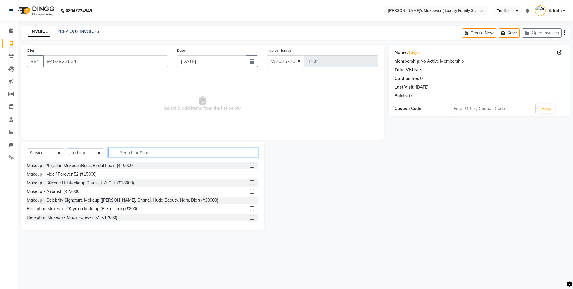
click at [136, 155] on input "text" at bounding box center [183, 152] width 150 height 9
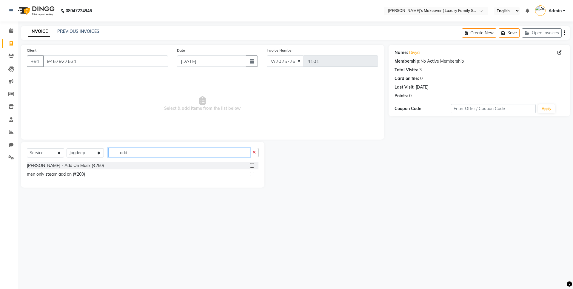
type input "add"
click at [252, 164] on label at bounding box center [252, 165] width 4 height 4
click at [252, 164] on input "checkbox" at bounding box center [252, 166] width 4 height 4
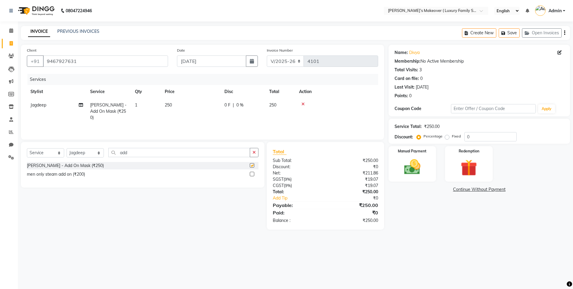
click at [184, 114] on td "250" at bounding box center [191, 111] width 60 height 26
checkbox input "false"
select select "69495"
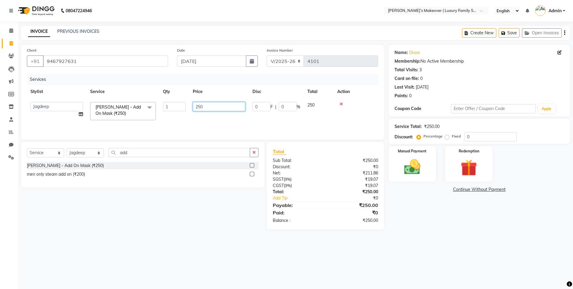
click at [215, 107] on input "250" at bounding box center [219, 106] width 52 height 9
type input "2"
type input "1000"
click at [312, 190] on div "Total:" at bounding box center [296, 192] width 57 height 6
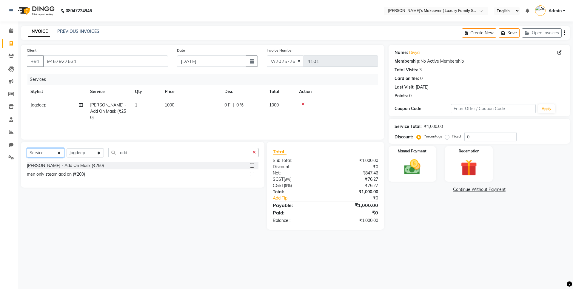
click at [58, 153] on select "Select Service Product Membership Package Voucher Prepaid Gift Card" at bounding box center [45, 152] width 37 height 9
select select "product"
click at [27, 148] on select "Select Service Product Membership Package Voucher Prepaid Gift Card" at bounding box center [45, 152] width 37 height 9
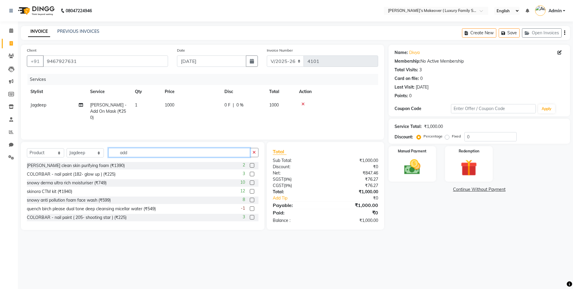
click at [137, 149] on input "add" at bounding box center [179, 152] width 142 height 9
type input "a"
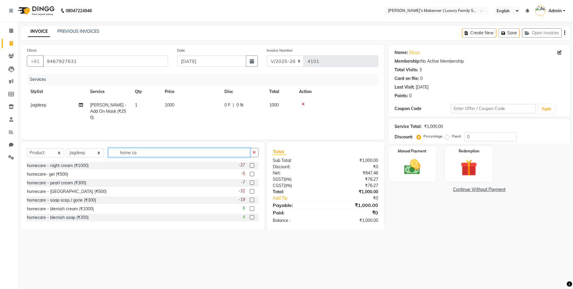
type input "home ca"
click at [250, 166] on label at bounding box center [252, 165] width 4 height 4
click at [250, 166] on input "checkbox" at bounding box center [252, 166] width 4 height 4
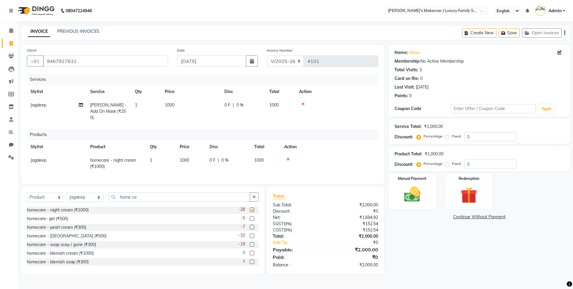
checkbox input "false"
click at [250, 217] on label at bounding box center [252, 218] width 4 height 4
click at [250, 217] on input "checkbox" at bounding box center [252, 219] width 4 height 4
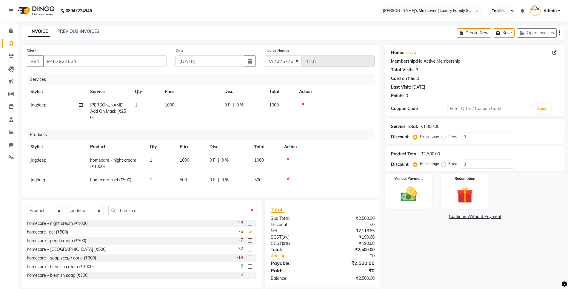
checkbox input "false"
click at [248, 247] on label at bounding box center [250, 249] width 4 height 4
click at [248, 248] on input "checkbox" at bounding box center [250, 250] width 4 height 4
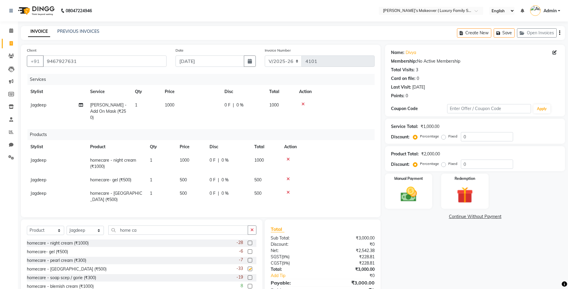
checkbox input "false"
click at [248, 275] on label at bounding box center [250, 277] width 4 height 4
click at [248, 276] on input "checkbox" at bounding box center [250, 278] width 4 height 4
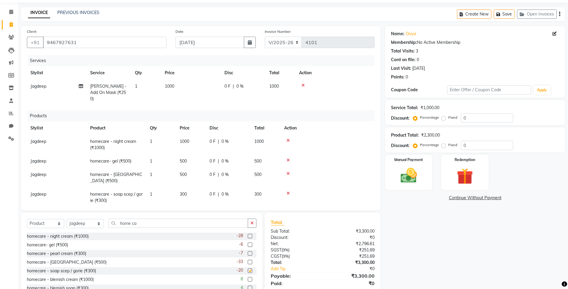
checkbox input "false"
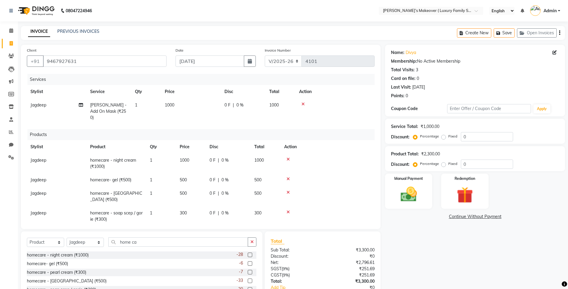
scroll to position [0, 0]
drag, startPoint x: 442, startPoint y: 164, endPoint x: 463, endPoint y: 157, distance: 21.8
click at [448, 164] on label "Fixed" at bounding box center [452, 163] width 9 height 5
click at [442, 164] on input "Fixed" at bounding box center [444, 164] width 4 height 4
radio input "true"
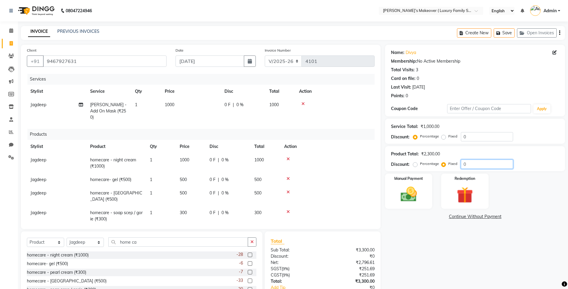
click at [472, 166] on input "0" at bounding box center [486, 164] width 52 height 9
type input "0300"
click at [559, 33] on icon "button" at bounding box center [559, 33] width 1 height 0
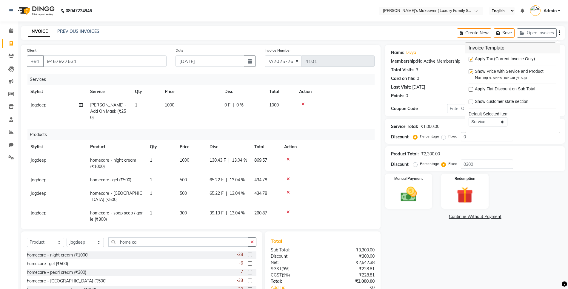
click at [471, 61] on label at bounding box center [470, 59] width 4 height 4
click at [471, 61] on input "checkbox" at bounding box center [470, 60] width 4 height 4
checkbox input "false"
click at [418, 198] on img at bounding box center [408, 194] width 27 height 19
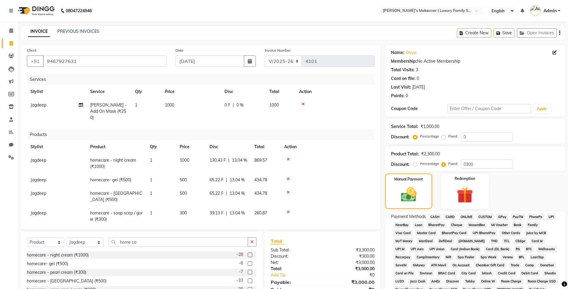
click at [433, 218] on span "CASH" at bounding box center [434, 217] width 13 height 7
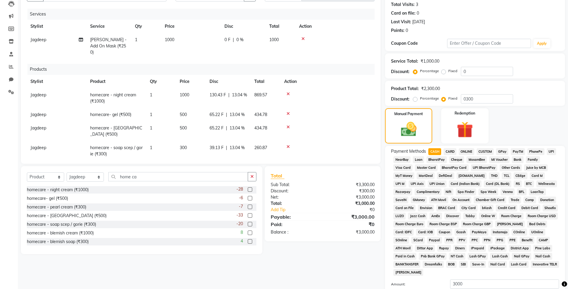
scroll to position [131, 0]
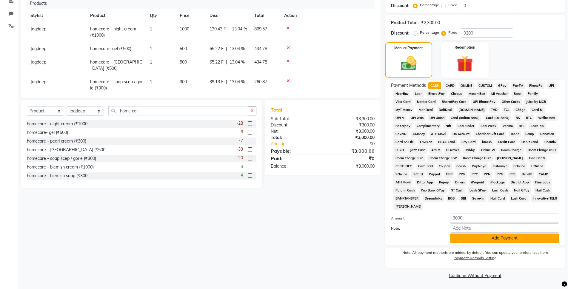
click at [468, 238] on button "Add Payment" at bounding box center [504, 238] width 109 height 9
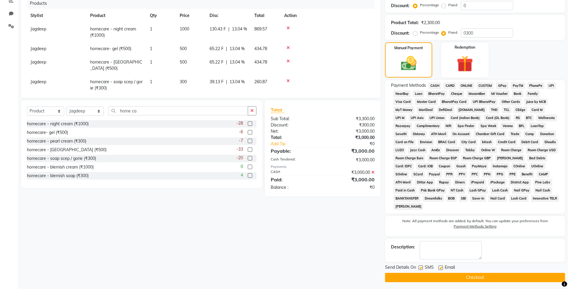
click at [470, 280] on button "Checkout" at bounding box center [475, 277] width 180 height 9
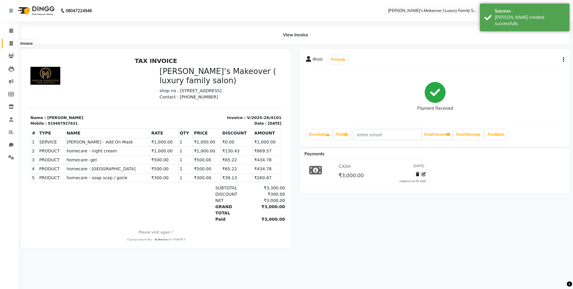
click at [12, 44] on icon at bounding box center [11, 43] width 3 height 4
select select "service"
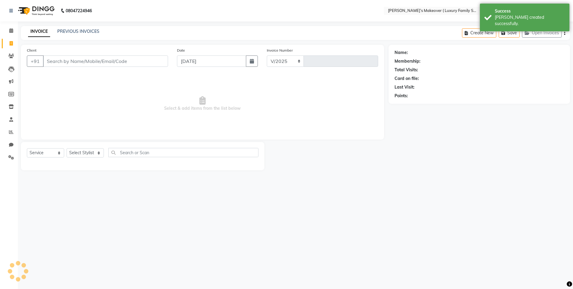
select select "7777"
type input "4102"
click at [67, 66] on input "Client" at bounding box center [105, 60] width 125 height 11
click at [69, 62] on input "Client" at bounding box center [105, 60] width 125 height 11
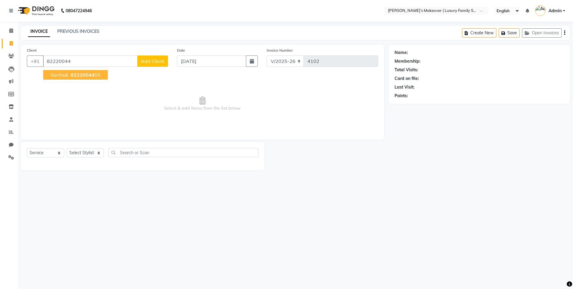
click at [98, 65] on input "82220044" at bounding box center [90, 60] width 95 height 11
click at [94, 75] on span "82220044" at bounding box center [83, 75] width 24 height 6
type input "8222004455"
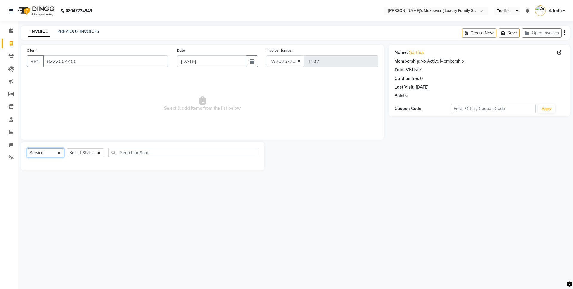
click at [47, 156] on select "Select Service Product Membership Package Voucher Prepaid Gift Card" at bounding box center [45, 152] width 37 height 9
click at [27, 148] on select "Select Service Product Membership Package Voucher Prepaid Gift Card" at bounding box center [45, 152] width 37 height 9
click at [83, 154] on select "Select Stylist [PERSON_NAME] salmani [PERSON_NAME] kangna Komal Lakshay [PERSON…" at bounding box center [85, 152] width 37 height 9
select select "69506"
click at [67, 148] on select "Select Stylist [PERSON_NAME] salmani [PERSON_NAME] kangna Komal Lakshay [PERSON…" at bounding box center [85, 152] width 37 height 9
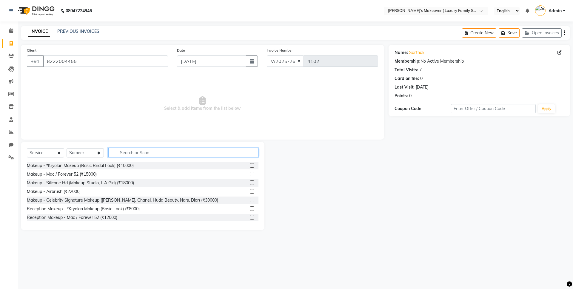
click at [136, 151] on input "text" at bounding box center [183, 152] width 150 height 9
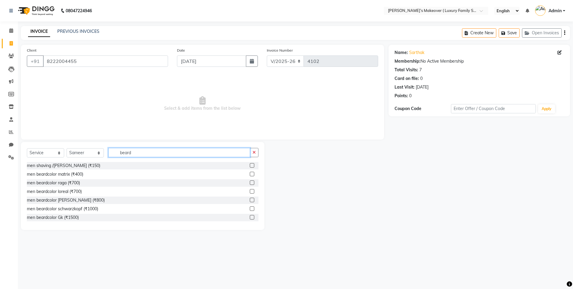
type input "beard"
click at [250, 165] on label at bounding box center [252, 165] width 4 height 4
click at [250, 165] on input "checkbox" at bounding box center [252, 166] width 4 height 4
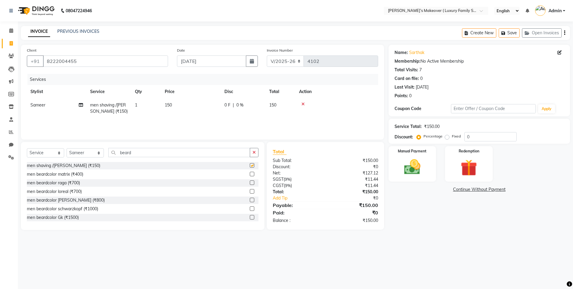
checkbox input "false"
click at [564, 33] on icon "button" at bounding box center [564, 33] width 1 height 0
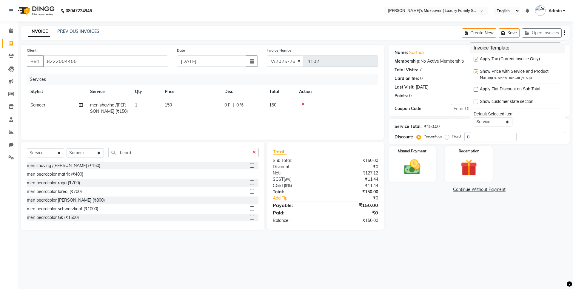
click at [477, 56] on div "Apply Tax (Current Invoice Only)" at bounding box center [517, 59] width 88 height 7
click at [475, 59] on label at bounding box center [475, 59] width 4 height 4
click at [475, 59] on input "checkbox" at bounding box center [475, 60] width 4 height 4
checkbox input "false"
click at [410, 163] on img at bounding box center [412, 167] width 28 height 20
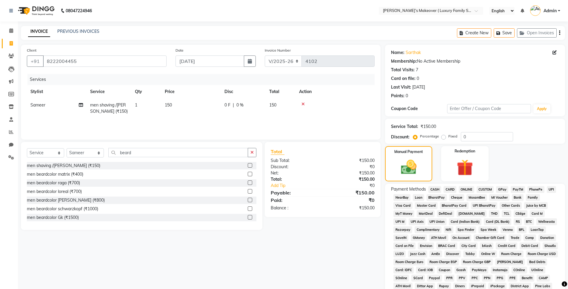
click at [434, 188] on span "CASH" at bounding box center [434, 189] width 13 height 7
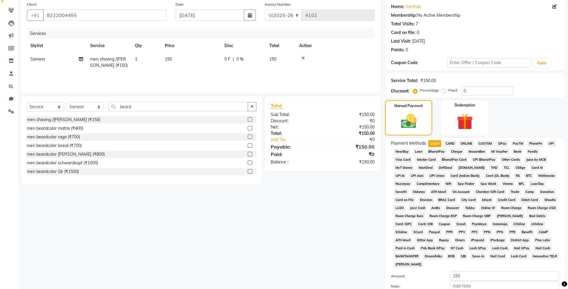
scroll to position [104, 0]
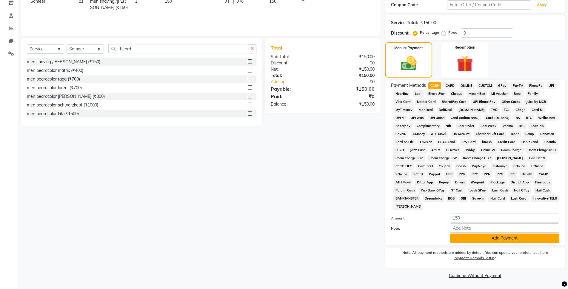
click at [489, 241] on button "Add Payment" at bounding box center [504, 238] width 109 height 9
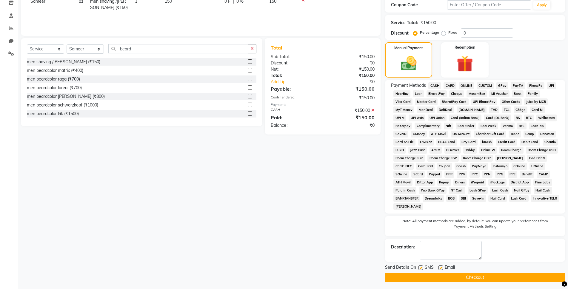
click at [481, 280] on button "Checkout" at bounding box center [475, 277] width 180 height 9
